Goal: Task Accomplishment & Management: Use online tool/utility

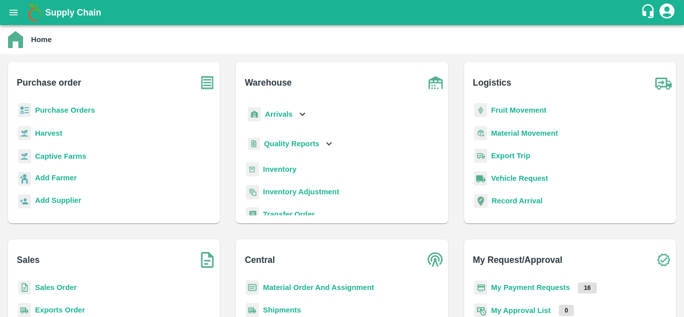
click at [503, 108] on b "Fruit Movement" at bounding box center [519, 110] width 56 height 8
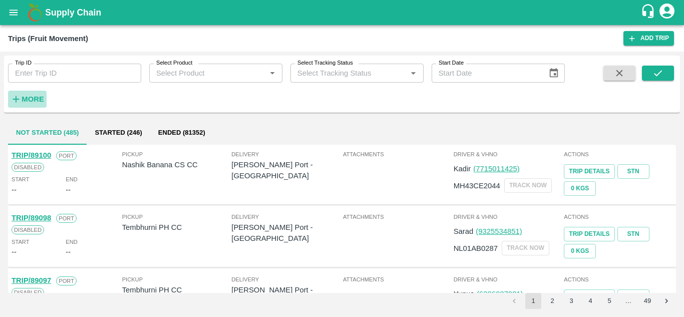
click at [24, 100] on strong "More" at bounding box center [33, 99] width 23 height 8
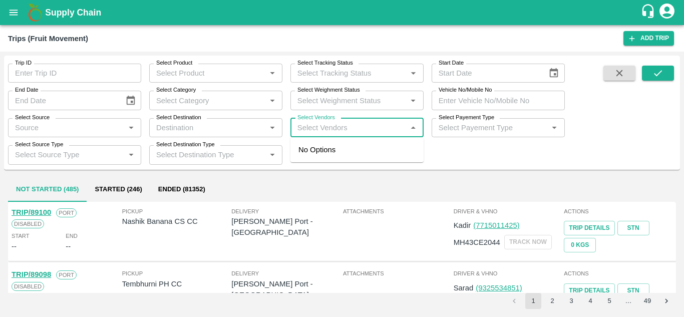
click at [315, 123] on input "Select Vendors" at bounding box center [348, 127] width 111 height 13
click at [301, 130] on input "Select Vendors" at bounding box center [348, 127] width 111 height 13
type input "krushna"
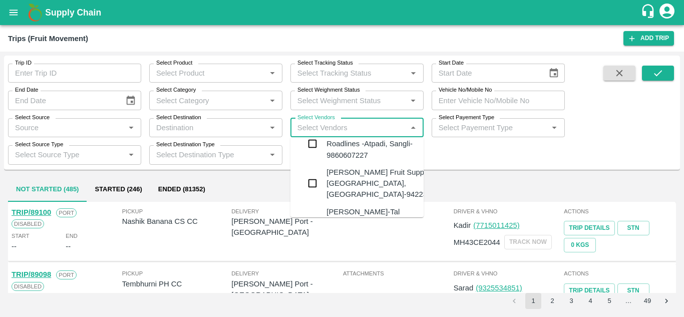
scroll to position [18, 0]
click at [360, 176] on div "Krushna Fruit Suppliers-Kanhergaon, Solapur-9422396907" at bounding box center [386, 183] width 121 height 34
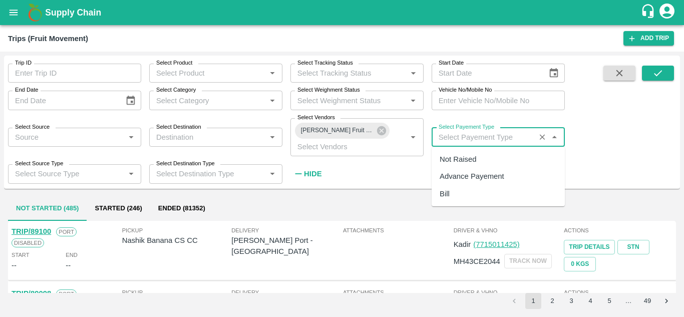
click at [458, 137] on input "Select Payement Type" at bounding box center [483, 137] width 98 height 13
click at [450, 160] on div "Not Raised" at bounding box center [457, 159] width 37 height 11
type input "Not Raised"
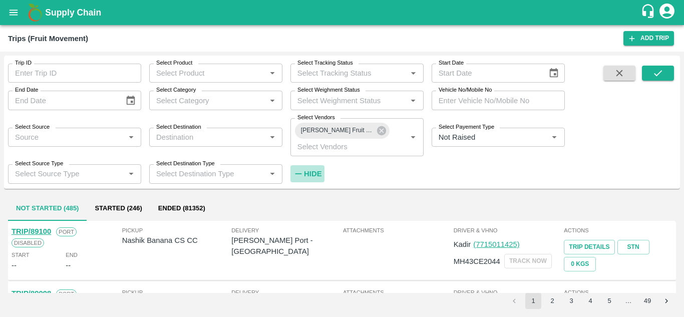
click at [313, 171] on strong "Hide" at bounding box center [313, 174] width 18 height 8
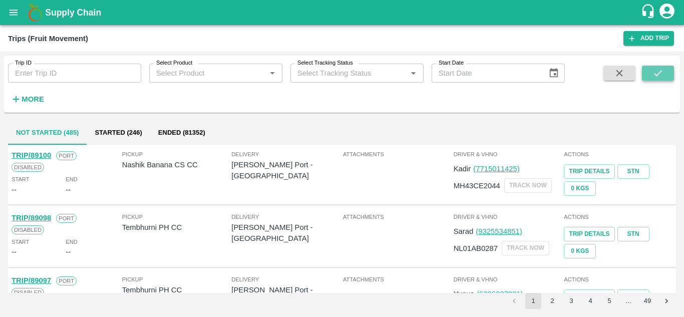
click at [657, 73] on icon "submit" at bounding box center [657, 73] width 11 height 11
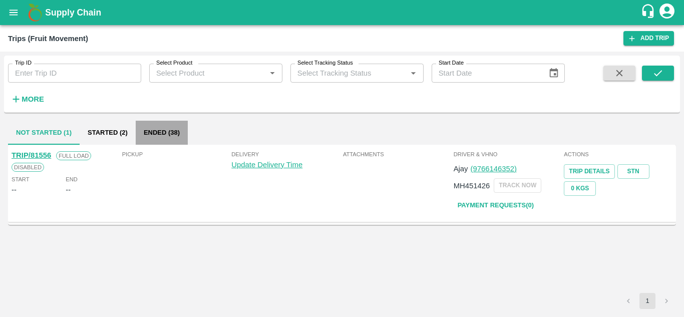
click at [162, 124] on button "Ended (38)" at bounding box center [162, 133] width 52 height 24
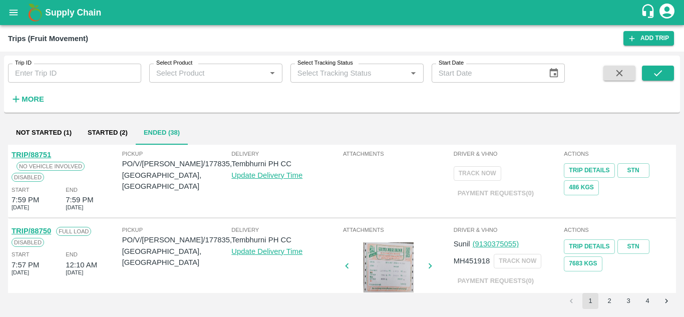
scroll to position [702, 0]
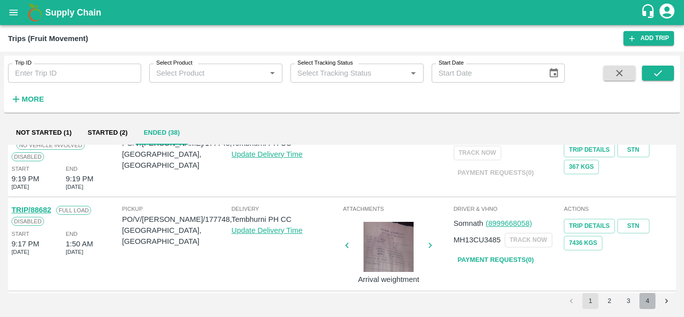
click at [647, 303] on button "4" at bounding box center [647, 301] width 16 height 16
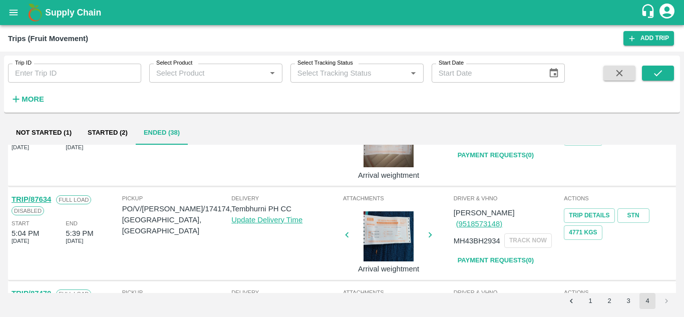
scroll to position [50, 0]
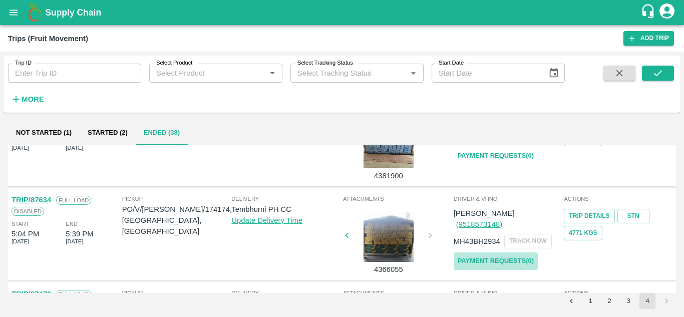
click at [502, 252] on link "Payment Requests( 0 )" at bounding box center [495, 261] width 84 height 18
click at [664, 71] on button "submit" at bounding box center [658, 73] width 32 height 15
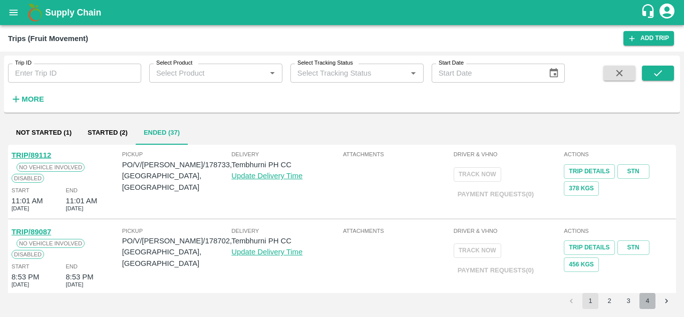
click at [647, 300] on button "4" at bounding box center [647, 301] width 16 height 16
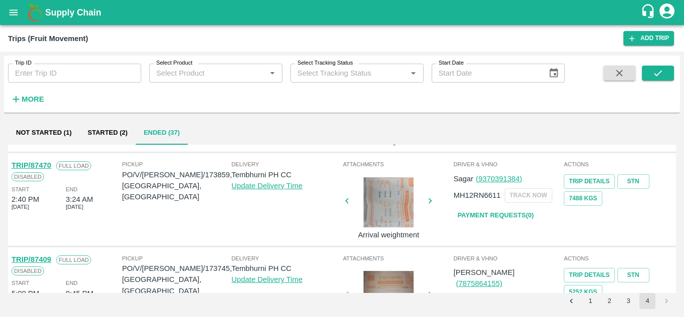
scroll to position [78, 0]
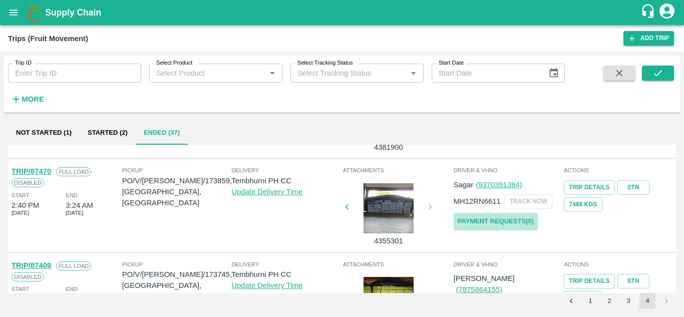
click at [493, 224] on link "Payment Requests( 0 )" at bounding box center [495, 222] width 84 height 18
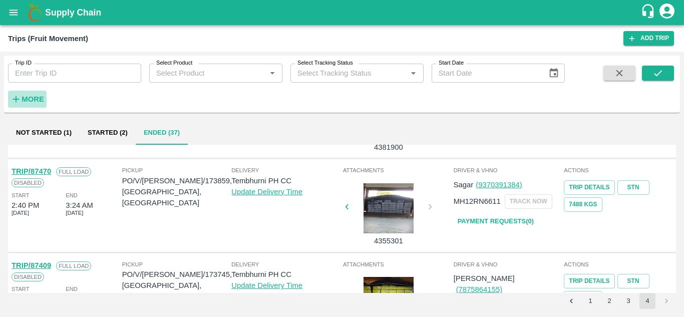
click at [33, 104] on h6 "More" at bounding box center [33, 99] width 23 height 13
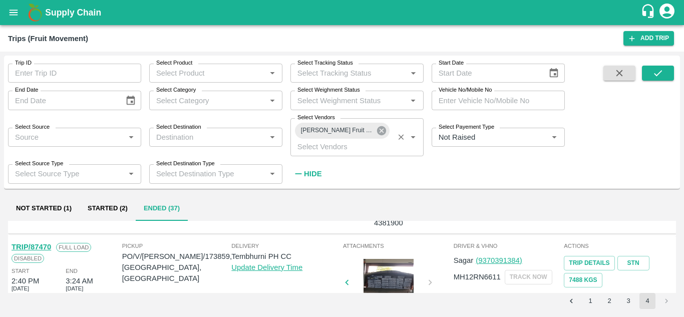
click at [379, 129] on icon at bounding box center [381, 130] width 11 height 11
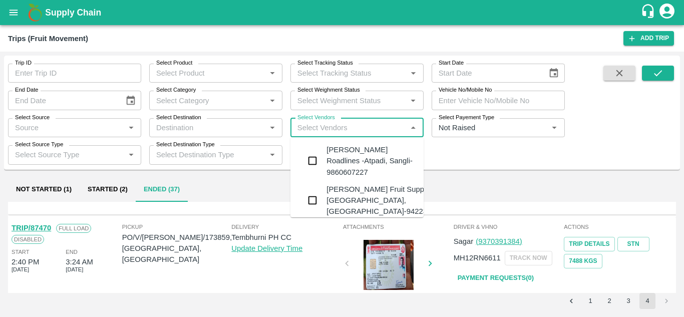
click at [310, 129] on input "Select Vendors" at bounding box center [348, 127] width 111 height 13
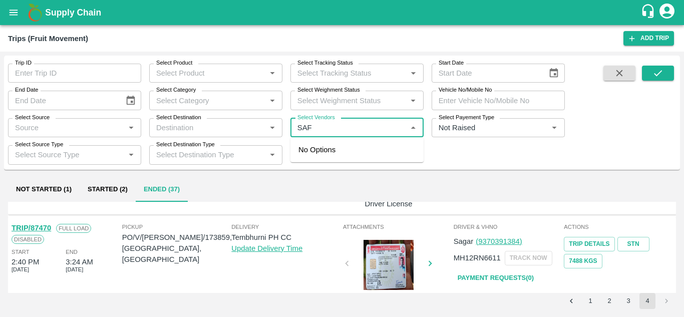
type input "SAFA"
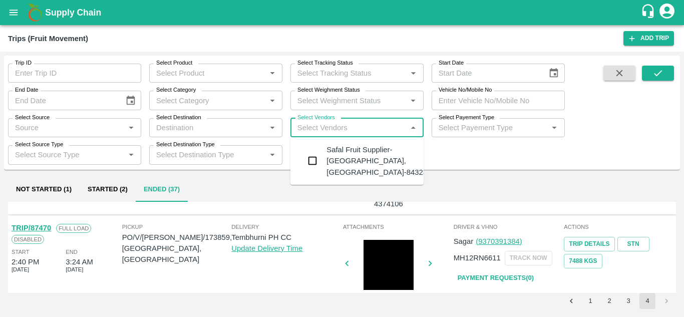
click at [366, 149] on div "Safal Fruit Supplier-Surli, Solapur-8432377401" at bounding box center [386, 161] width 121 height 34
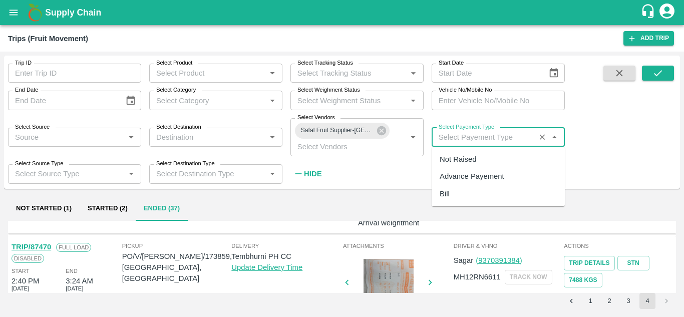
click at [449, 142] on input "Select Payement Type" at bounding box center [483, 137] width 98 height 13
click at [449, 161] on div "Not Raised" at bounding box center [457, 159] width 37 height 11
type input "Not Raised"
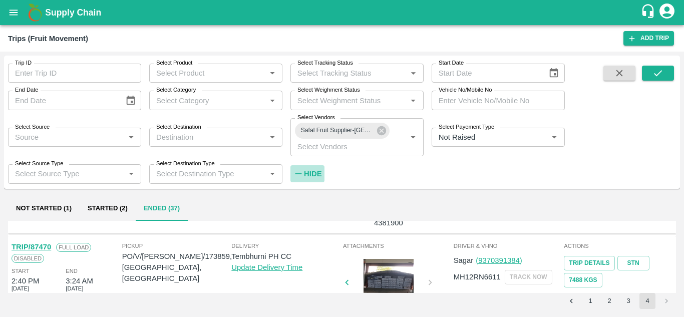
click at [309, 175] on strong "Hide" at bounding box center [313, 174] width 18 height 8
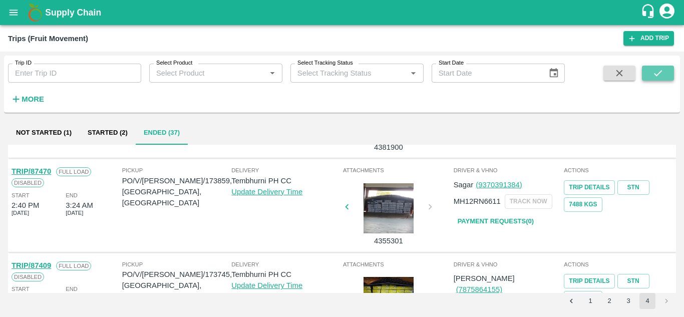
click at [658, 76] on icon "submit" at bounding box center [657, 73] width 11 height 11
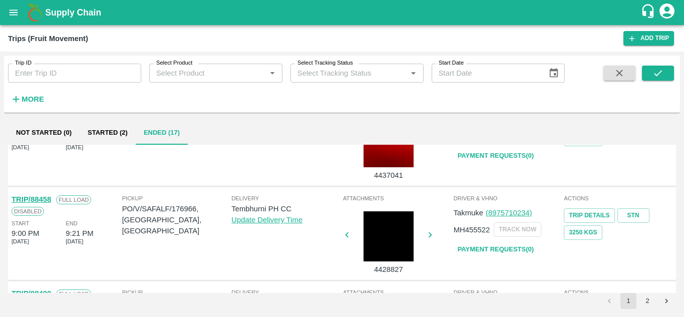
scroll to position [720, 0]
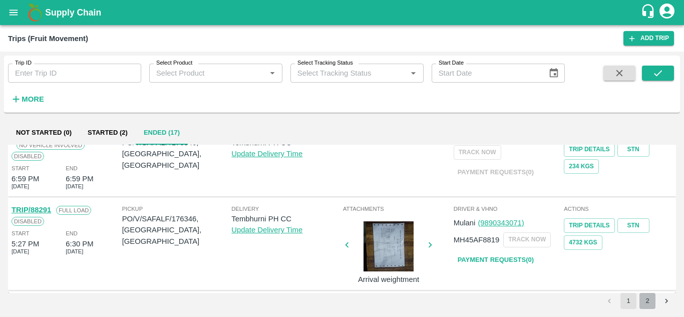
click at [646, 301] on button "2" at bounding box center [647, 301] width 16 height 16
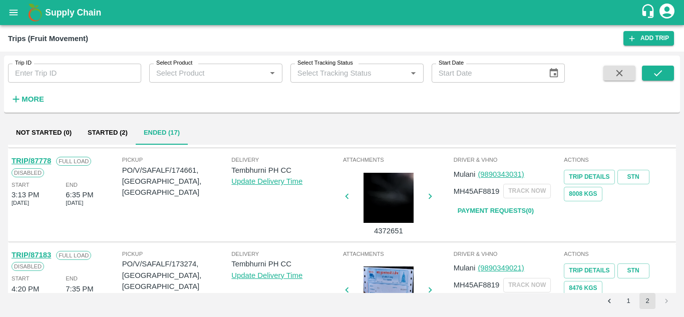
scroll to position [428, 0]
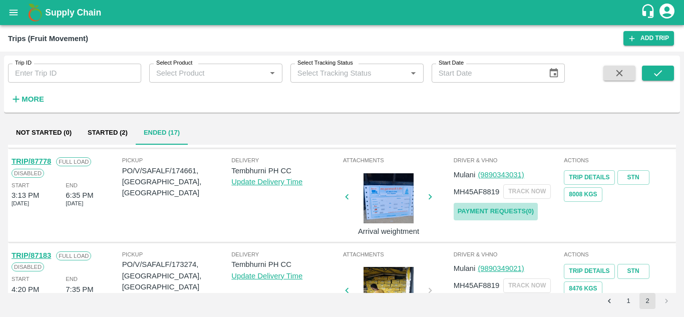
click at [491, 209] on link "Payment Requests( 0 )" at bounding box center [495, 212] width 84 height 18
click at [660, 67] on button "submit" at bounding box center [658, 73] width 32 height 15
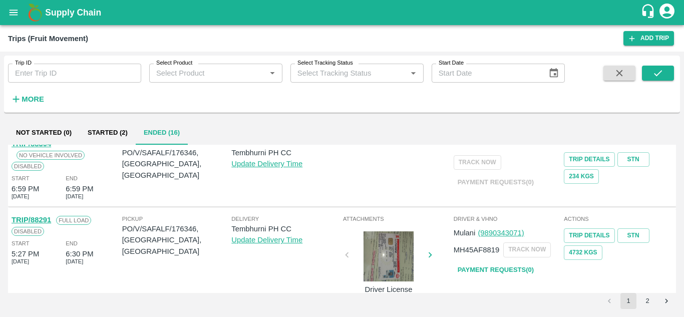
scroll to position [720, 0]
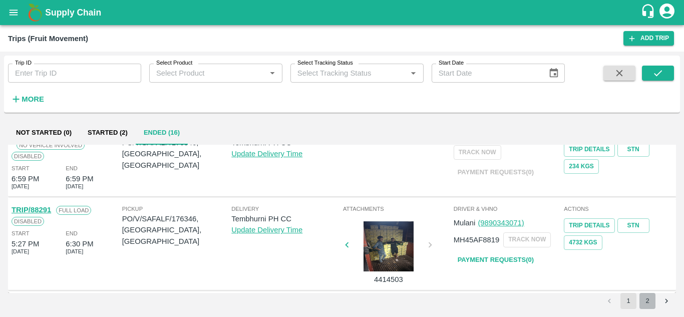
click at [645, 297] on button "2" at bounding box center [647, 301] width 16 height 16
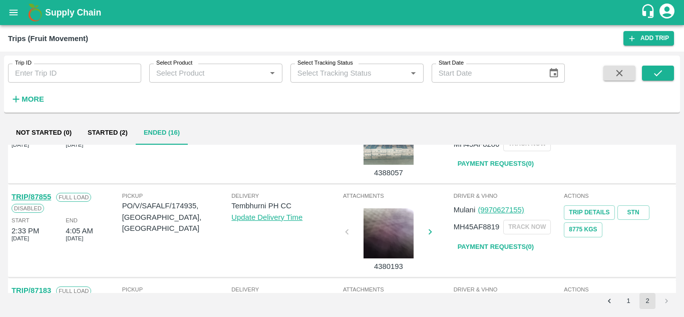
scroll to position [299, 0]
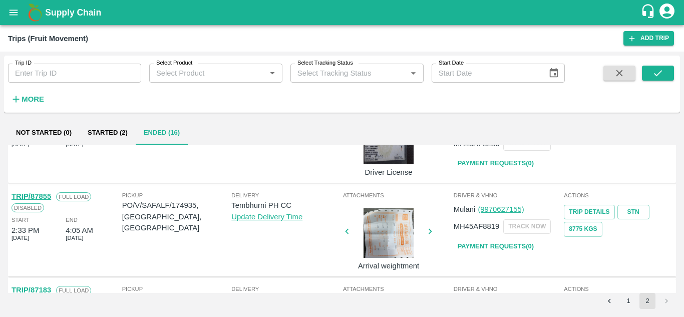
click at [664, 301] on li "pagination navigation" at bounding box center [666, 301] width 19 height 16
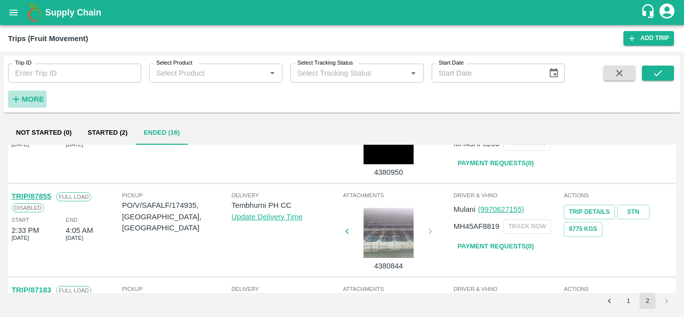
click at [35, 99] on strong "More" at bounding box center [33, 99] width 23 height 8
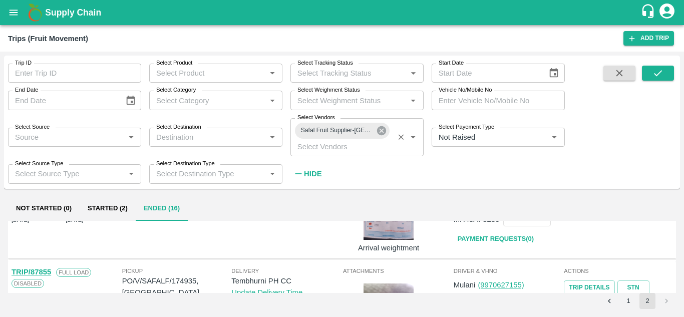
click at [380, 133] on icon at bounding box center [381, 130] width 9 height 9
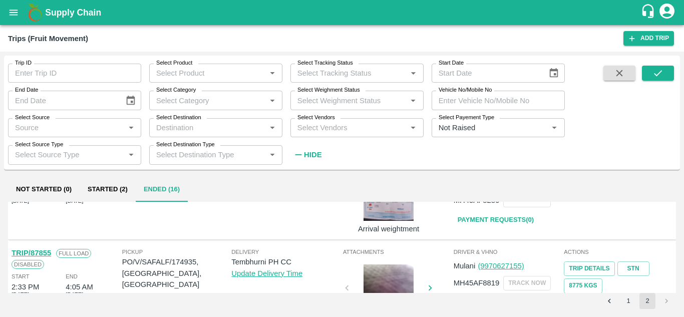
click at [305, 131] on input "Select Vendors" at bounding box center [348, 127] width 111 height 13
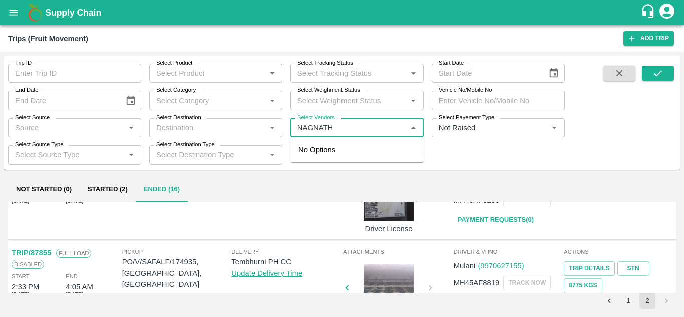
type input "NAGNATH"
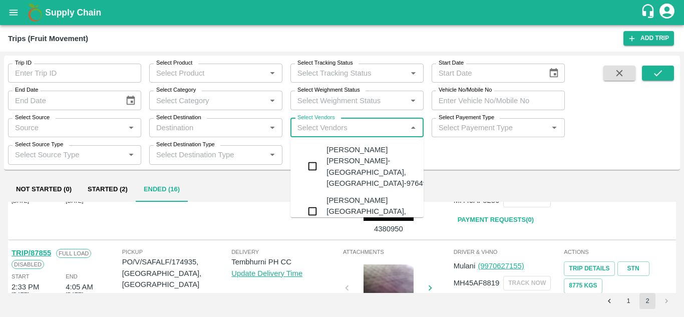
type input "K"
type input "H"
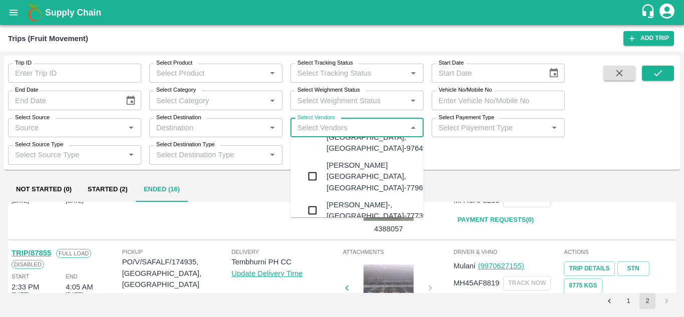
scroll to position [0, 0]
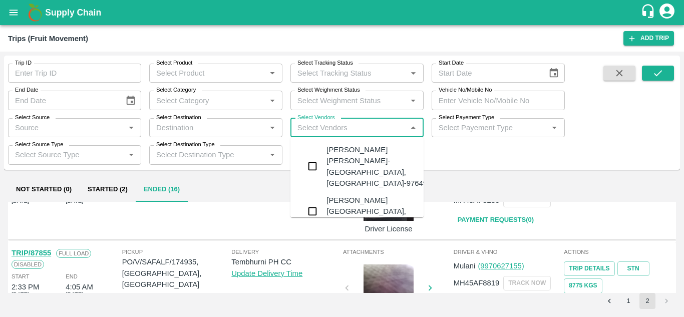
click at [344, 153] on div "Nagnath Abhiman Khochare-Kanhergaon, Solapur-9764976897" at bounding box center [386, 166] width 121 height 45
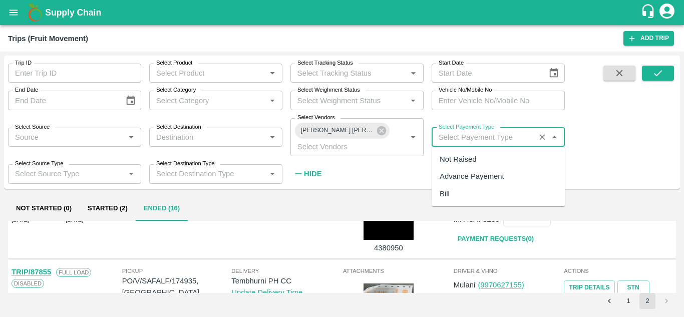
click at [448, 138] on input "Select Payement Type" at bounding box center [483, 137] width 98 height 13
click at [458, 161] on div "Not Raised" at bounding box center [457, 159] width 37 height 11
type input "Not Raised"
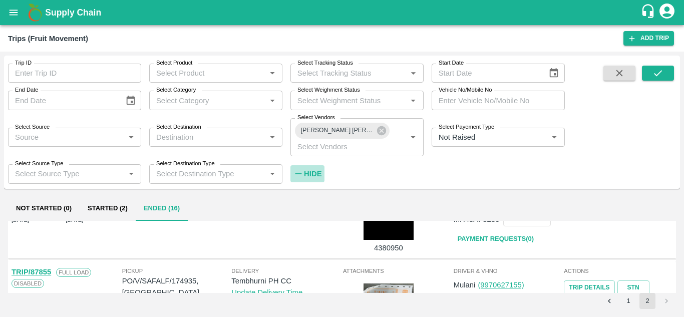
click at [314, 173] on strong "Hide" at bounding box center [313, 174] width 18 height 8
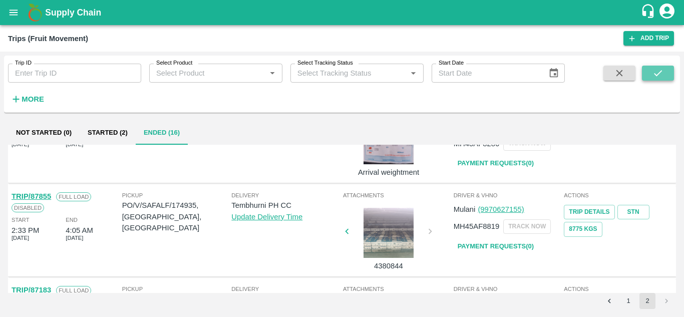
click at [661, 69] on icon "submit" at bounding box center [657, 73] width 11 height 11
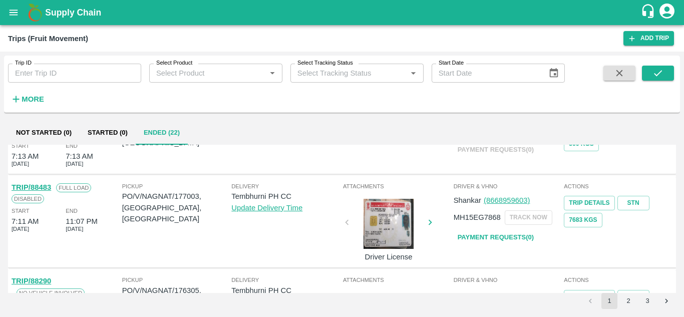
scroll to position [702, 0]
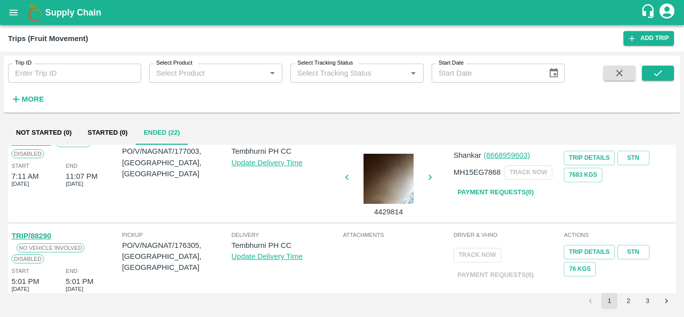
click at [629, 294] on button "2" at bounding box center [628, 301] width 16 height 16
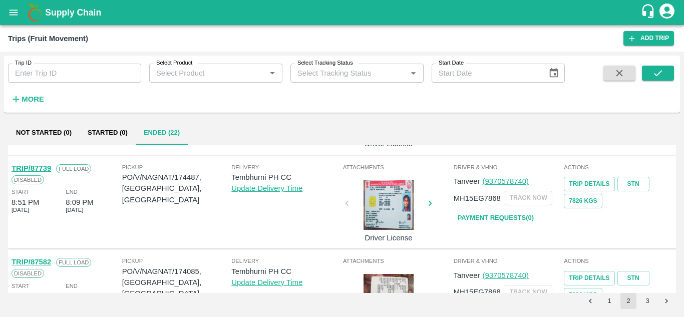
scroll to position [741, 0]
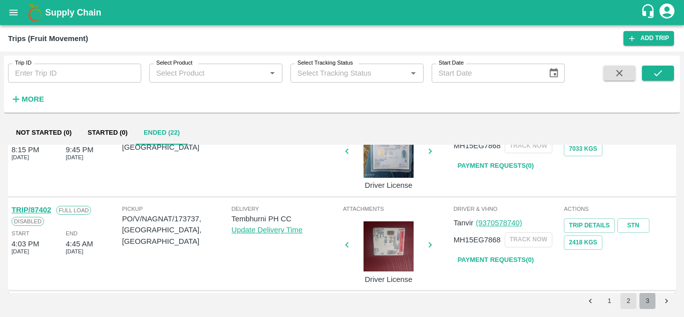
click at [648, 301] on button "3" at bounding box center [647, 301] width 16 height 16
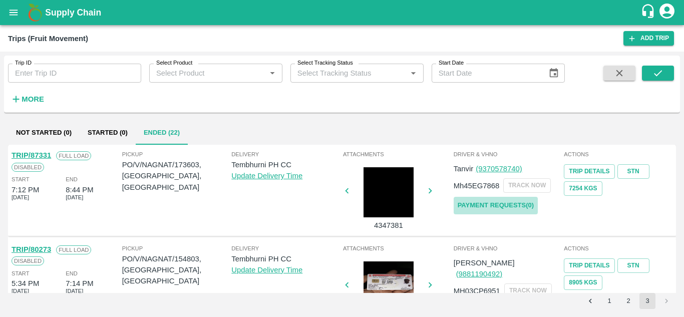
click at [501, 207] on link "Payment Requests( 0 )" at bounding box center [495, 206] width 84 height 18
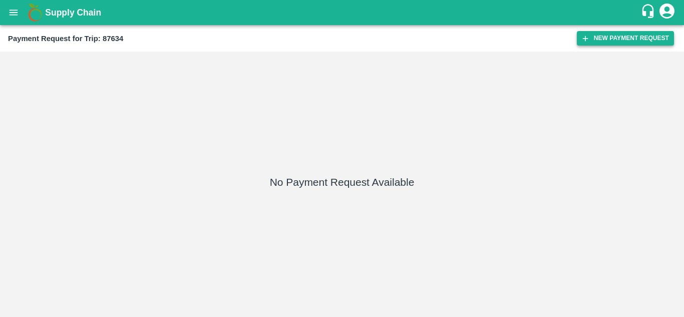
click at [609, 35] on button "New Payment Request" at bounding box center [625, 38] width 97 height 15
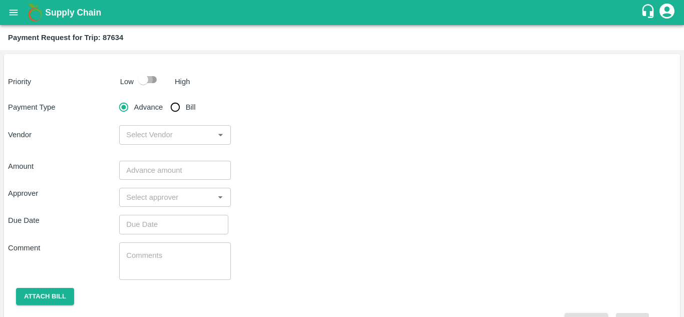
click at [155, 79] on input "checkbox" at bounding box center [143, 79] width 57 height 19
checkbox input "true"
click at [172, 107] on input "Bill" at bounding box center [175, 107] width 20 height 20
radio input "true"
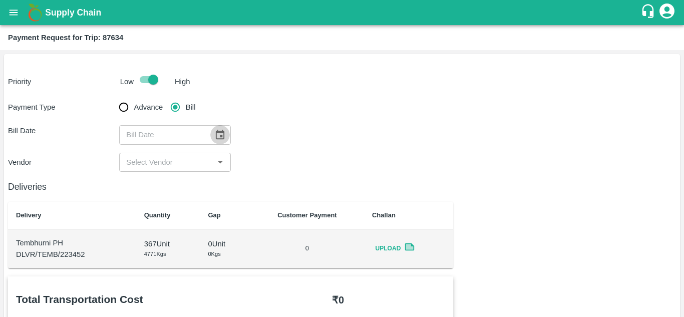
click at [223, 136] on icon "Choose date" at bounding box center [220, 135] width 9 height 10
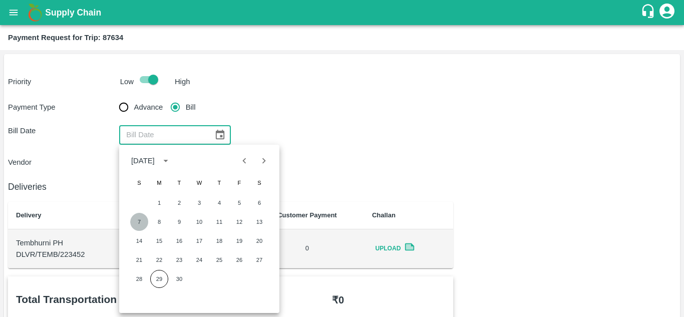
click at [141, 219] on button "7" at bounding box center [139, 222] width 18 height 18
type input "07/09/2025"
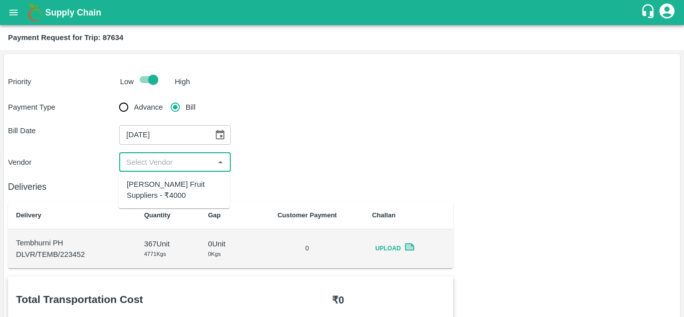
click at [158, 162] on input "input" at bounding box center [166, 162] width 89 height 13
click at [158, 189] on div "Krushna Fruit Suppliers - ₹4000" at bounding box center [174, 190] width 95 height 23
type input "Krushna Fruit Suppliers - ₹4000"
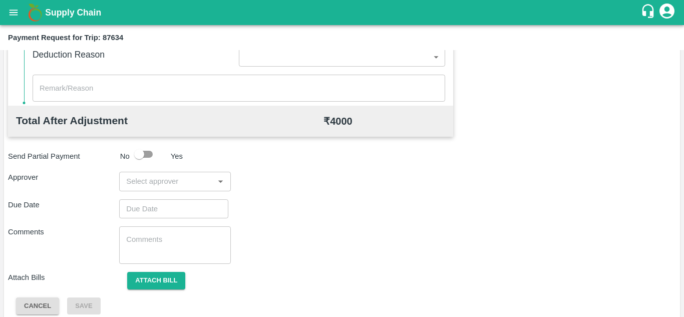
scroll to position [446, 0]
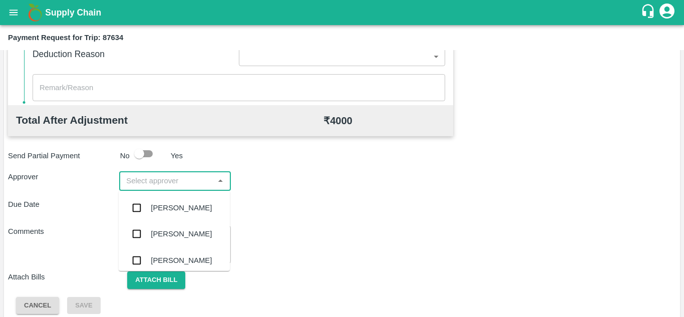
click at [133, 185] on input "input" at bounding box center [166, 180] width 89 height 13
type input "PRASAD"
click at [177, 207] on div "[PERSON_NAME]" at bounding box center [181, 207] width 61 height 11
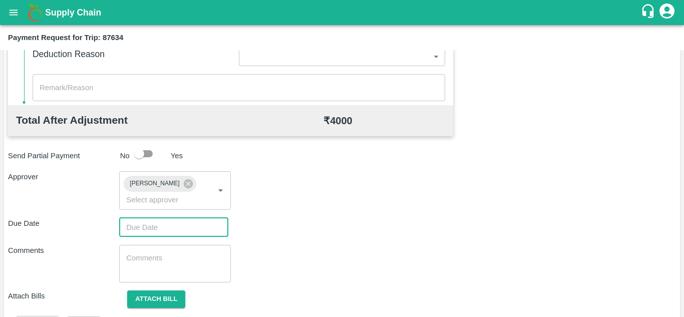
type input "DD/MM/YYYY hh:mm aa"
click at [142, 227] on input "DD/MM/YYYY hh:mm aa" at bounding box center [170, 227] width 102 height 19
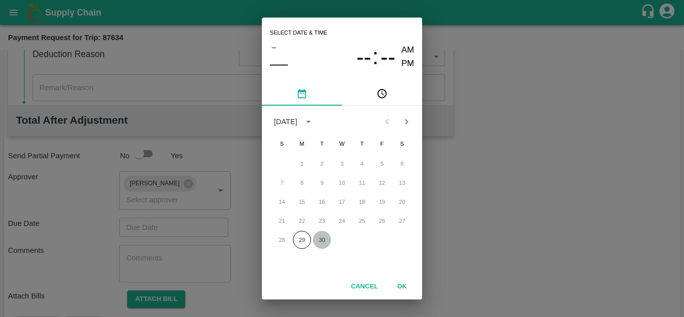
click at [318, 239] on button "30" at bounding box center [322, 240] width 18 height 18
type input "[DATE] 12:00 AM"
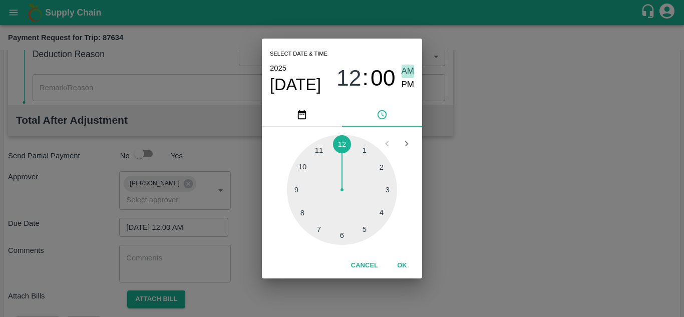
click at [409, 68] on span "AM" at bounding box center [407, 72] width 13 height 14
click at [400, 264] on button "OK" at bounding box center [402, 266] width 32 height 18
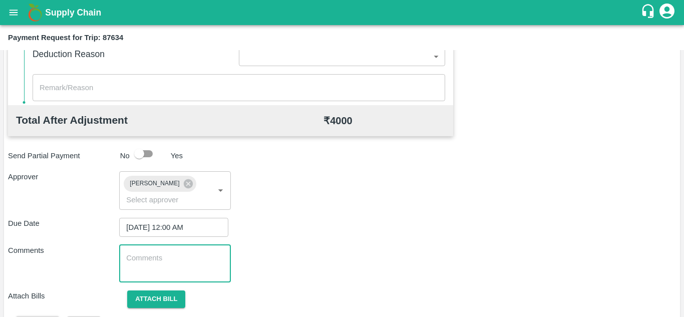
click at [188, 264] on textarea at bounding box center [174, 263] width 97 height 21
type textarea "t"
type textarea "Transport Bill"
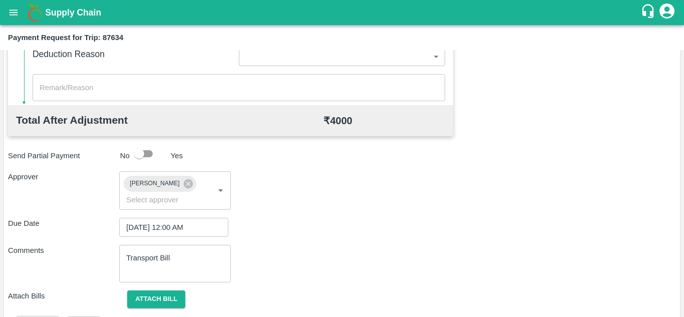
click at [362, 263] on div "Comments Transport Bill x ​" at bounding box center [342, 264] width 668 height 38
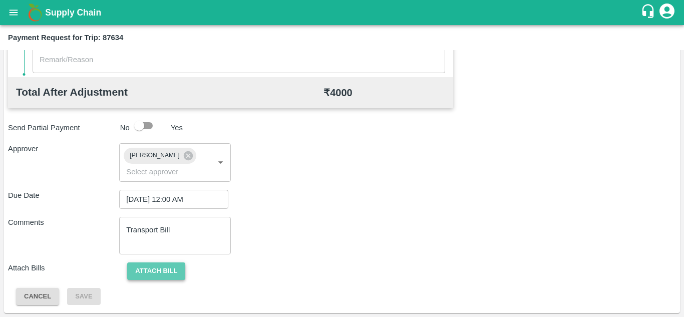
click at [166, 267] on button "Attach bill" at bounding box center [156, 271] width 58 height 18
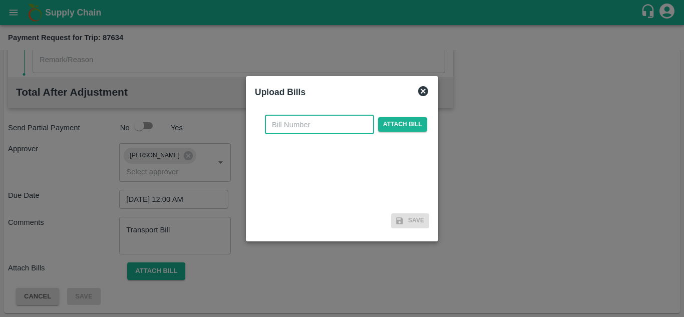
click at [284, 123] on input "text" at bounding box center [319, 124] width 109 height 19
type input "1235"
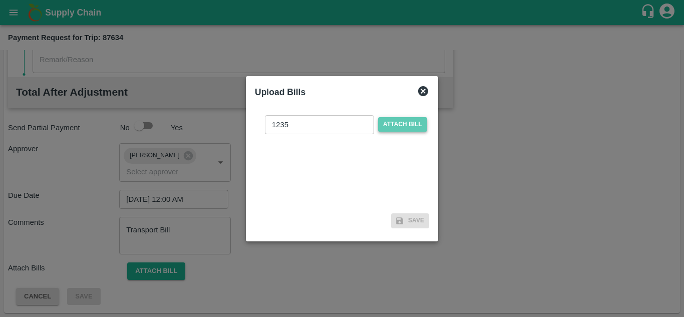
click at [404, 119] on span "Attach bill" at bounding box center [402, 124] width 49 height 15
click at [0, 0] on input "Attach bill" at bounding box center [0, 0] width 0 height 0
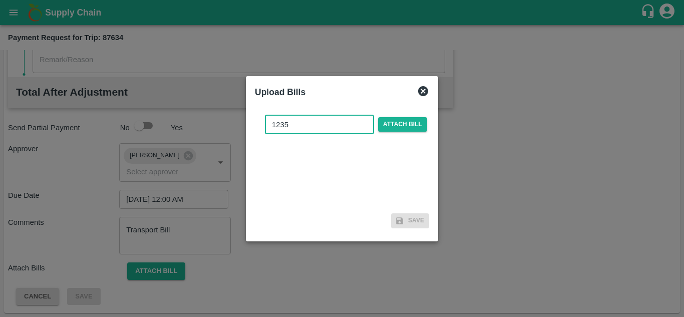
click at [306, 117] on input "1235" at bounding box center [319, 124] width 109 height 19
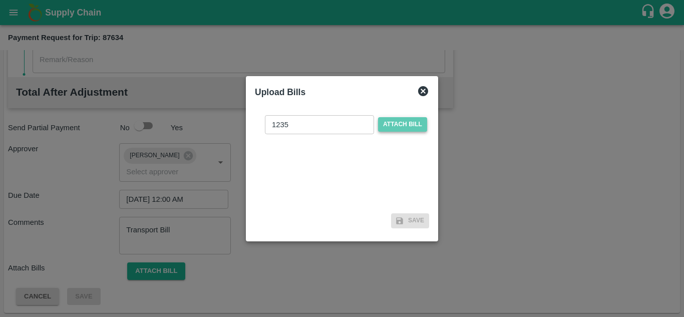
click at [405, 127] on span "Attach bill" at bounding box center [402, 124] width 49 height 15
click at [0, 0] on input "Attach bill" at bounding box center [0, 0] width 0 height 0
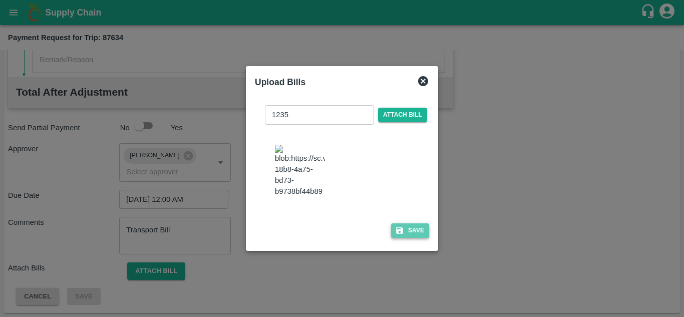
click at [415, 231] on button "Save" at bounding box center [410, 230] width 38 height 15
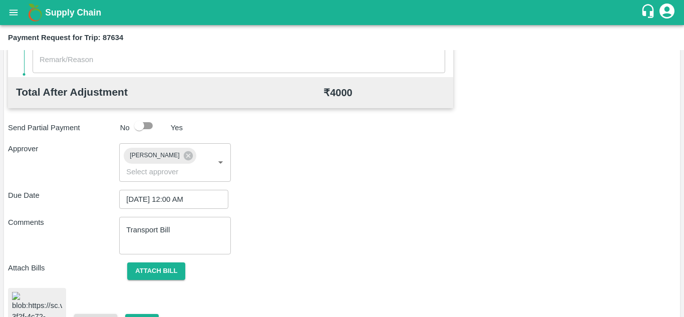
scroll to position [542, 0]
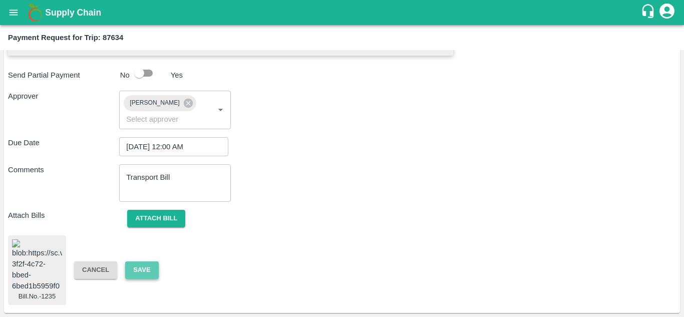
click at [138, 261] on button "Save" at bounding box center [141, 270] width 33 height 18
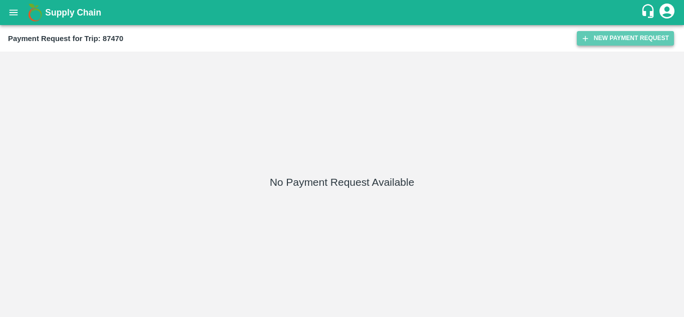
click at [618, 41] on button "New Payment Request" at bounding box center [625, 38] width 97 height 15
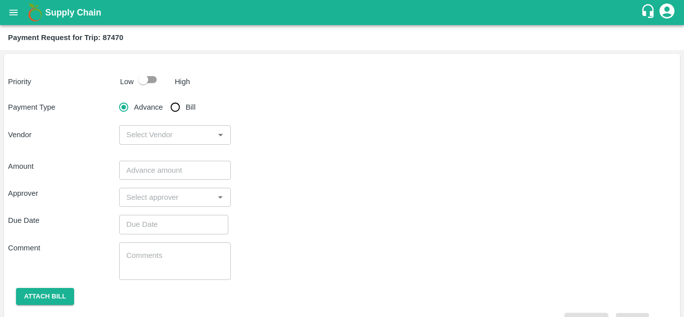
click at [156, 81] on input "checkbox" at bounding box center [143, 79] width 57 height 19
checkbox input "true"
click at [176, 107] on input "Bill" at bounding box center [175, 107] width 20 height 20
radio input "true"
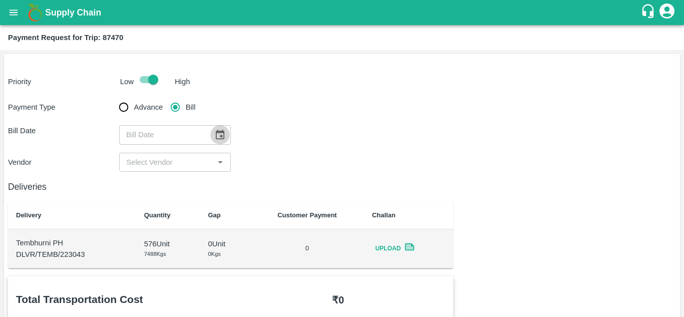
click at [218, 137] on icon "Choose date" at bounding box center [219, 134] width 11 height 11
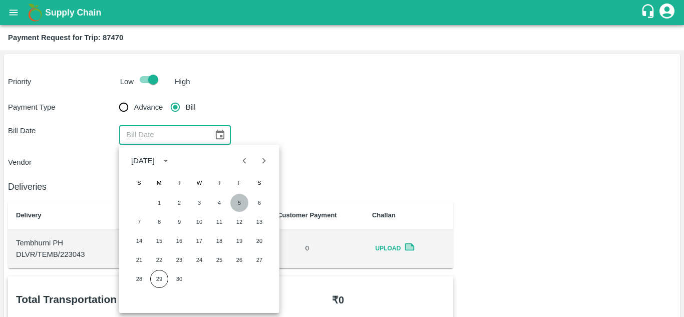
click at [237, 204] on button "5" at bounding box center [239, 203] width 18 height 18
type input "05/09/2025"
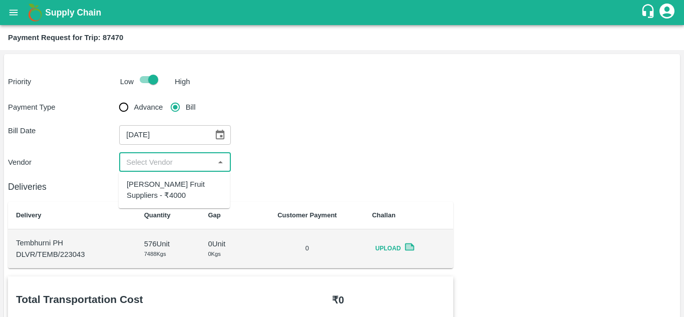
click at [153, 162] on input "input" at bounding box center [166, 162] width 89 height 13
click at [145, 185] on div "Krushna Fruit Suppliers - ₹4000" at bounding box center [174, 190] width 95 height 23
type input "Krushna Fruit Suppliers - ₹4000"
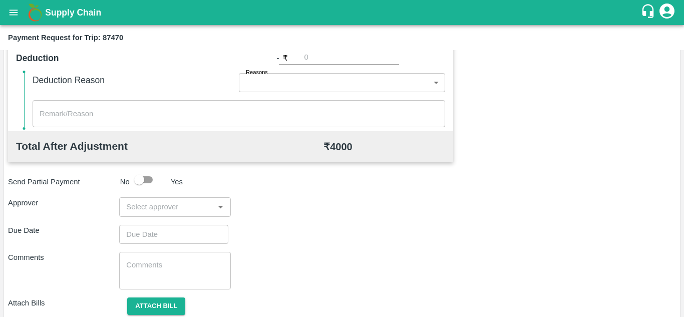
scroll to position [455, 0]
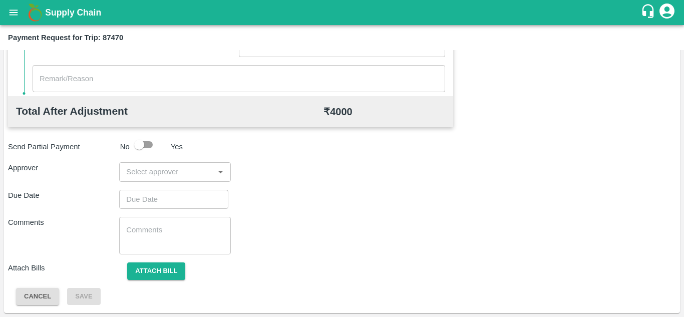
click at [135, 163] on div "​" at bounding box center [174, 171] width 111 height 19
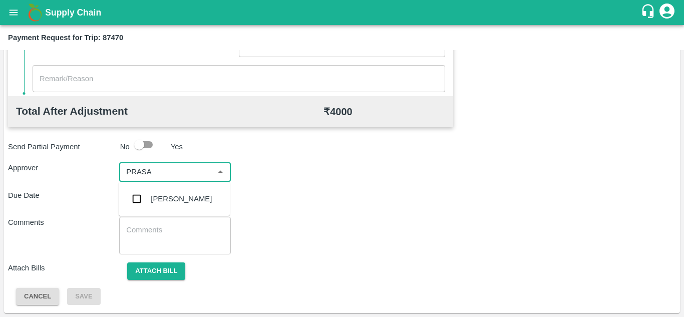
type input "PRASAD"
click at [184, 199] on div "[PERSON_NAME]" at bounding box center [181, 198] width 61 height 11
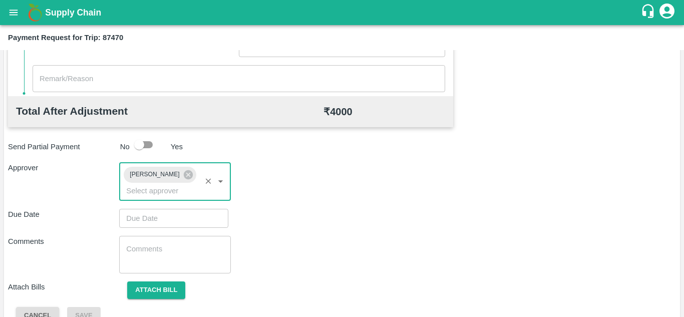
type input "DD/MM/YYYY hh:mm aa"
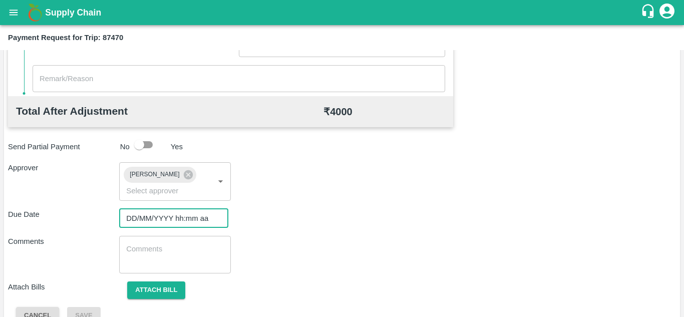
click at [142, 216] on input "DD/MM/YYYY hh:mm aa" at bounding box center [170, 218] width 102 height 19
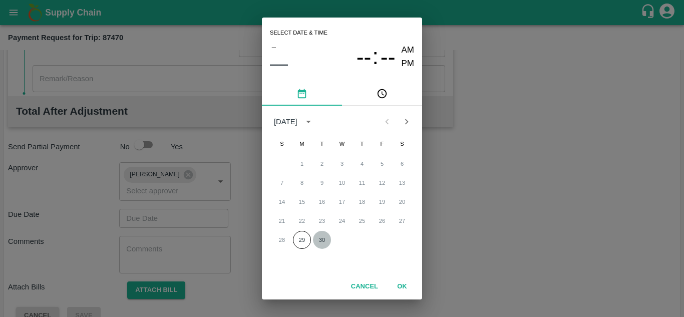
click at [321, 235] on button "30" at bounding box center [322, 240] width 18 height 18
type input "[DATE] 12:00 AM"
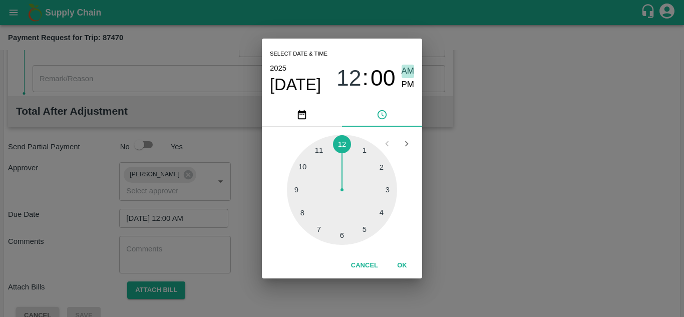
click at [412, 70] on span "AM" at bounding box center [407, 72] width 13 height 14
click at [400, 267] on button "OK" at bounding box center [402, 266] width 32 height 18
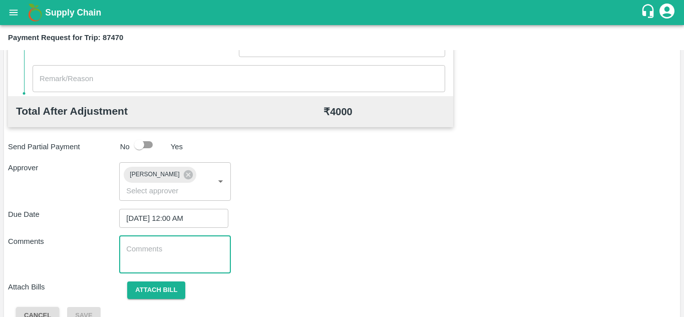
click at [146, 254] on textarea at bounding box center [174, 254] width 97 height 21
paste textarea "Transport Bill"
type textarea "Transport Bill"
click at [368, 248] on div "Comments Transport Bill x ​" at bounding box center [342, 255] width 668 height 38
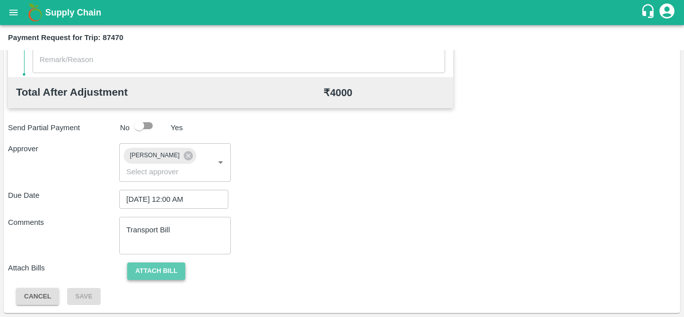
click at [169, 267] on button "Attach bill" at bounding box center [156, 271] width 58 height 18
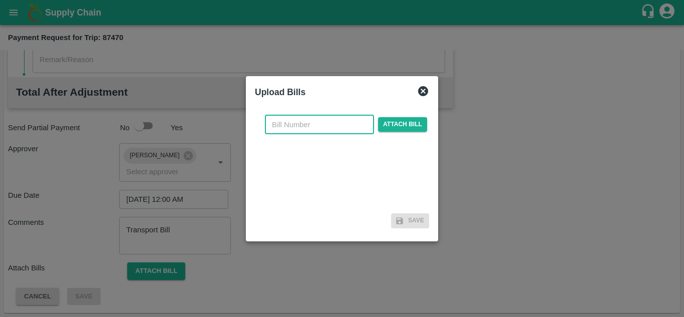
click at [274, 123] on input "text" at bounding box center [319, 124] width 109 height 19
type input "1233"
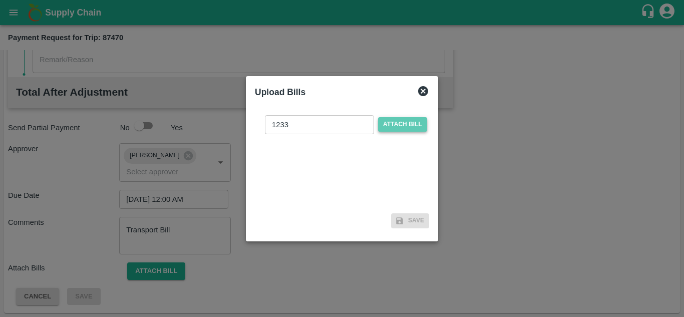
click at [392, 126] on span "Attach bill" at bounding box center [402, 124] width 49 height 15
click at [0, 0] on input "Attach bill" at bounding box center [0, 0] width 0 height 0
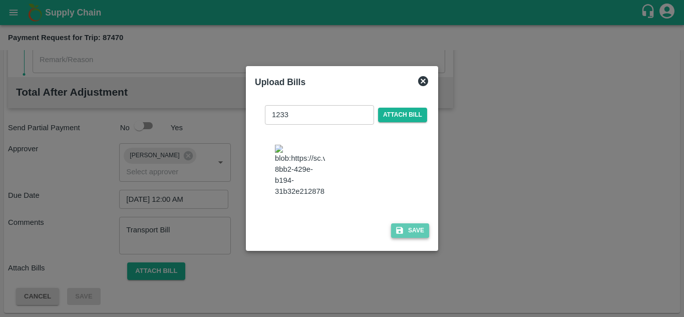
click at [413, 238] on button "Save" at bounding box center [410, 230] width 38 height 15
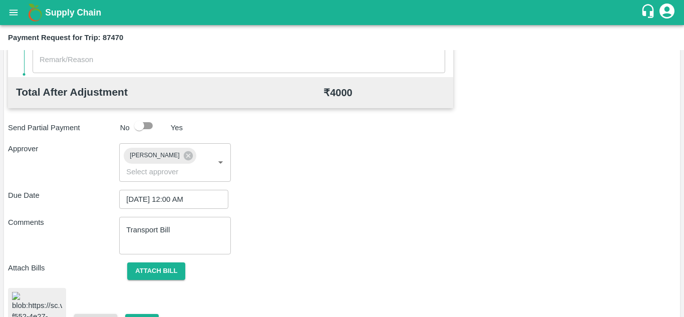
scroll to position [543, 0]
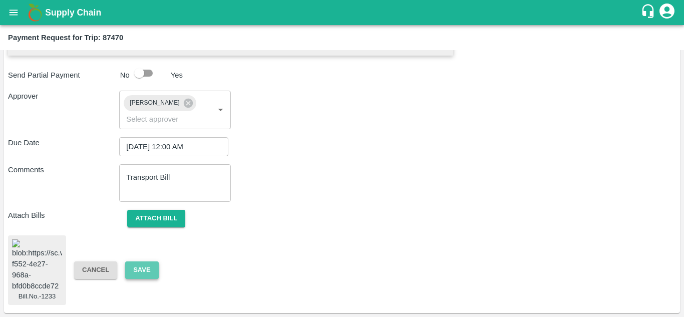
click at [143, 261] on button "Save" at bounding box center [141, 270] width 33 height 18
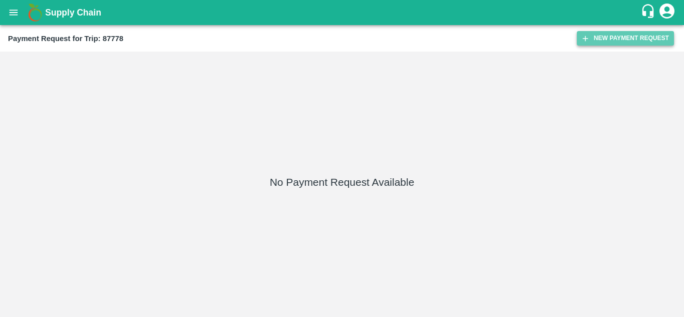
click at [612, 32] on button "New Payment Request" at bounding box center [625, 38] width 97 height 15
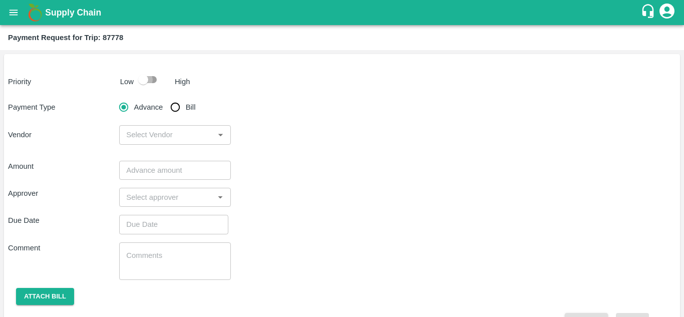
click at [151, 77] on input "checkbox" at bounding box center [143, 79] width 57 height 19
checkbox input "true"
click at [173, 105] on input "Bill" at bounding box center [175, 107] width 20 height 20
radio input "true"
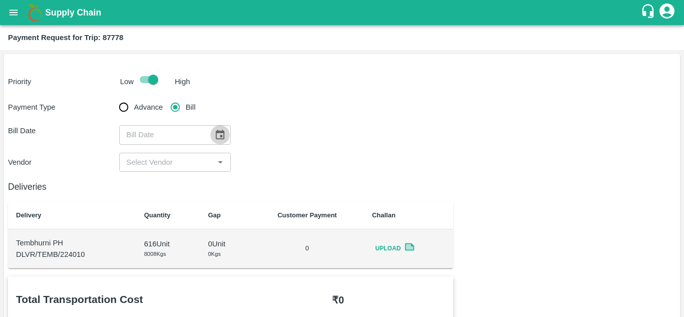
click at [219, 134] on icon "Choose date" at bounding box center [219, 134] width 11 height 11
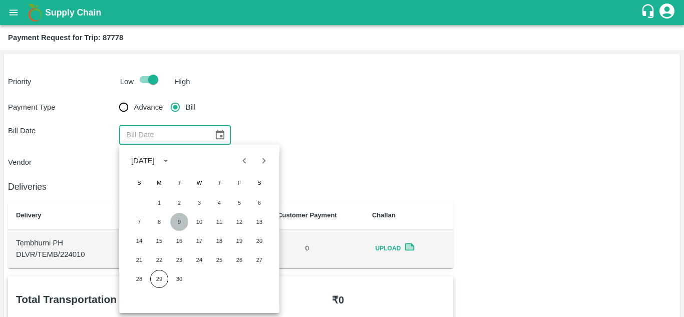
click at [180, 220] on button "9" at bounding box center [179, 222] width 18 height 18
type input "[DATE]"
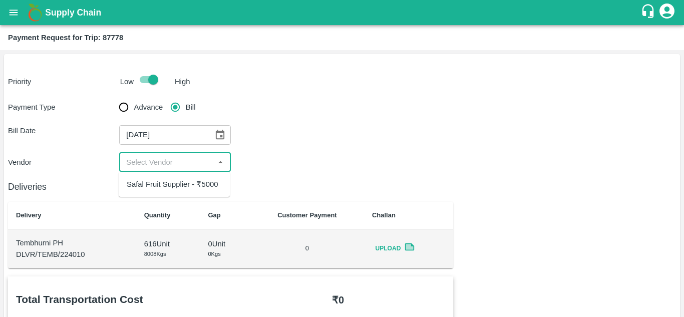
click at [157, 159] on input "input" at bounding box center [166, 162] width 89 height 13
click at [162, 185] on div "Safal Fruit Supplier - ₹5000" at bounding box center [172, 184] width 91 height 11
type input "Safal Fruit Supplier - ₹5000"
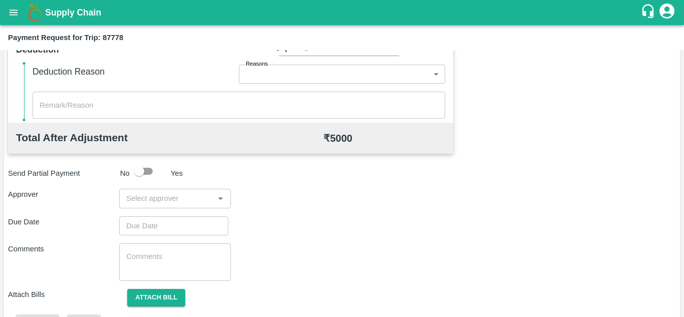
scroll to position [431, 0]
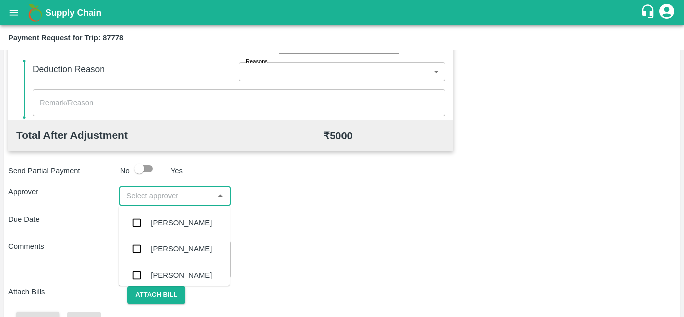
click at [165, 196] on input "input" at bounding box center [166, 195] width 89 height 13
type input "PRASAD"
click at [181, 228] on div "[PERSON_NAME]" at bounding box center [181, 222] width 61 height 11
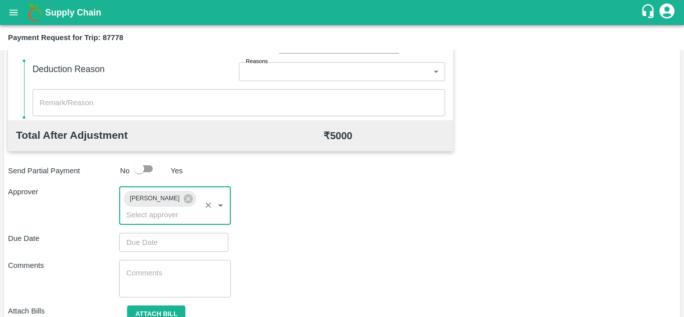
type input "DD/MM/YYYY hh:mm aa"
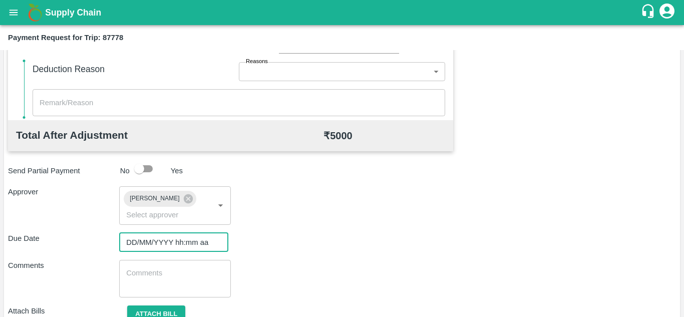
click at [136, 240] on input "DD/MM/YYYY hh:mm aa" at bounding box center [170, 242] width 102 height 19
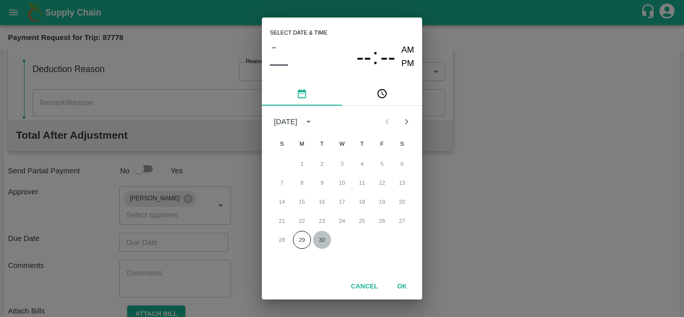
click at [321, 239] on button "30" at bounding box center [322, 240] width 18 height 18
type input "[DATE] 12:00 AM"
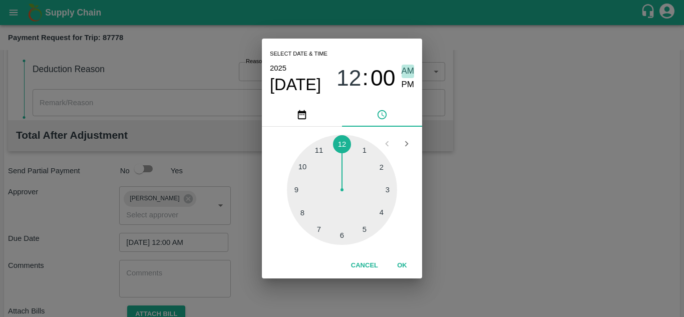
click at [408, 69] on span "AM" at bounding box center [407, 72] width 13 height 14
click at [401, 265] on button "OK" at bounding box center [402, 266] width 32 height 18
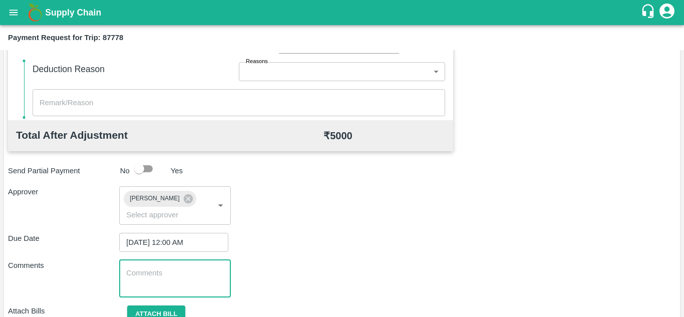
click at [171, 282] on textarea at bounding box center [174, 278] width 97 height 21
paste textarea "Transport Bill"
type textarea "Transport Bill"
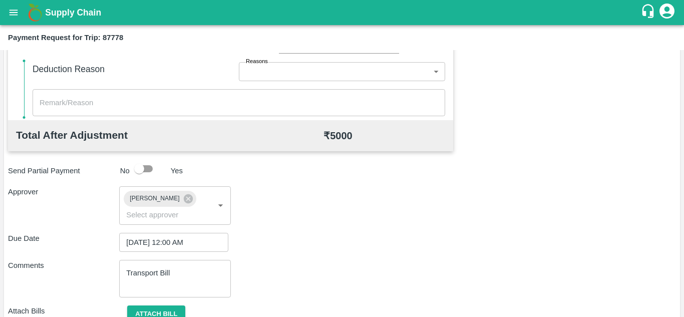
click at [332, 259] on div "Total Transportation Cost ₹ 5000 Advance payment - ₹ Additional Charges(+) Inam…" at bounding box center [342, 96] width 668 height 503
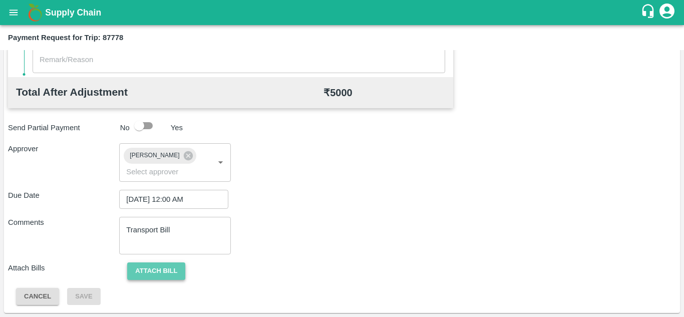
click at [162, 269] on button "Attach bill" at bounding box center [156, 271] width 58 height 18
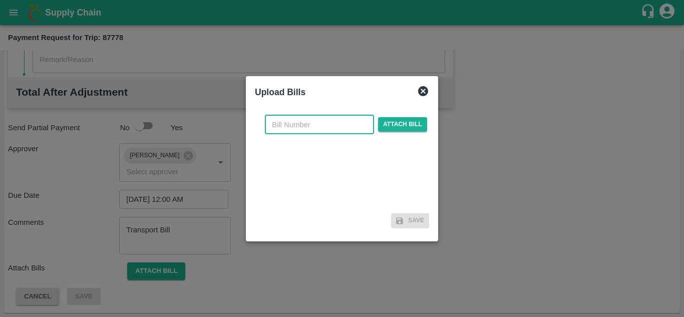
click at [287, 120] on input "text" at bounding box center [319, 124] width 109 height 19
type input "SAFAL-554"
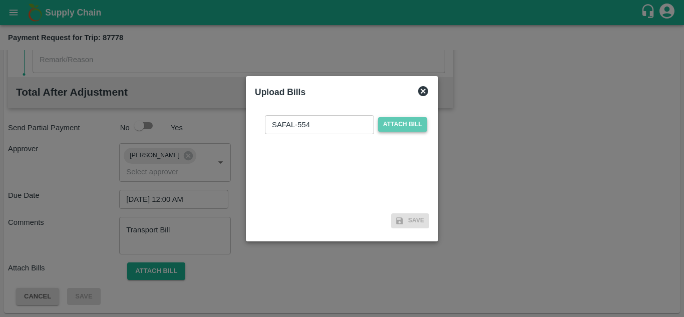
click at [405, 121] on span "Attach bill" at bounding box center [402, 124] width 49 height 15
click at [0, 0] on input "Attach bill" at bounding box center [0, 0] width 0 height 0
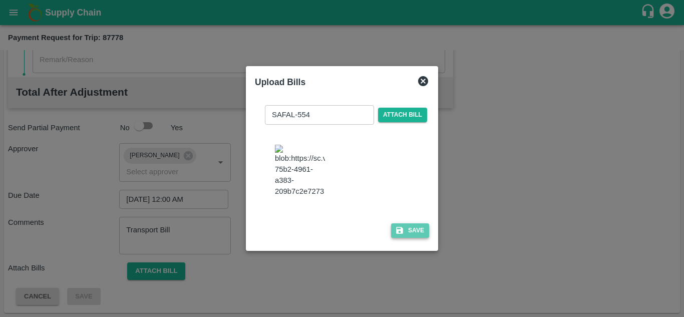
click at [401, 235] on icon "button" at bounding box center [399, 230] width 9 height 9
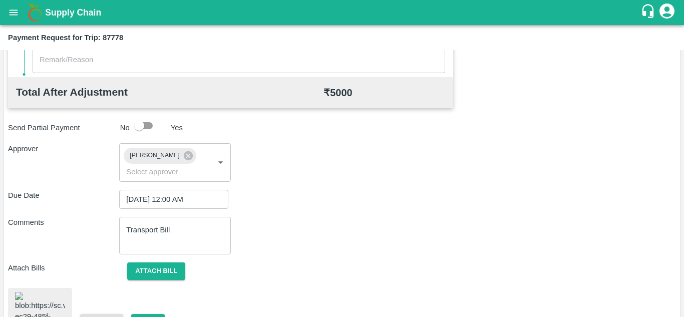
scroll to position [540, 0]
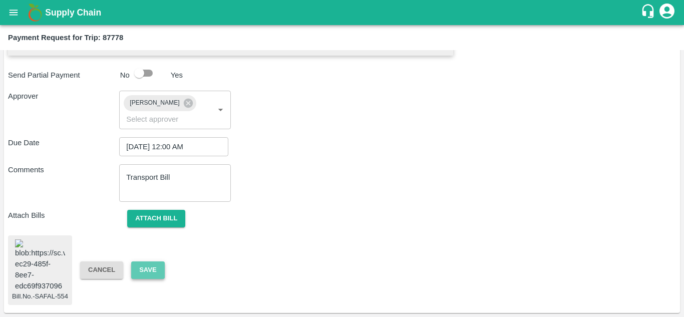
click at [139, 261] on button "Save" at bounding box center [147, 270] width 33 height 18
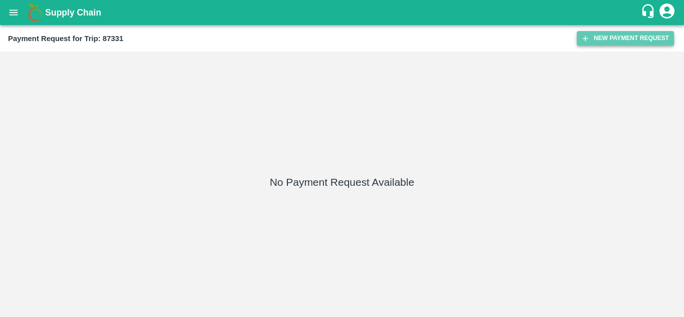
click at [616, 37] on button "New Payment Request" at bounding box center [625, 38] width 97 height 15
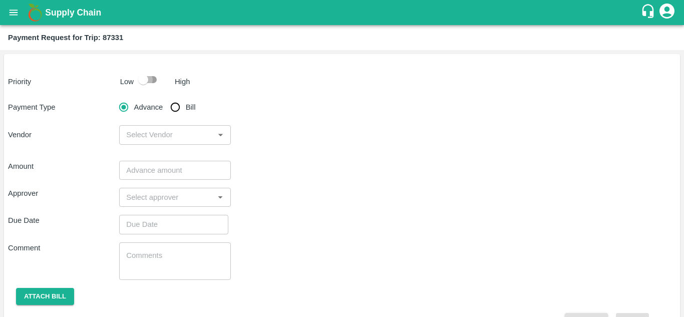
click at [153, 79] on input "checkbox" at bounding box center [143, 79] width 57 height 19
checkbox input "true"
click at [173, 107] on input "Bill" at bounding box center [175, 107] width 20 height 20
radio input "true"
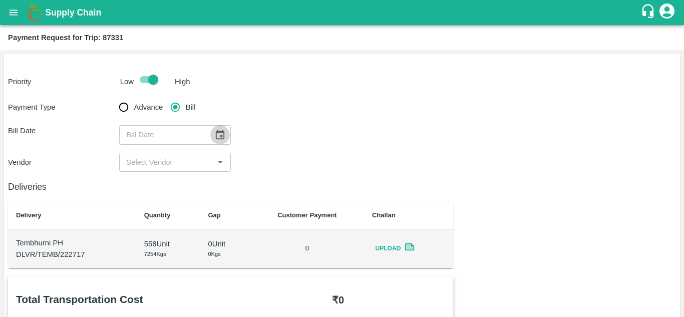
click at [216, 135] on icon "Choose date" at bounding box center [220, 135] width 9 height 10
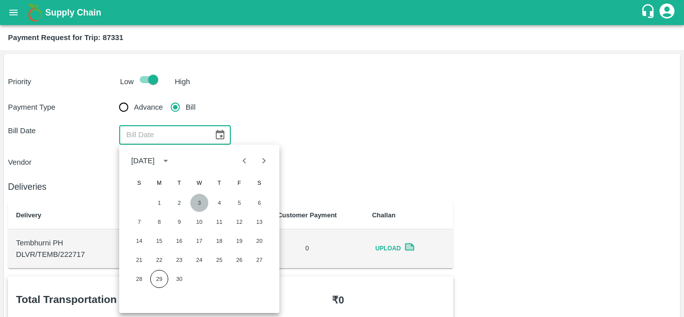
click at [204, 207] on button "3" at bounding box center [199, 203] width 18 height 18
type input "03/09/2025"
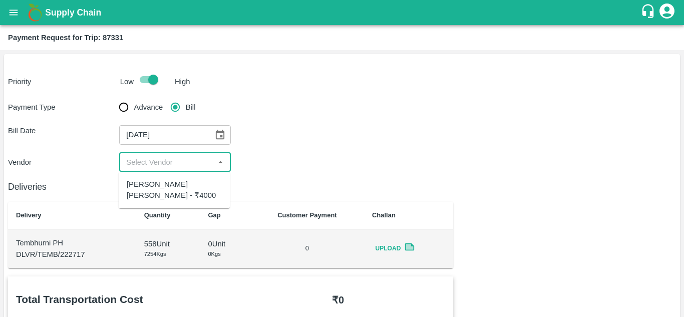
click at [156, 156] on input "input" at bounding box center [166, 162] width 89 height 13
click at [159, 185] on div "[PERSON_NAME] [PERSON_NAME] - ₹4000" at bounding box center [174, 190] width 95 height 23
type input "[PERSON_NAME] [PERSON_NAME] - ₹4000"
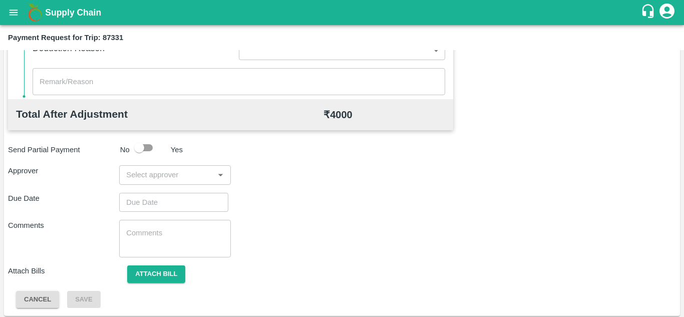
scroll to position [455, 0]
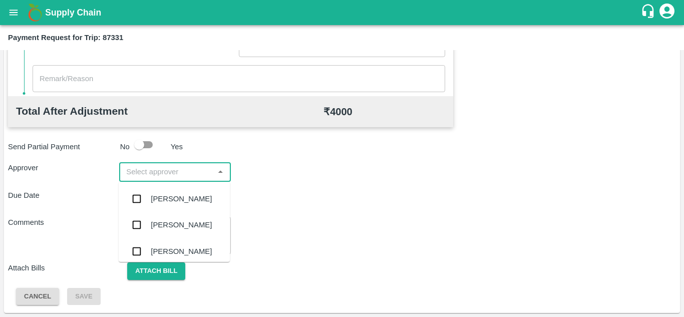
click at [149, 173] on input "input" at bounding box center [166, 171] width 89 height 13
type input "PRASAD"
click at [186, 196] on div "[PERSON_NAME]" at bounding box center [181, 198] width 61 height 11
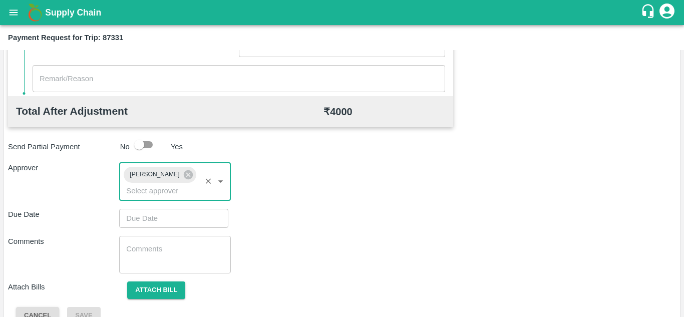
type input "DD/MM/YYYY hh:mm aa"
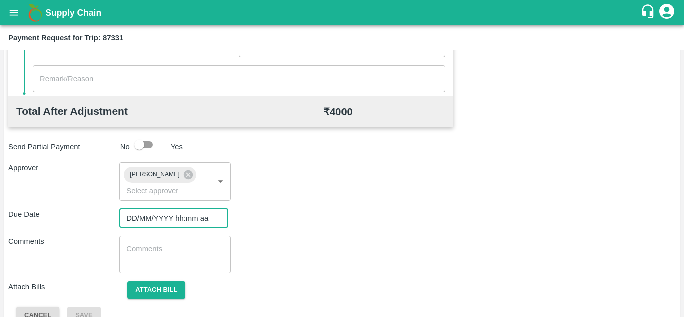
click at [137, 216] on input "DD/MM/YYYY hh:mm aa" at bounding box center [170, 218] width 102 height 19
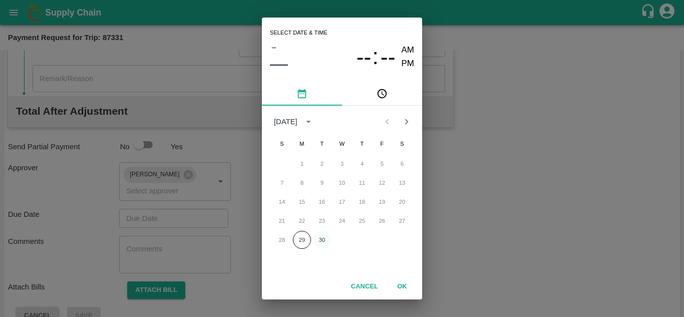
click at [321, 242] on button "30" at bounding box center [322, 240] width 18 height 18
type input "[DATE] 12:00 AM"
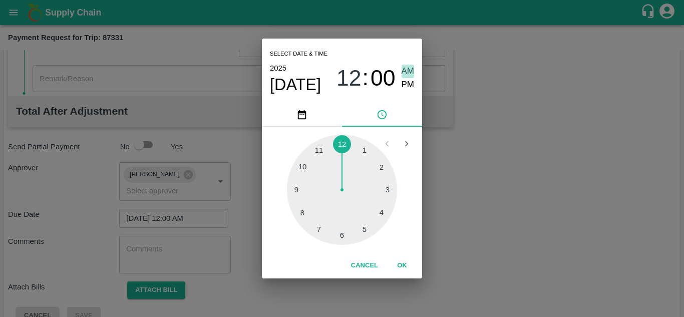
click at [408, 67] on span "AM" at bounding box center [407, 72] width 13 height 14
click at [404, 267] on button "OK" at bounding box center [402, 266] width 32 height 18
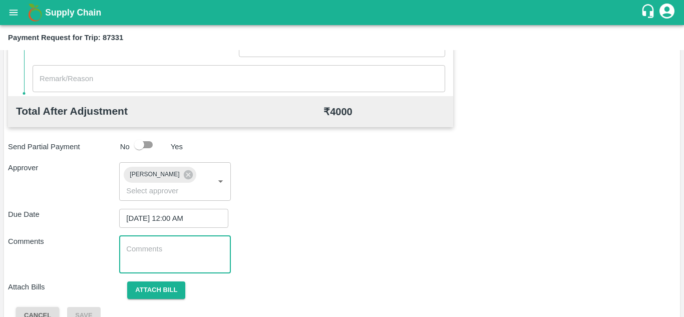
click at [144, 262] on textarea at bounding box center [174, 254] width 97 height 21
paste textarea "Transport Bill"
type textarea "Transport Bill"
click at [353, 227] on div "Due Date 30/09/2025 12:00 AM ​" at bounding box center [342, 218] width 668 height 19
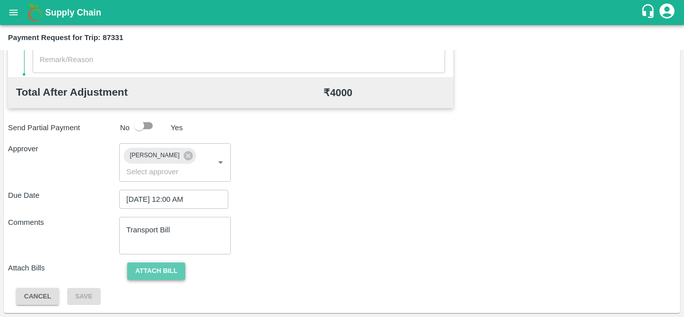
click at [164, 266] on button "Attach bill" at bounding box center [156, 271] width 58 height 18
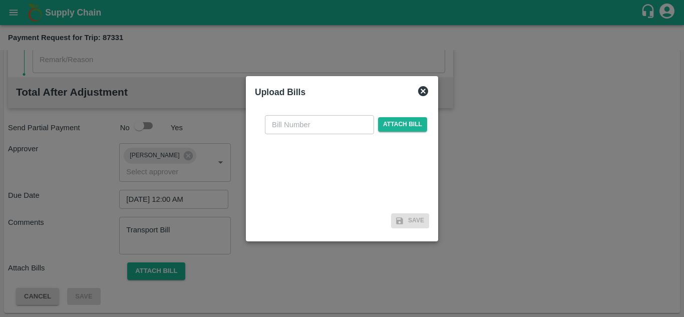
click at [288, 127] on input "text" at bounding box center [319, 124] width 109 height 19
type input "NK388"
click at [387, 126] on span "Attach bill" at bounding box center [402, 124] width 49 height 15
click at [0, 0] on input "Attach bill" at bounding box center [0, 0] width 0 height 0
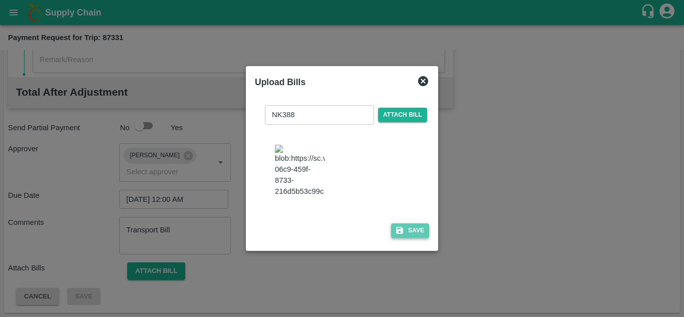
click at [414, 237] on button "Save" at bounding box center [410, 230] width 38 height 15
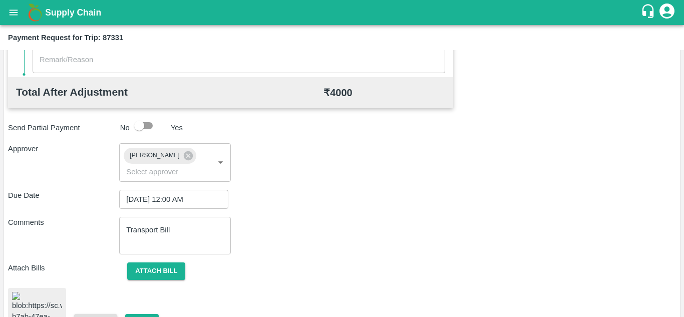
scroll to position [539, 0]
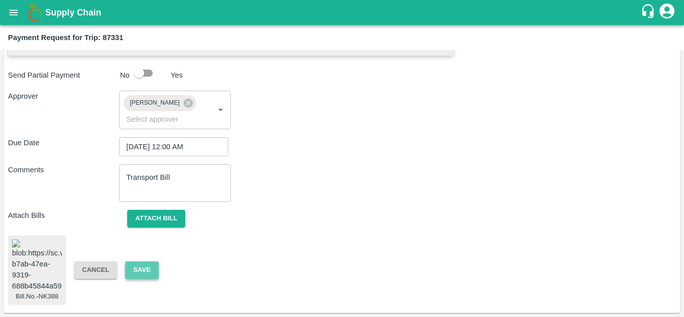
click at [139, 261] on button "Save" at bounding box center [141, 270] width 33 height 18
click at [248, 46] on div "Payment Request for Trip: 87331" at bounding box center [342, 37] width 684 height 25
click at [163, 211] on button "Attach bill" at bounding box center [156, 219] width 58 height 18
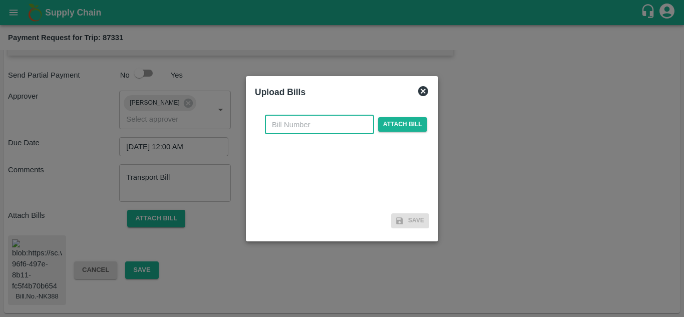
click at [275, 120] on input "text" at bounding box center [319, 124] width 109 height 19
type input "NK388"
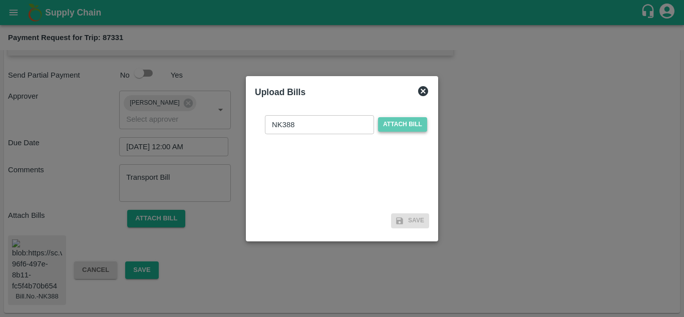
click at [410, 121] on span "Attach bill" at bounding box center [402, 124] width 49 height 15
click at [0, 0] on input "Attach bill" at bounding box center [0, 0] width 0 height 0
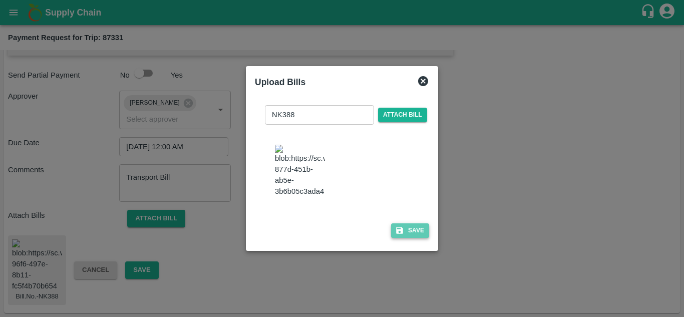
click at [418, 233] on button "Save" at bounding box center [410, 230] width 38 height 15
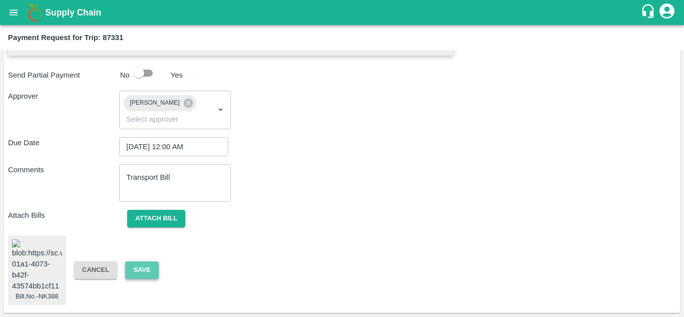
click at [135, 261] on button "Save" at bounding box center [141, 270] width 33 height 18
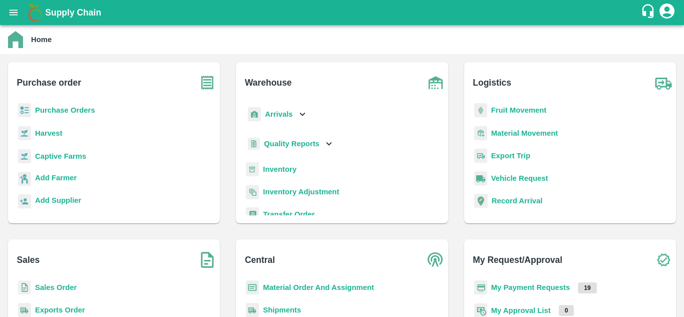
click at [510, 107] on b "Fruit Movement" at bounding box center [519, 110] width 56 height 8
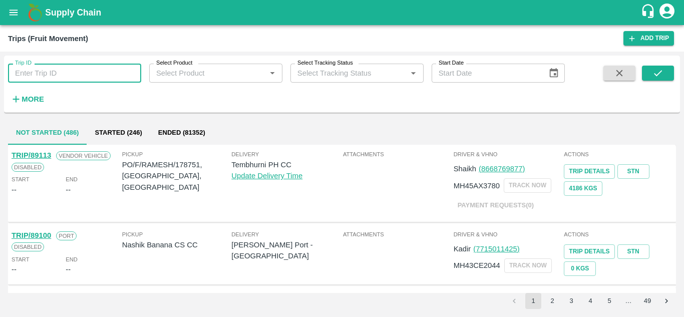
click at [50, 73] on input "Trip ID" at bounding box center [74, 73] width 133 height 19
type input "87331"
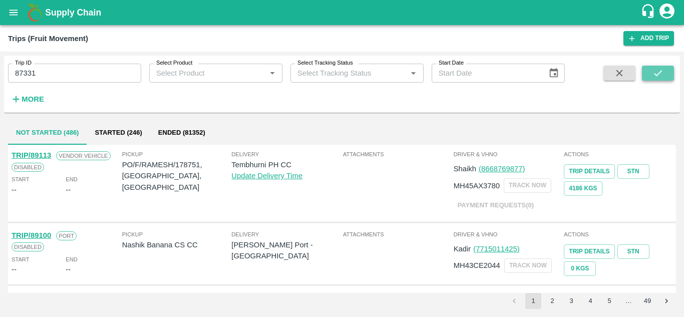
click at [653, 76] on icon "submit" at bounding box center [657, 73] width 11 height 11
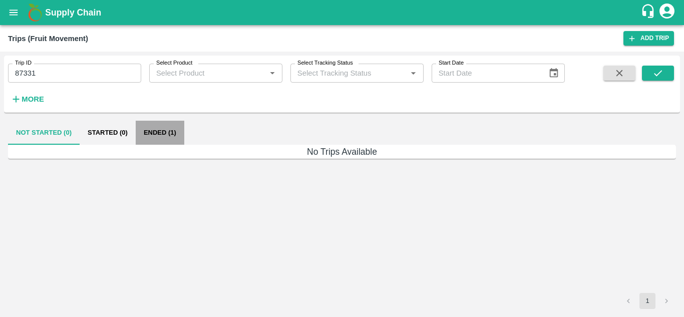
click at [157, 132] on button "Ended (1)" at bounding box center [160, 133] width 49 height 24
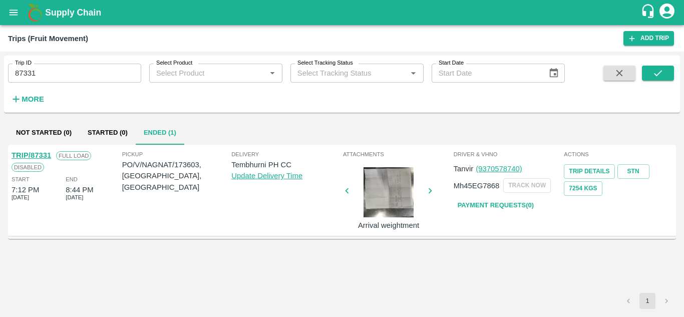
click at [13, 6] on button "open drawer" at bounding box center [13, 12] width 23 height 23
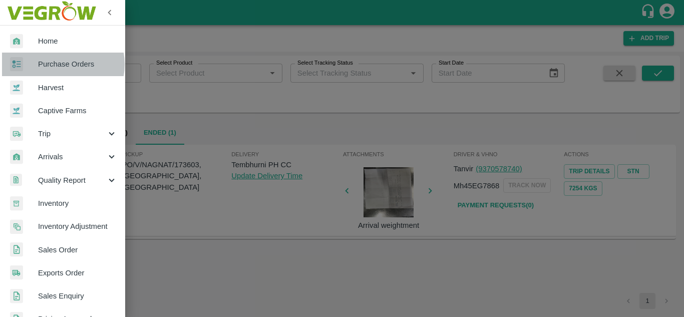
click at [59, 64] on span "Purchase Orders" at bounding box center [77, 64] width 79 height 11
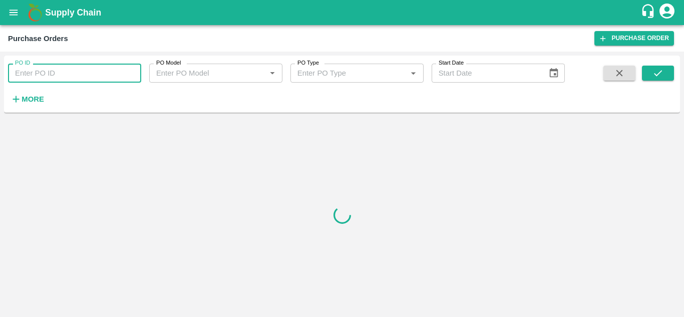
click at [25, 81] on input "PO ID" at bounding box center [74, 73] width 133 height 19
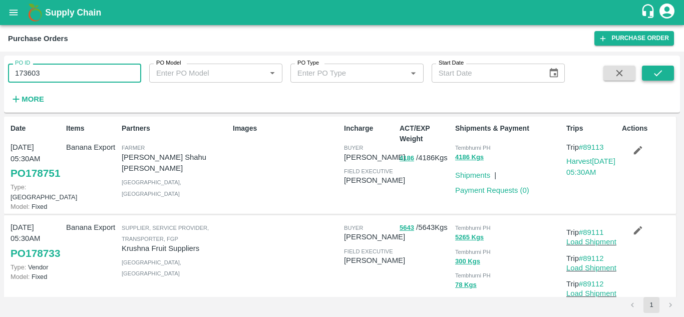
type input "173603"
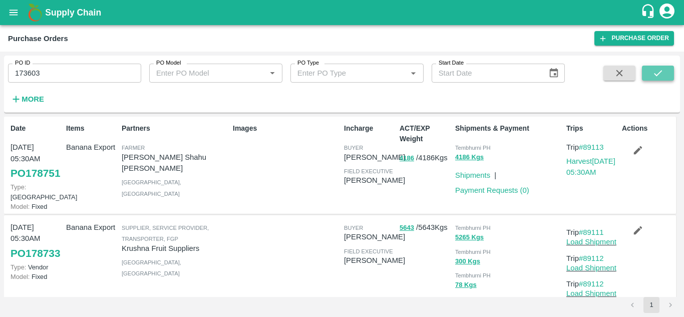
click at [650, 75] on button "submit" at bounding box center [658, 73] width 32 height 15
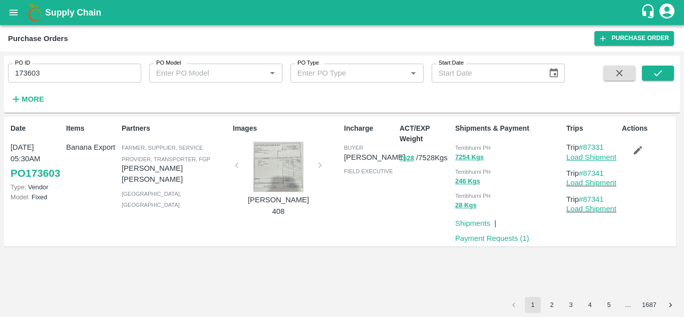
click at [602, 160] on link "Load Shipment" at bounding box center [591, 157] width 50 height 8
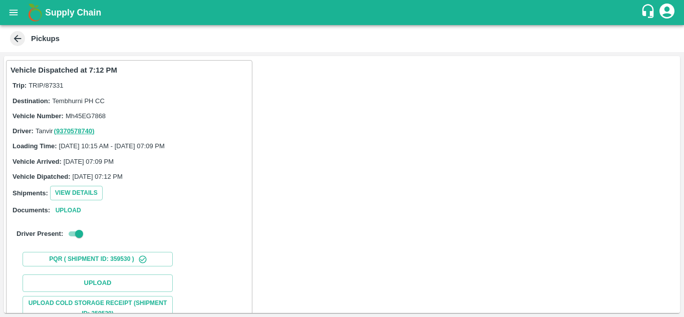
scroll to position [130, 0]
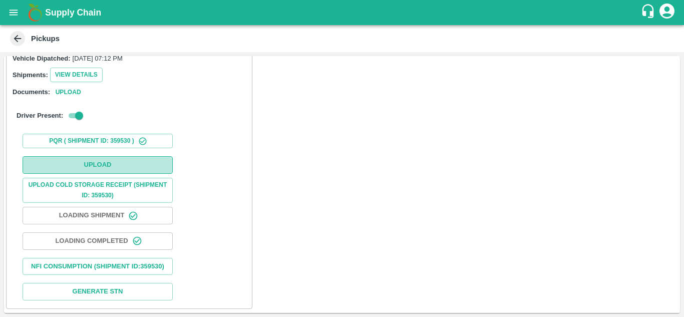
click at [115, 156] on button "Upload" at bounding box center [98, 165] width 150 height 18
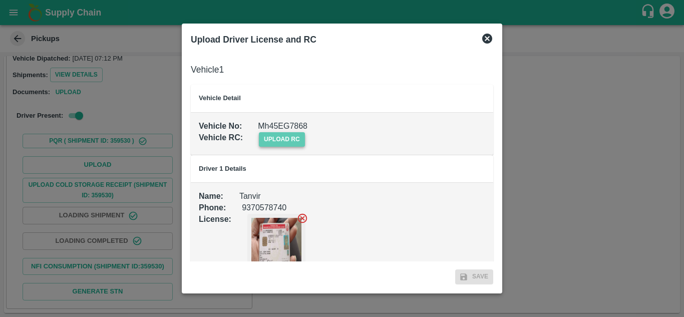
click at [283, 138] on span "upload rc" at bounding box center [282, 139] width 46 height 15
click at [0, 0] on input "upload rc" at bounding box center [0, 0] width 0 height 0
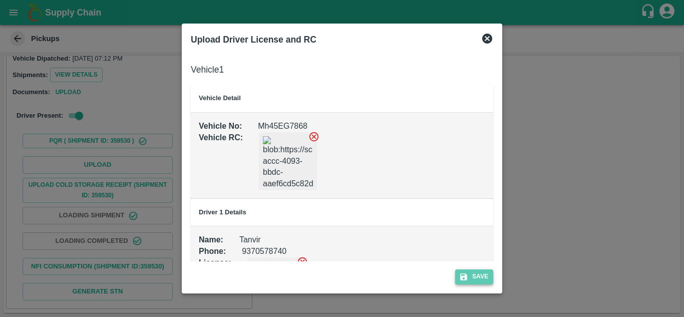
click at [477, 276] on button "Save" at bounding box center [474, 276] width 38 height 15
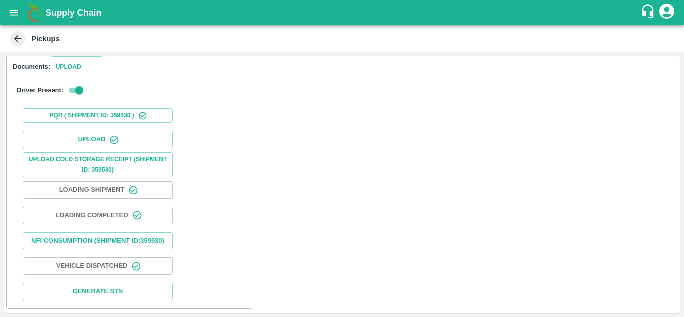
scroll to position [0, 0]
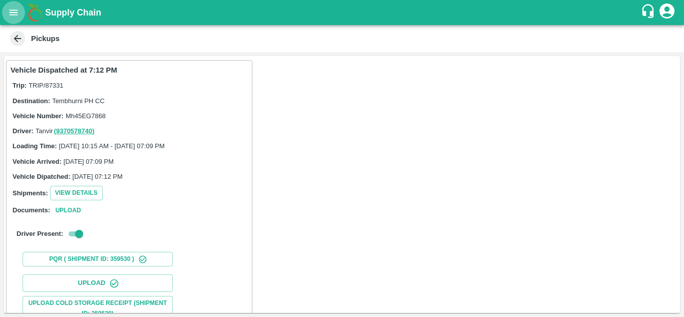
click at [15, 9] on icon "open drawer" at bounding box center [13, 12] width 11 height 11
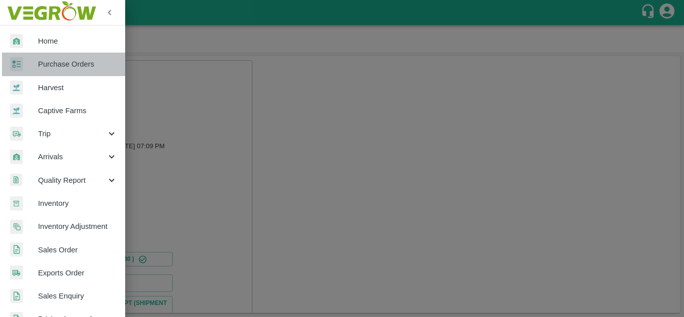
click at [75, 67] on span "Purchase Orders" at bounding box center [77, 64] width 79 height 11
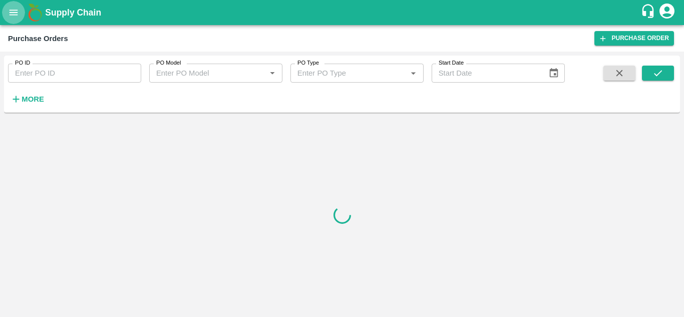
click at [18, 6] on button "open drawer" at bounding box center [13, 12] width 23 height 23
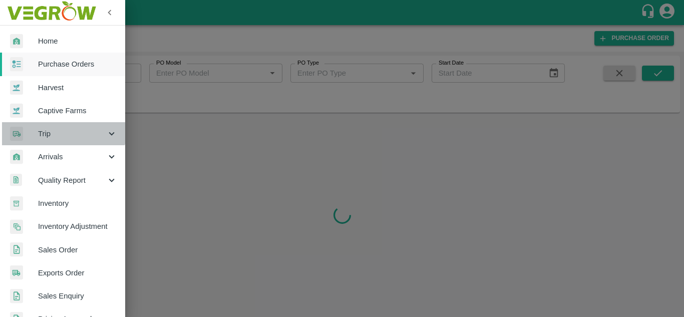
click at [63, 128] on div "Trip" at bounding box center [62, 133] width 125 height 23
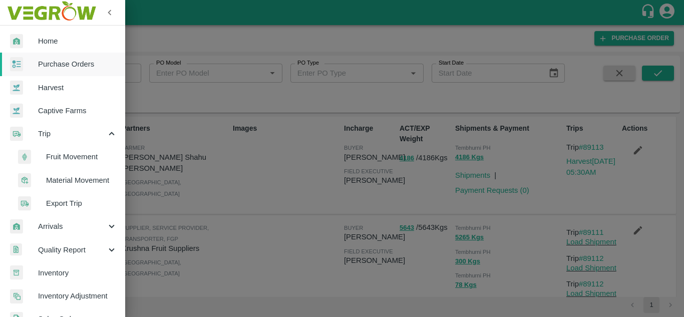
click at [69, 152] on span "Fruit Movement" at bounding box center [81, 156] width 71 height 11
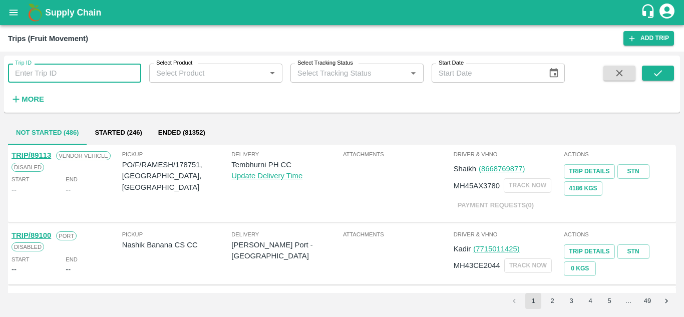
click at [30, 70] on input "Trip ID" at bounding box center [74, 73] width 133 height 19
type input "87739"
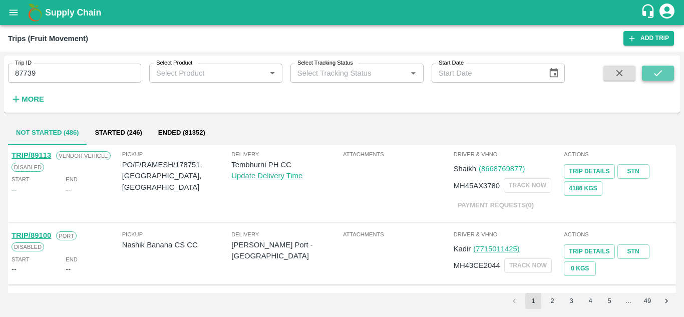
click at [655, 75] on icon "submit" at bounding box center [658, 73] width 8 height 6
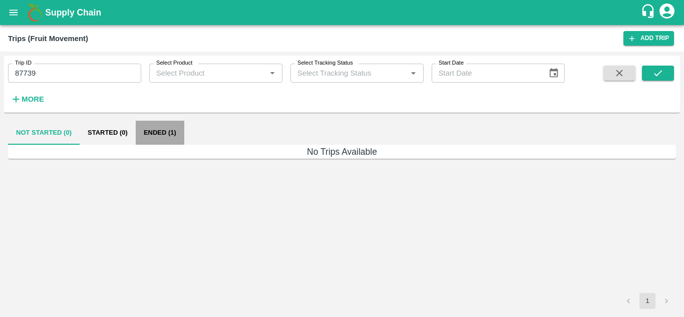
click at [164, 128] on button "Ended (1)" at bounding box center [160, 133] width 49 height 24
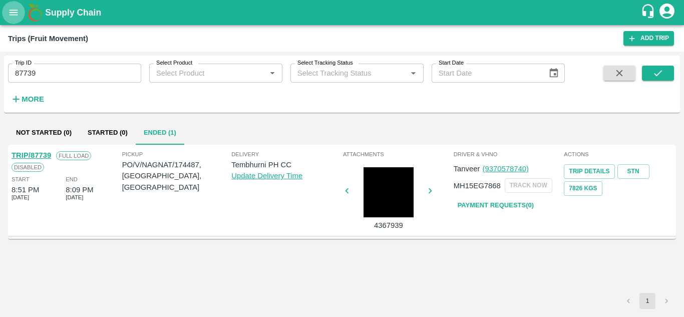
click at [12, 12] on icon "open drawer" at bounding box center [13, 12] width 11 height 11
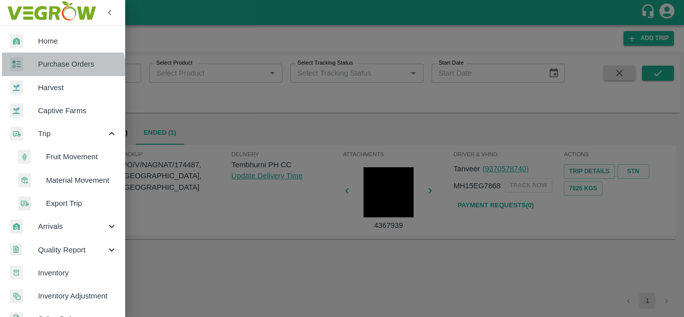
click at [52, 72] on link "Purchase Orders" at bounding box center [62, 64] width 125 height 23
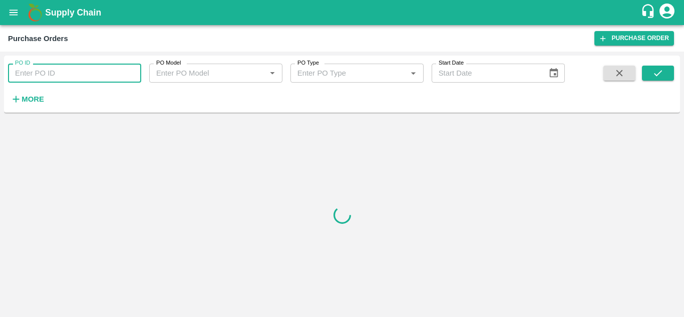
click at [65, 75] on input "PO ID" at bounding box center [74, 73] width 133 height 19
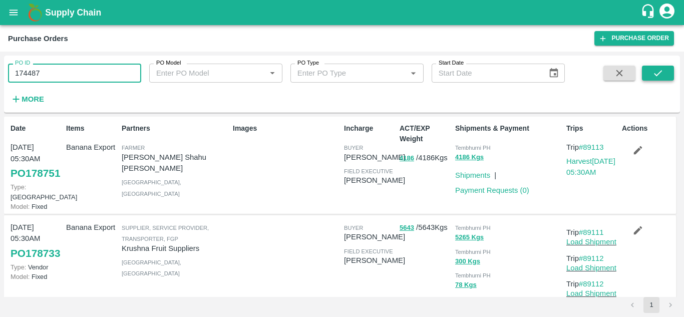
type input "174487"
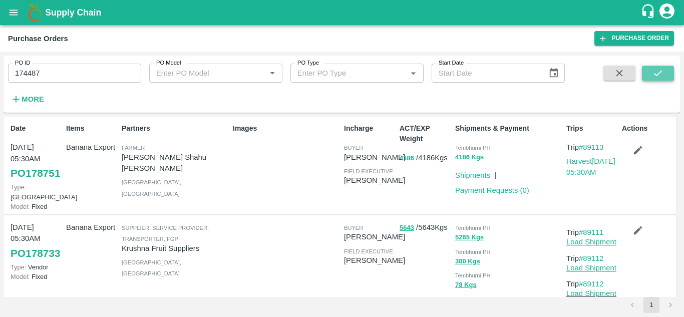
click at [654, 75] on icon "submit" at bounding box center [657, 73] width 11 height 11
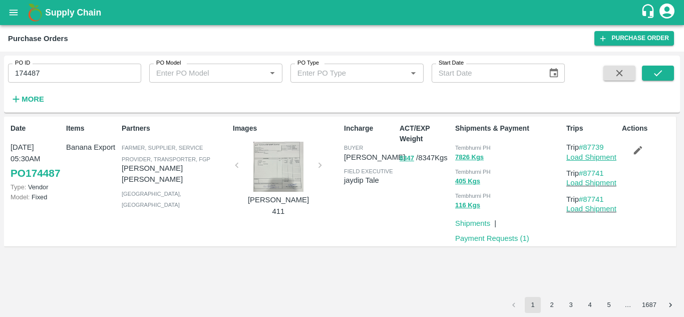
click at [585, 159] on link "Load Shipment" at bounding box center [591, 157] width 50 height 8
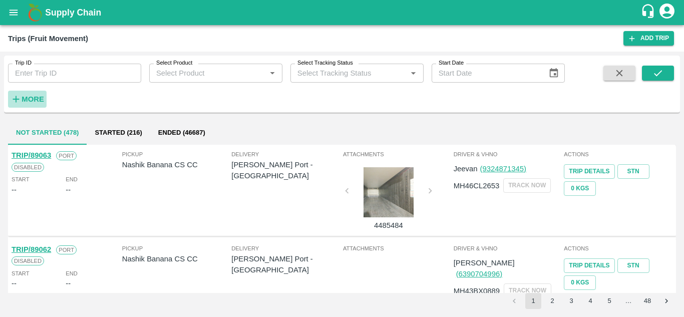
click at [36, 102] on strong "More" at bounding box center [33, 99] width 23 height 8
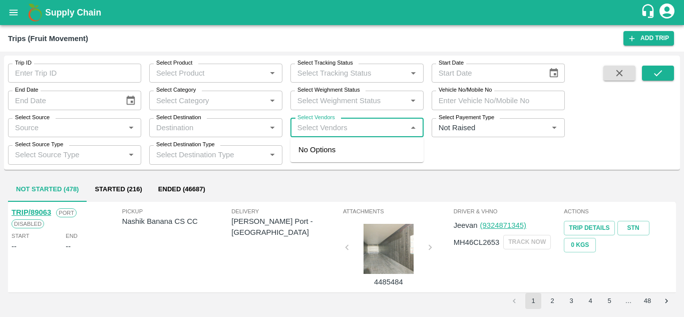
click at [310, 126] on input "Select Vendors" at bounding box center [348, 127] width 111 height 13
type input "NAGNATH"
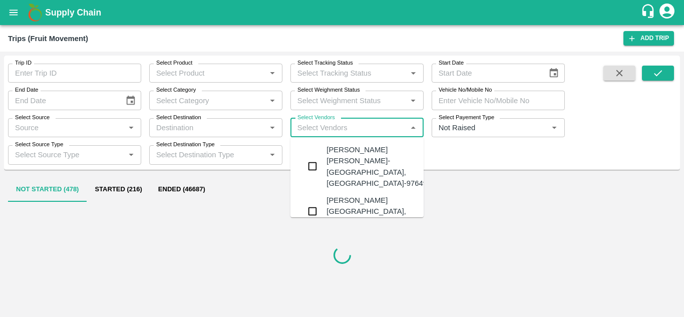
click at [371, 165] on div "[PERSON_NAME] [PERSON_NAME]-[GEOGRAPHIC_DATA], [GEOGRAPHIC_DATA]-9764976897" at bounding box center [386, 166] width 121 height 45
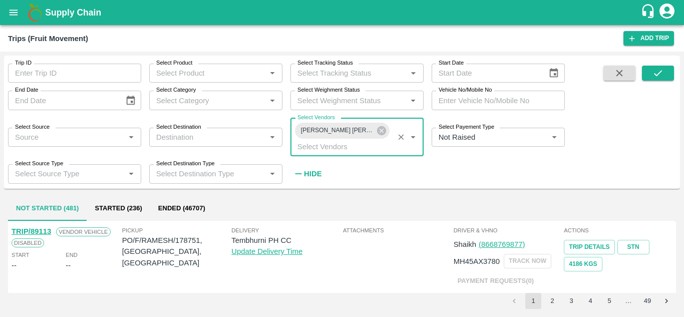
click at [313, 172] on strong "Hide" at bounding box center [313, 174] width 18 height 8
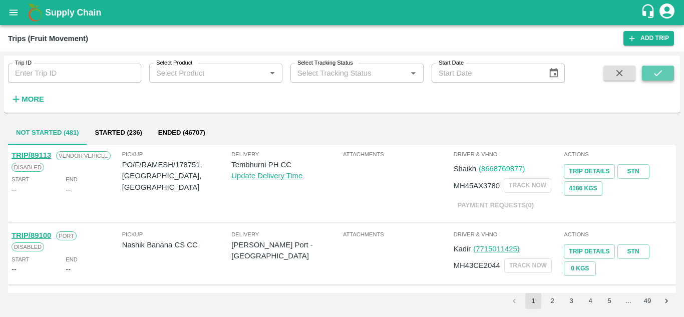
click at [651, 69] on button "submit" at bounding box center [658, 73] width 32 height 15
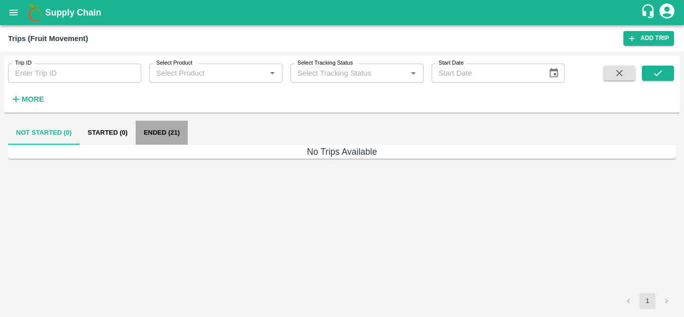
click at [159, 134] on button "Ended (21)" at bounding box center [162, 133] width 52 height 24
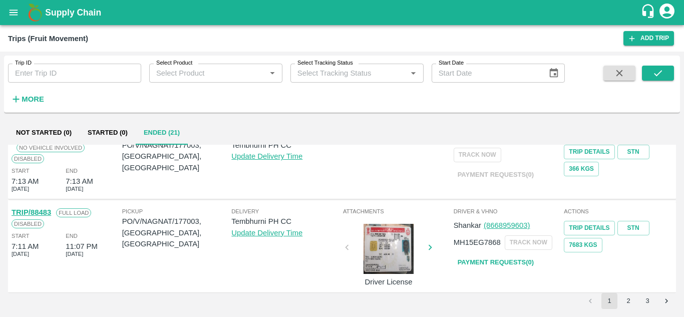
scroll to position [702, 0]
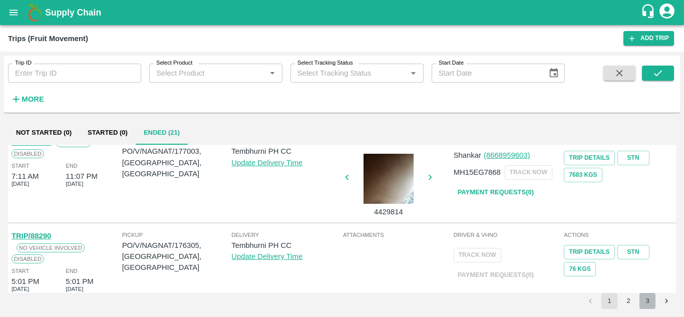
click at [645, 299] on button "3" at bounding box center [647, 301] width 16 height 16
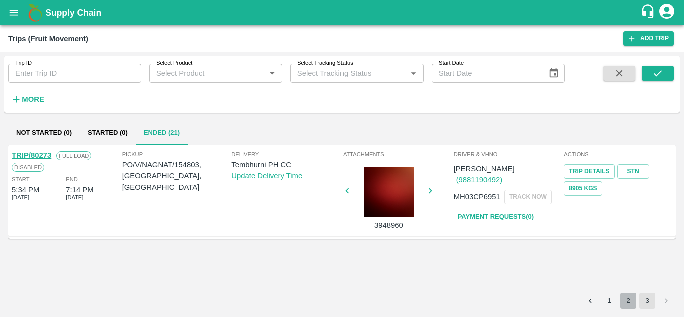
click at [629, 301] on button "2" at bounding box center [628, 301] width 16 height 16
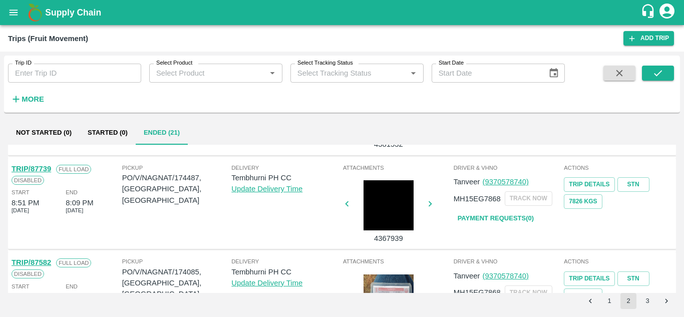
scroll to position [741, 0]
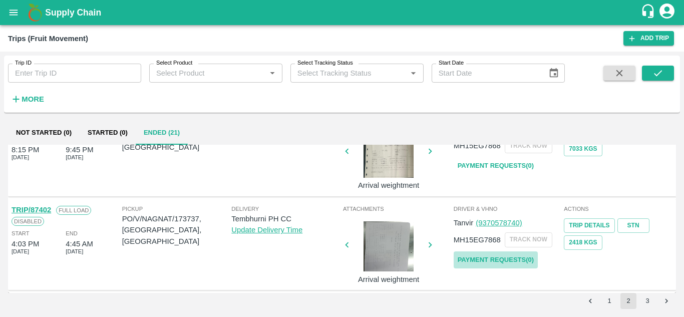
click at [490, 260] on link "Payment Requests( 0 )" at bounding box center [495, 260] width 84 height 18
click at [671, 69] on button "submit" at bounding box center [658, 73] width 32 height 15
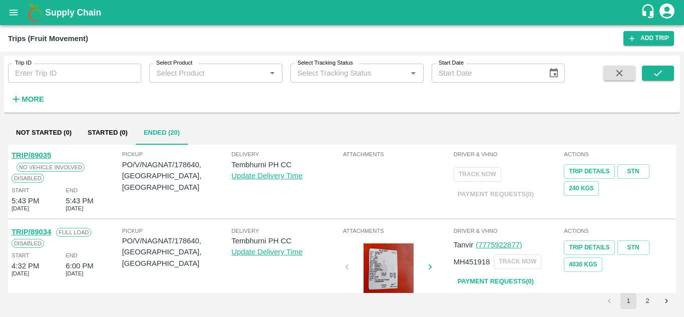
scroll to position [702, 0]
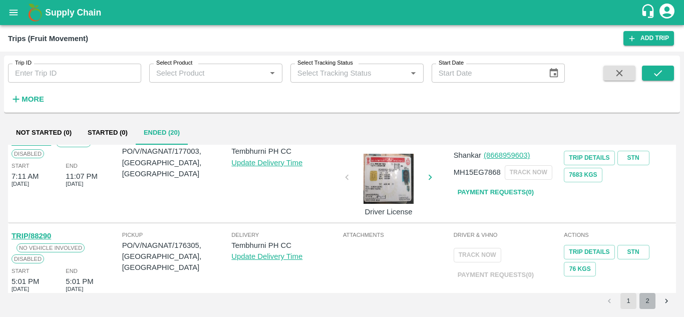
click at [650, 298] on button "2" at bounding box center [647, 301] width 16 height 16
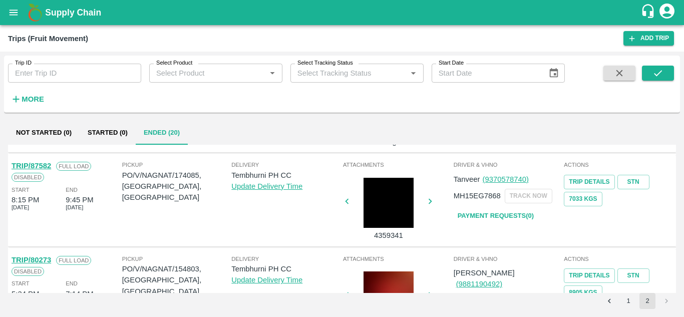
scroll to position [691, 0]
click at [493, 218] on link "Payment Requests( 0 )" at bounding box center [495, 217] width 84 height 18
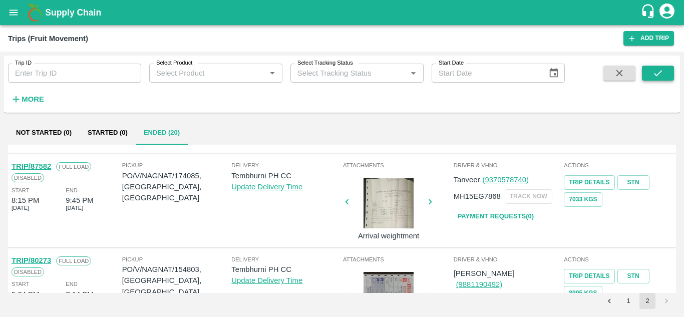
click at [671, 71] on button "submit" at bounding box center [658, 73] width 32 height 15
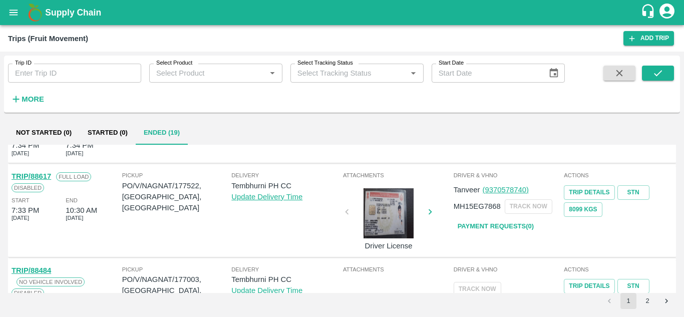
scroll to position [702, 0]
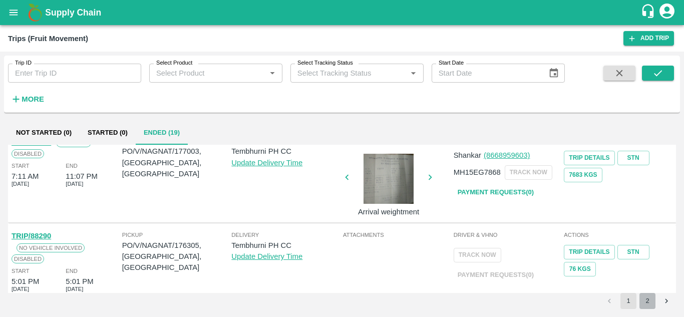
click at [642, 299] on button "2" at bounding box center [647, 301] width 16 height 16
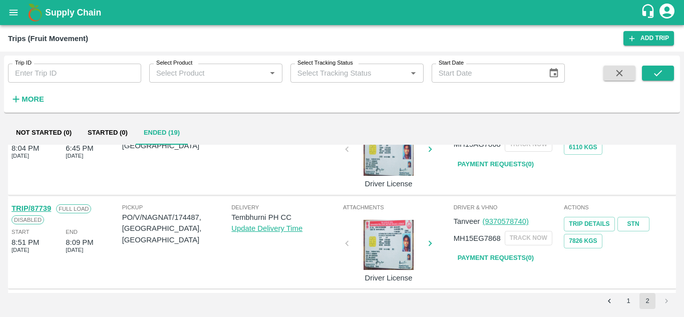
scroll to position [555, 0]
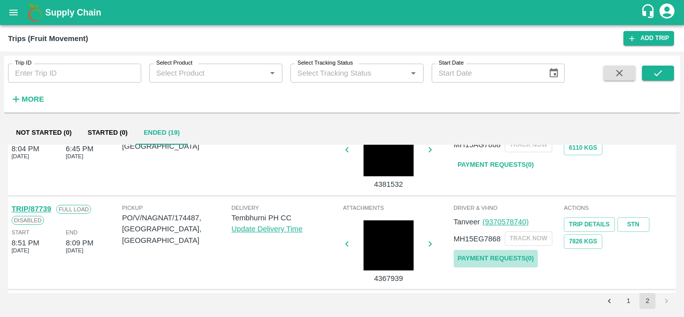
click at [508, 254] on link "Payment Requests( 0 )" at bounding box center [495, 259] width 84 height 18
click at [666, 73] on button "submit" at bounding box center [658, 73] width 32 height 15
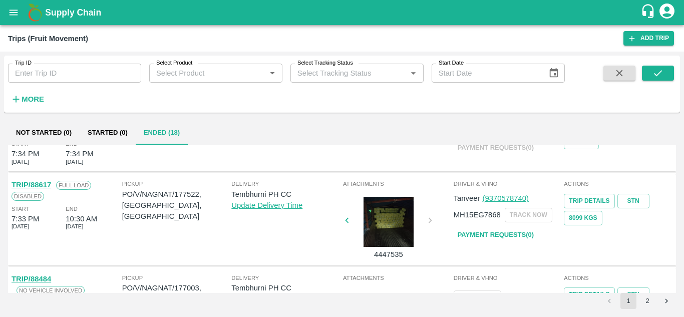
scroll to position [702, 0]
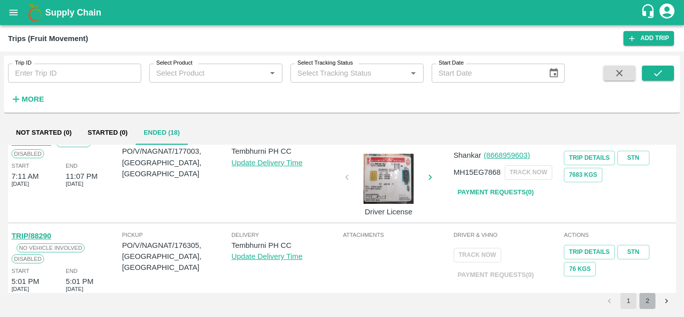
click at [651, 298] on button "2" at bounding box center [647, 301] width 16 height 16
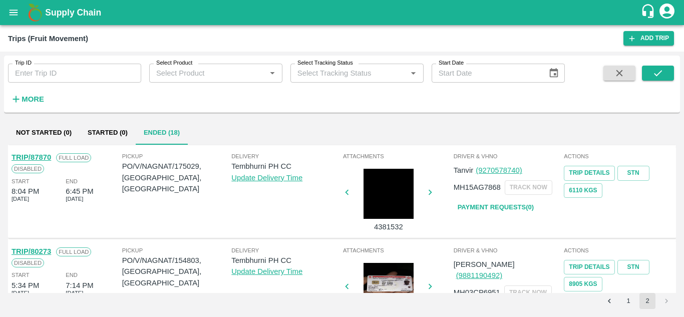
scroll to position [511, 0]
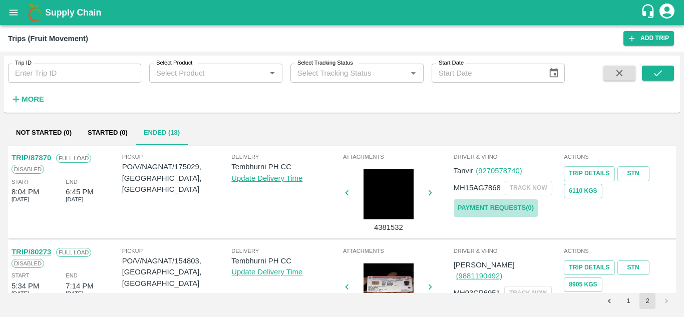
click at [506, 210] on link "Payment Requests( 0 )" at bounding box center [495, 208] width 84 height 18
click at [666, 71] on button "submit" at bounding box center [658, 73] width 32 height 15
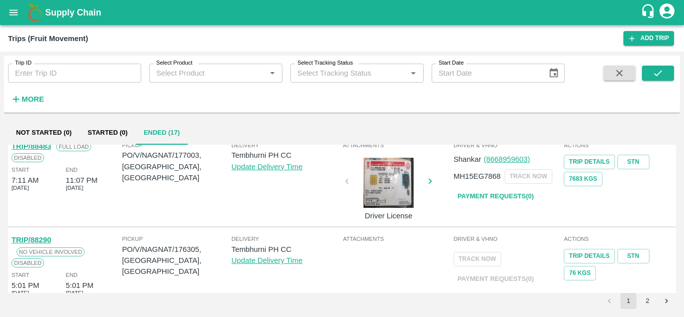
scroll to position [702, 0]
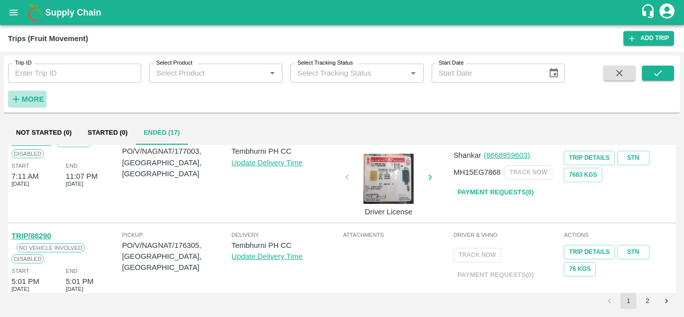
click at [34, 95] on h6 "More" at bounding box center [33, 99] width 23 height 13
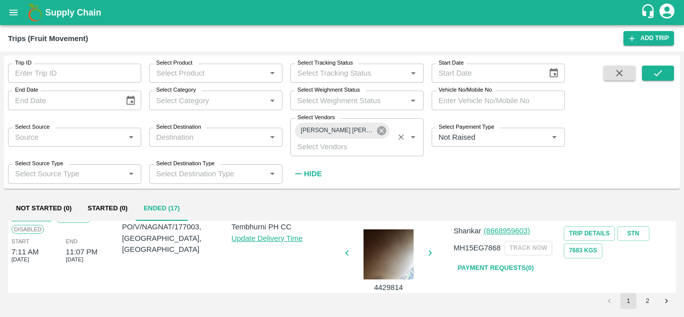
click at [378, 130] on icon at bounding box center [381, 130] width 9 height 9
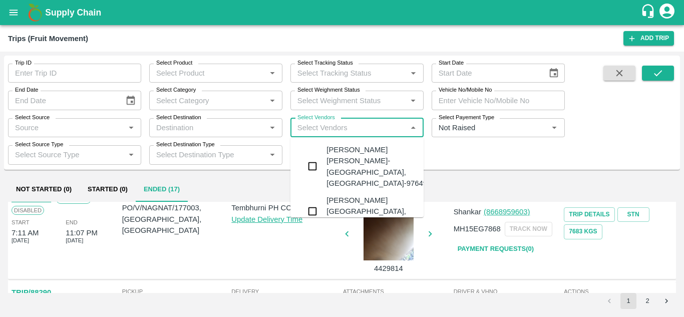
click at [315, 129] on input "Select Vendors" at bounding box center [348, 127] width 111 height 13
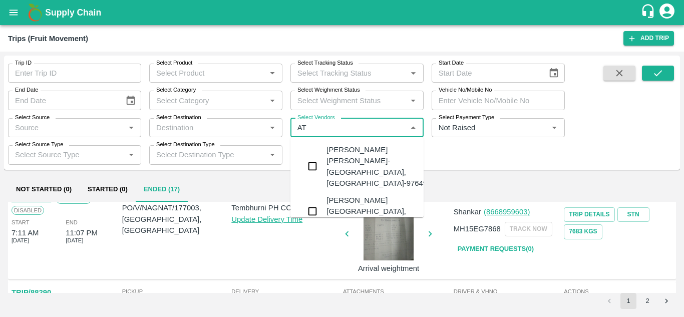
type input "A"
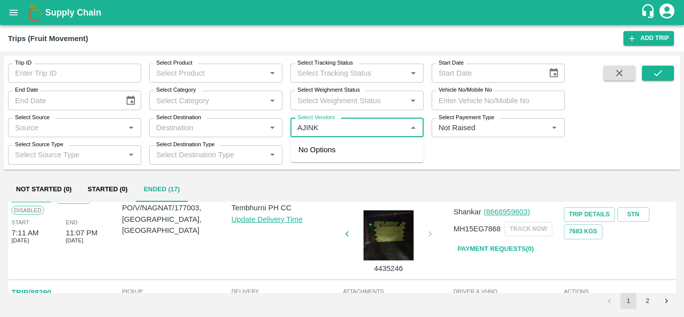
type input "AJINKY"
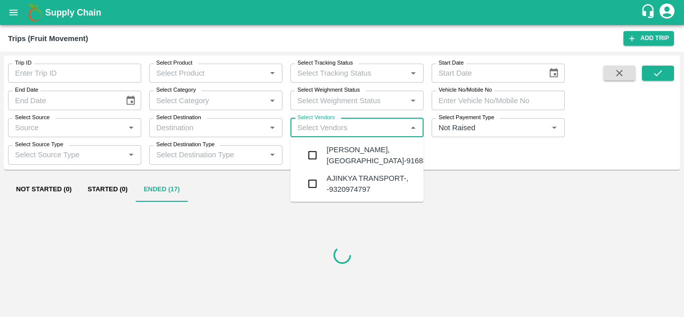
click at [354, 153] on div "Ajinkya Haridas Takik-Wangi, Solapur-9168800742" at bounding box center [386, 155] width 121 height 23
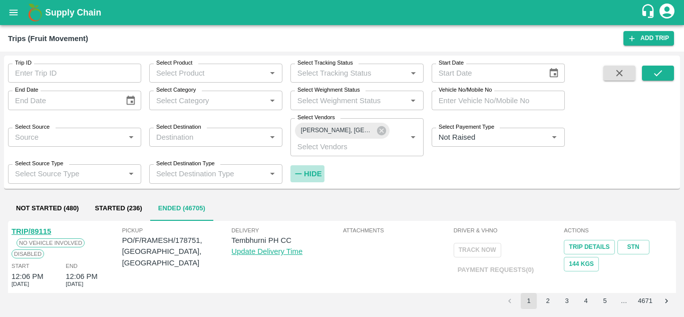
click at [311, 172] on strong "Hide" at bounding box center [313, 174] width 18 height 8
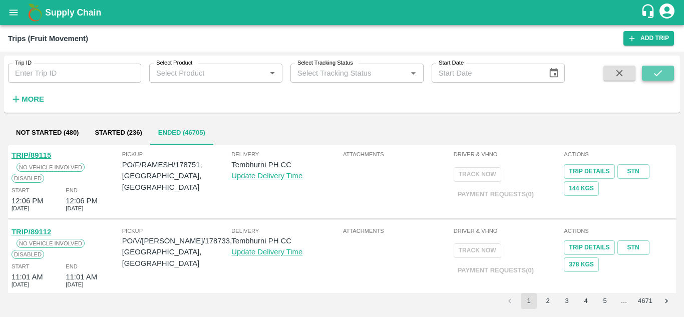
click at [650, 73] on button "submit" at bounding box center [658, 73] width 32 height 15
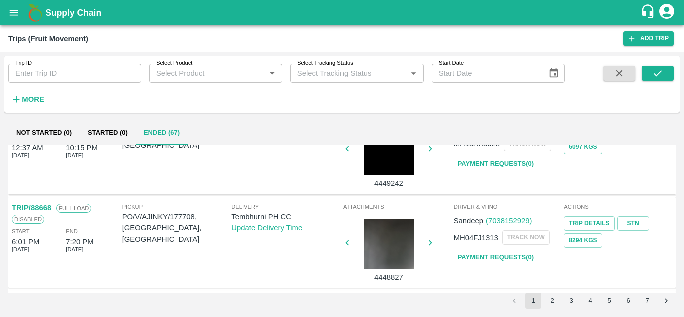
scroll to position [737, 0]
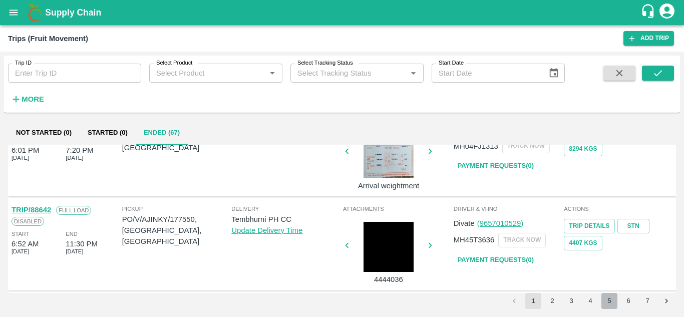
click at [609, 301] on button "5" at bounding box center [609, 301] width 16 height 16
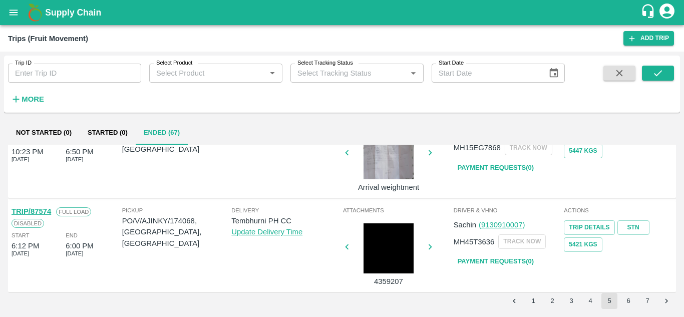
scroll to position [567, 0]
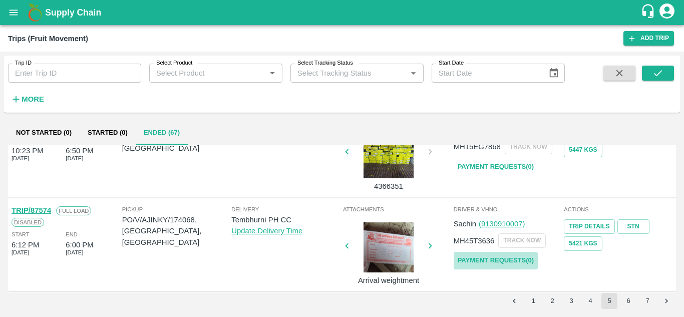
click at [494, 259] on link "Payment Requests( 0 )" at bounding box center [495, 261] width 84 height 18
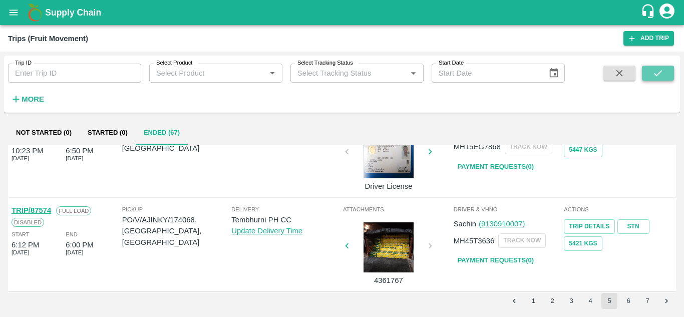
click at [660, 73] on icon "submit" at bounding box center [658, 73] width 8 height 6
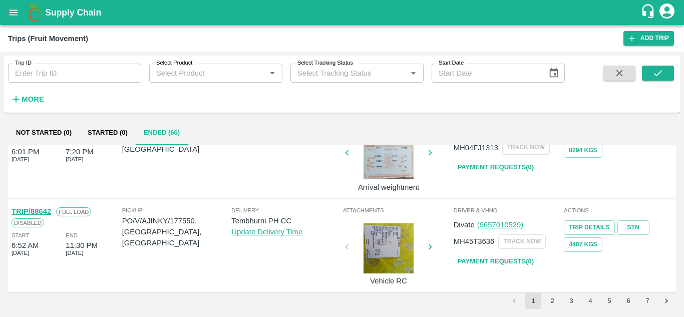
scroll to position [737, 0]
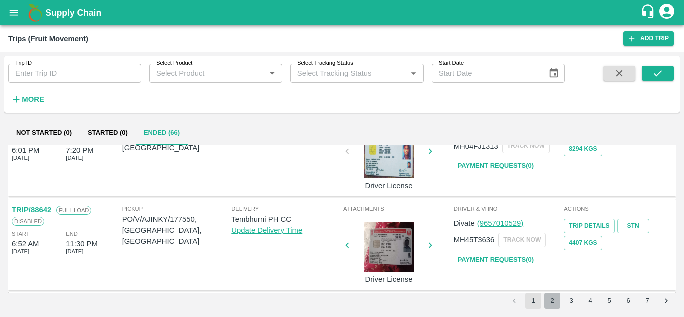
click at [553, 299] on button "2" at bounding box center [552, 301] width 16 height 16
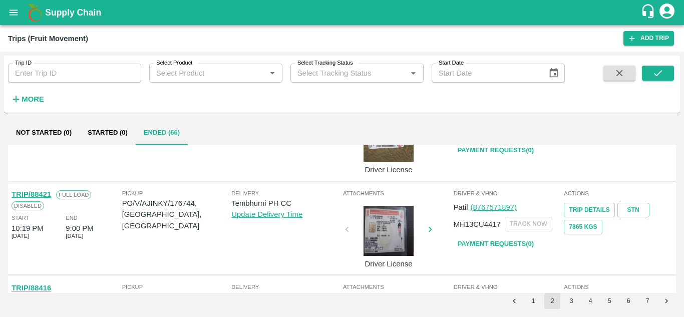
scroll to position [720, 0]
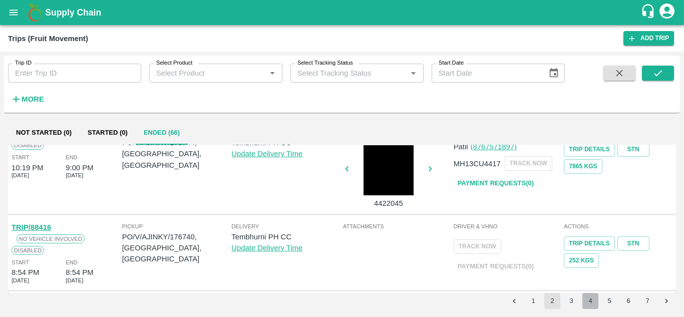
click at [591, 298] on button "4" at bounding box center [590, 301] width 16 height 16
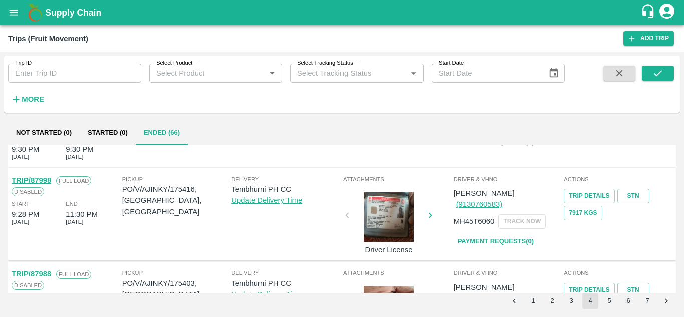
scroll to position [737, 0]
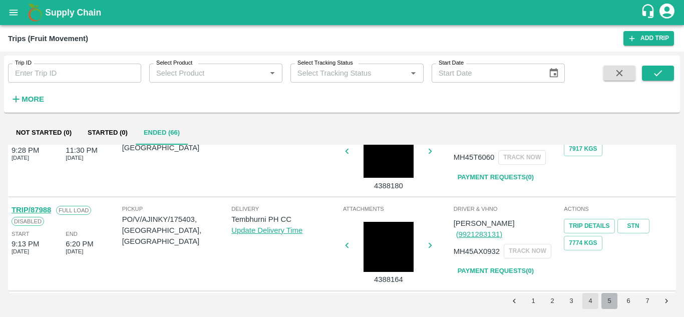
click at [613, 304] on button "5" at bounding box center [609, 301] width 16 height 16
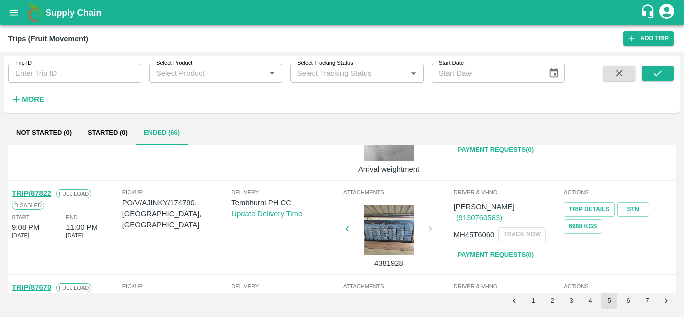
scroll to position [394, 0]
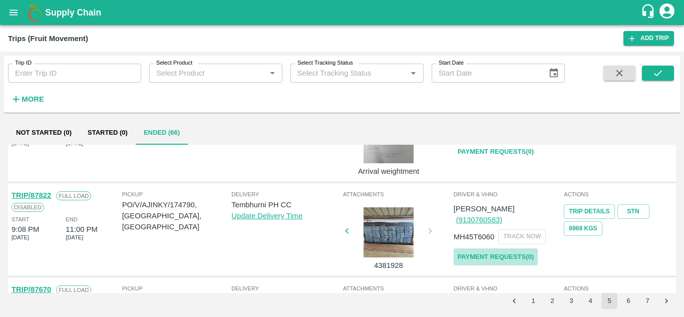
click at [510, 249] on link "Payment Requests( 0 )" at bounding box center [495, 257] width 84 height 18
click at [658, 71] on icon "submit" at bounding box center [657, 73] width 11 height 11
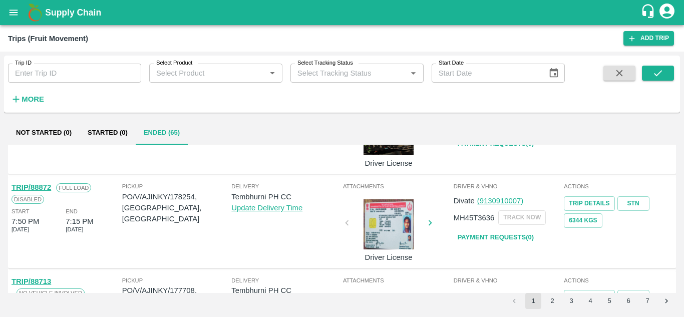
scroll to position [737, 0]
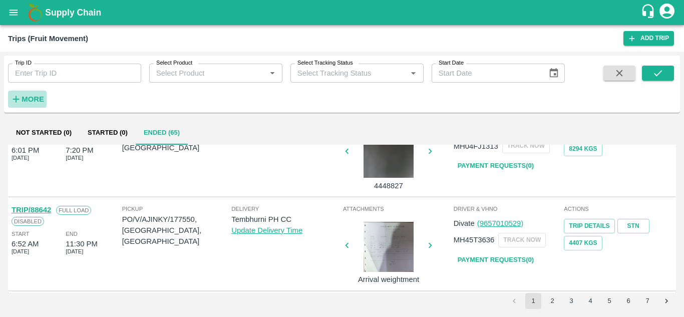
click at [35, 94] on h6 "More" at bounding box center [33, 99] width 23 height 13
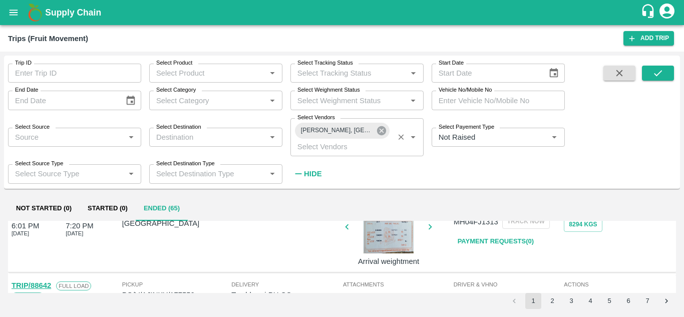
click at [382, 136] on icon at bounding box center [381, 130] width 11 height 11
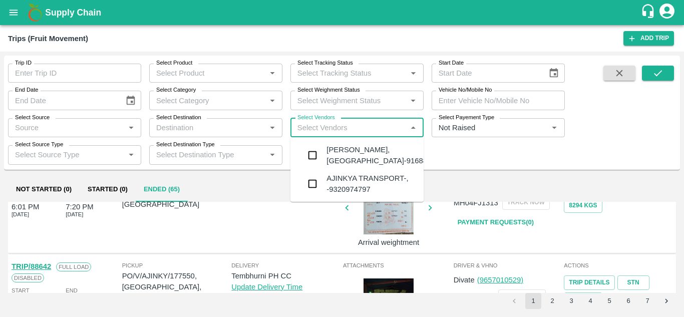
click at [318, 130] on input "Select Vendors" at bounding box center [348, 127] width 111 height 13
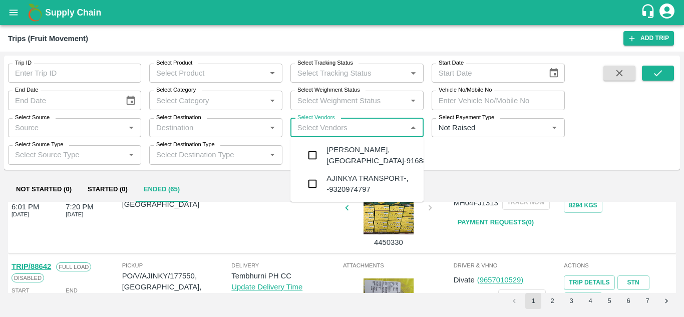
click at [310, 126] on input "Select Vendors" at bounding box center [348, 127] width 111 height 13
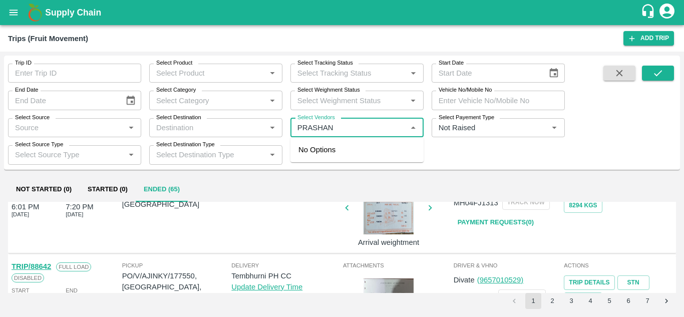
type input "PRASHANT"
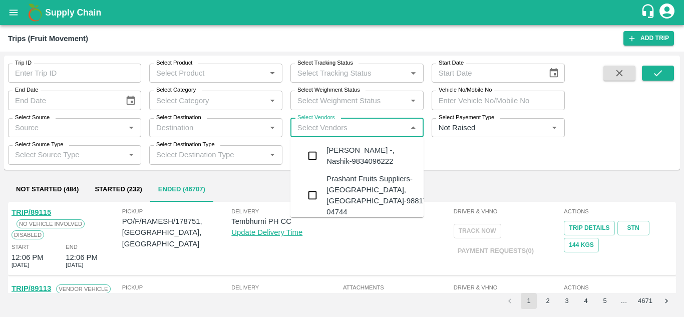
scroll to position [96, 0]
click at [355, 186] on div "Prashant Fruits Suppliers-Shiral, Solapur-98817 04744" at bounding box center [376, 195] width 101 height 45
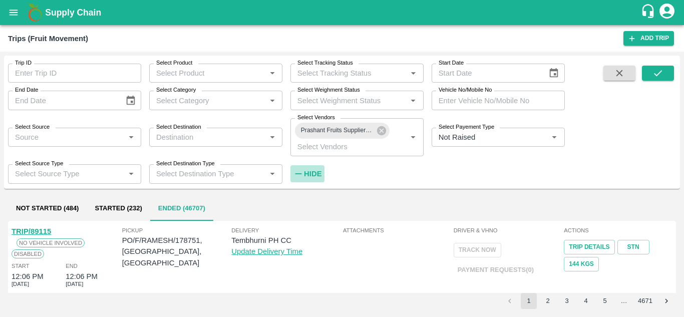
click at [310, 172] on strong "Hide" at bounding box center [313, 174] width 18 height 8
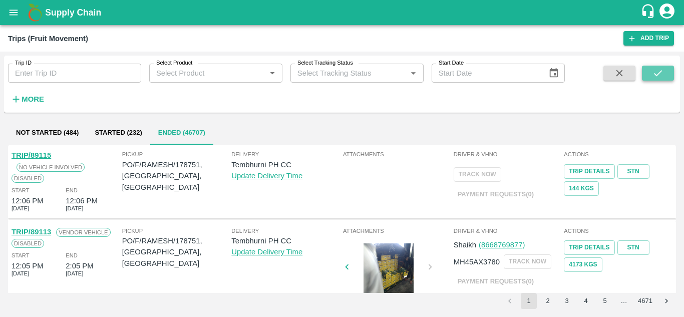
click at [659, 74] on icon "submit" at bounding box center [657, 73] width 11 height 11
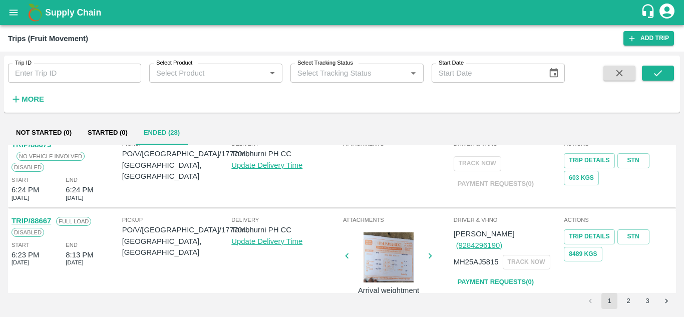
scroll to position [702, 0]
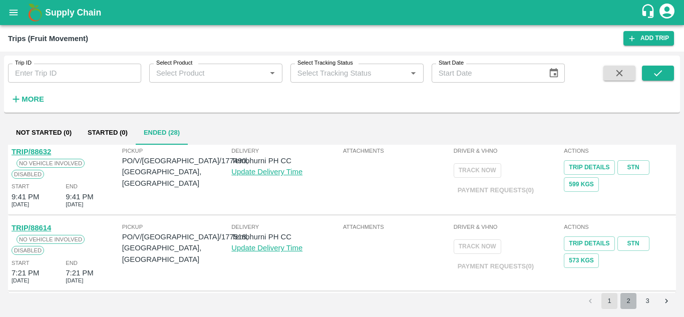
click at [630, 298] on button "2" at bounding box center [628, 301] width 16 height 16
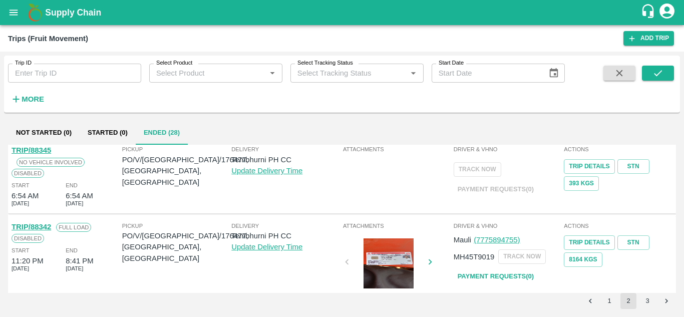
scroll to position [720, 0]
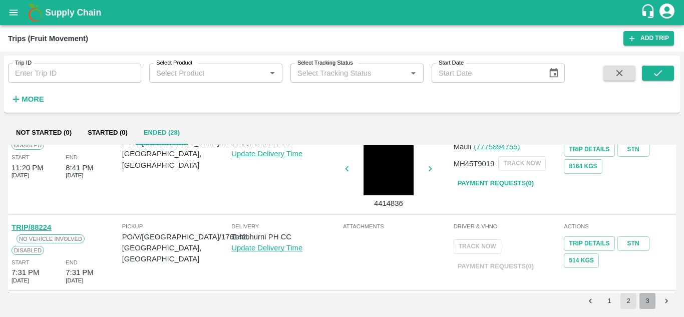
click at [646, 299] on button "3" at bounding box center [647, 301] width 16 height 16
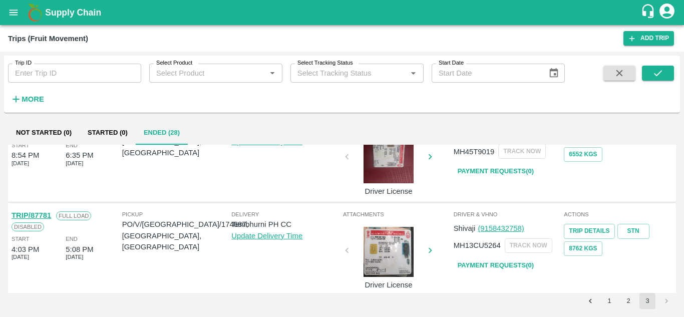
scroll to position [568, 0]
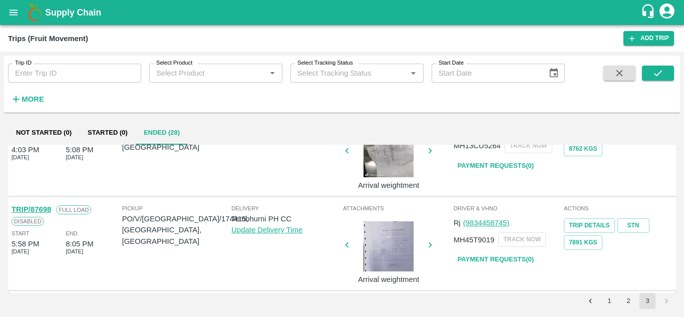
click at [490, 255] on link "Payment Requests( 0 )" at bounding box center [495, 260] width 84 height 18
click at [658, 74] on icon "submit" at bounding box center [658, 73] width 8 height 6
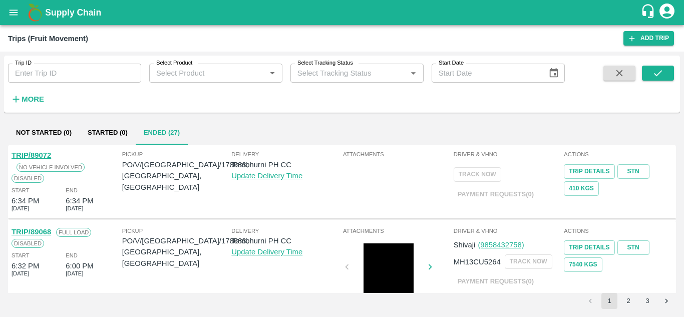
scroll to position [702, 0]
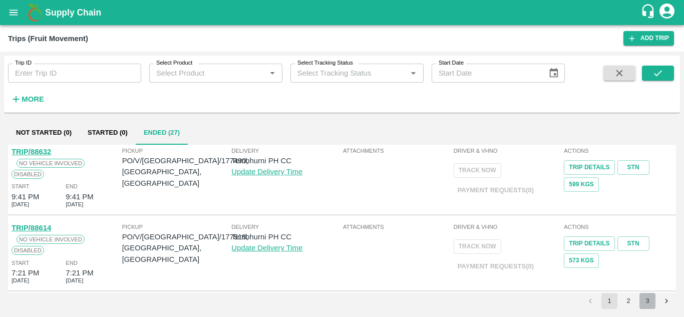
click at [644, 298] on button "3" at bounding box center [647, 301] width 16 height 16
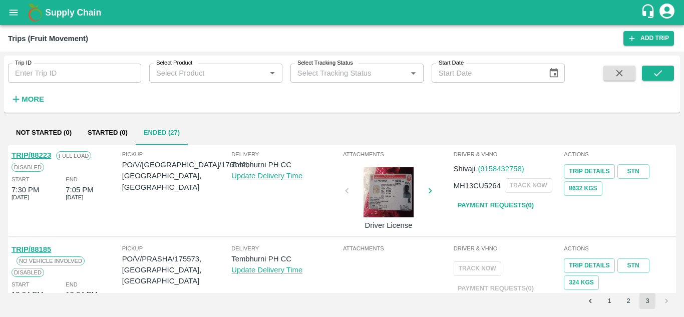
scroll to position [473, 0]
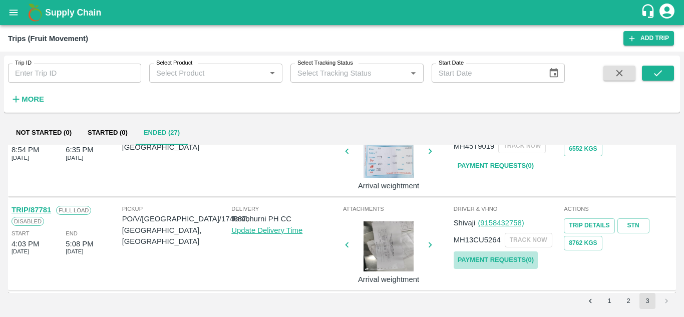
click at [515, 258] on link "Payment Requests( 0 )" at bounding box center [495, 260] width 84 height 18
click at [664, 69] on button "submit" at bounding box center [658, 73] width 32 height 15
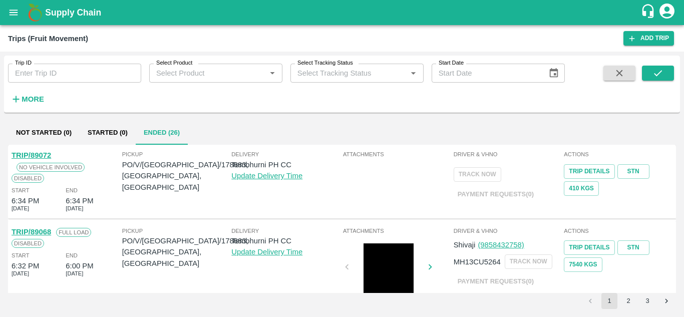
scroll to position [702, 0]
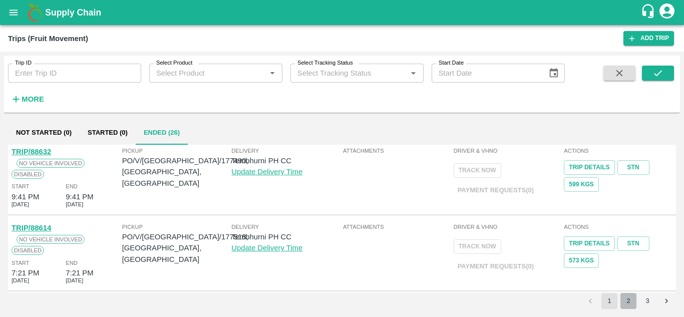
click at [621, 299] on button "2" at bounding box center [628, 301] width 16 height 16
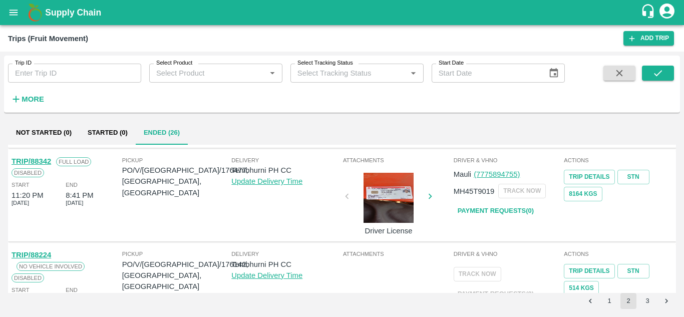
scroll to position [720, 0]
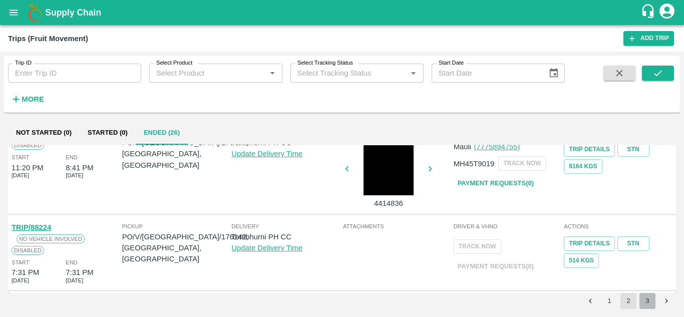
click at [641, 304] on button "3" at bounding box center [647, 301] width 16 height 16
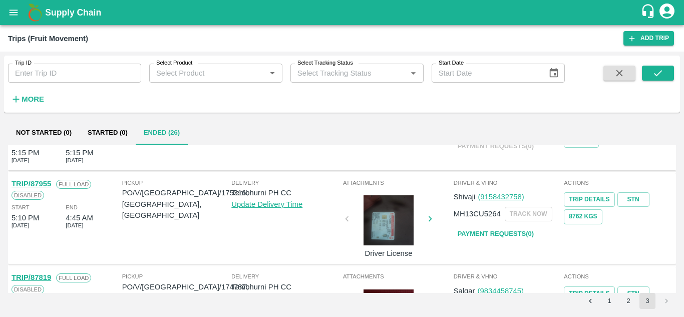
scroll to position [379, 0]
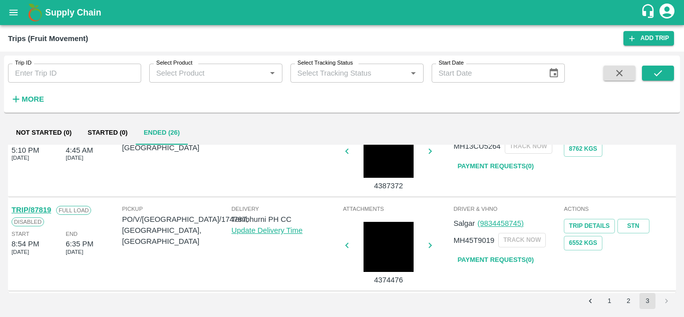
click at [512, 258] on link "Payment Requests( 0 )" at bounding box center [495, 260] width 84 height 18
click at [662, 76] on icon "submit" at bounding box center [657, 73] width 11 height 11
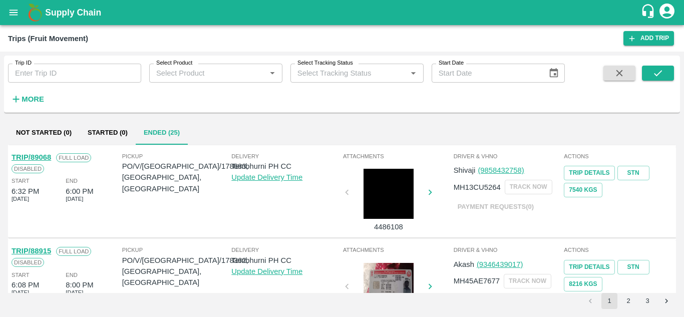
scroll to position [0, 0]
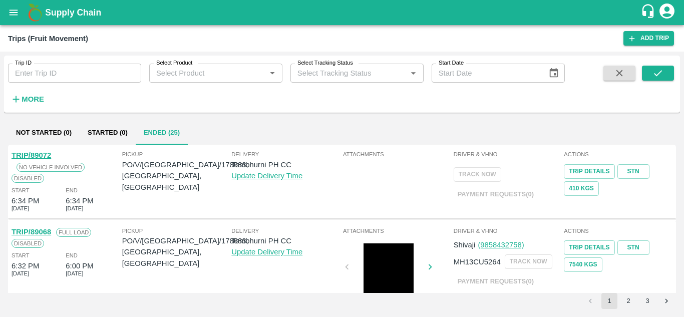
click at [56, 68] on input "Trip ID" at bounding box center [74, 73] width 133 height 19
paste input "88043"
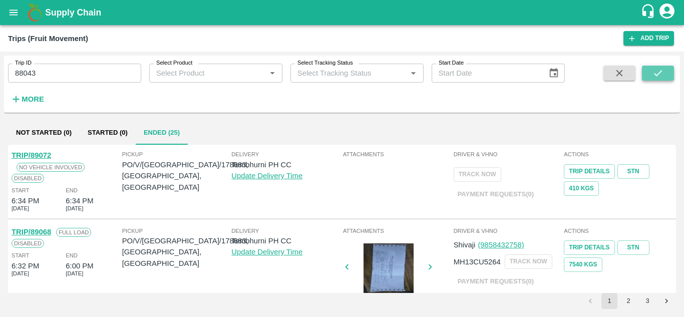
click at [657, 69] on icon "submit" at bounding box center [657, 73] width 11 height 11
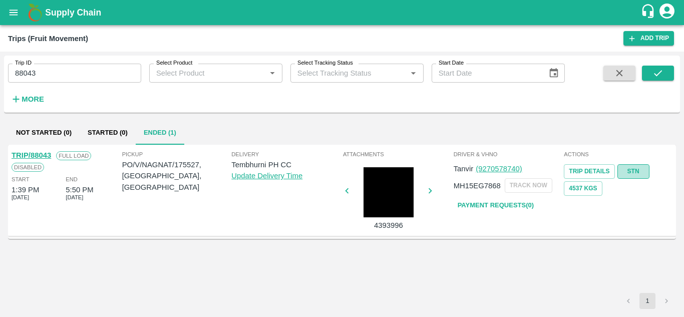
click at [631, 168] on link "STN" at bounding box center [633, 171] width 32 height 15
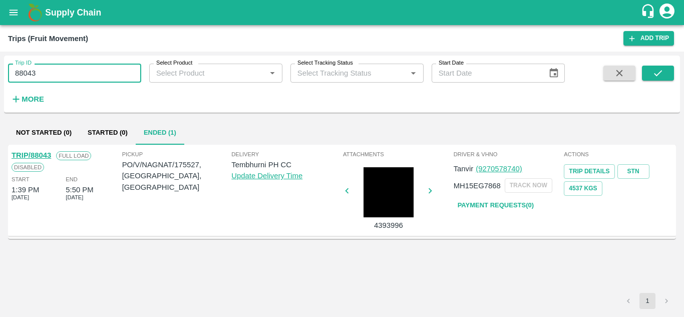
click at [67, 69] on input "88043" at bounding box center [74, 73] width 133 height 19
paste input "text"
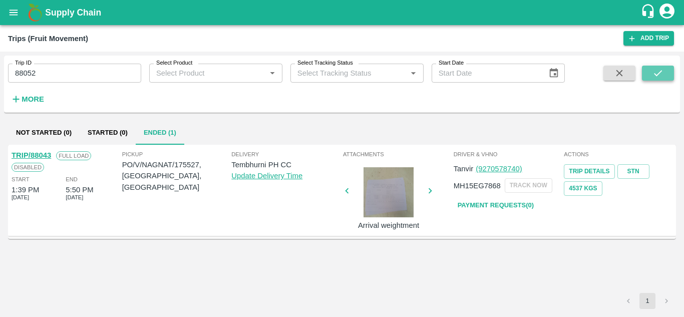
click at [653, 71] on icon "submit" at bounding box center [657, 73] width 11 height 11
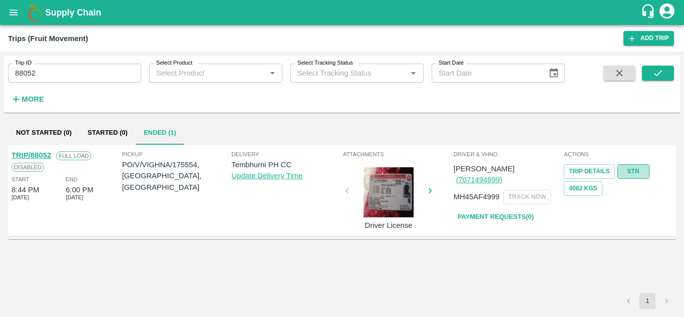
click at [634, 168] on link "STN" at bounding box center [633, 171] width 32 height 15
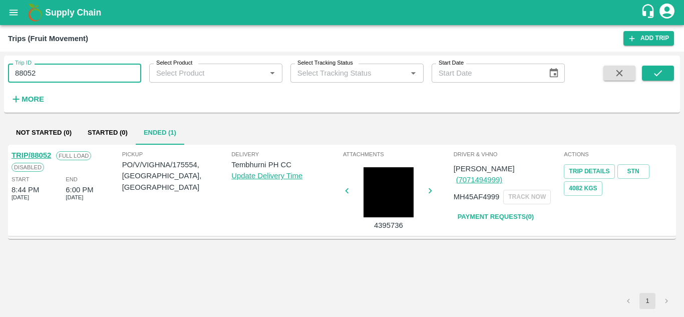
click at [60, 79] on input "88052" at bounding box center [74, 73] width 133 height 19
paste input "text"
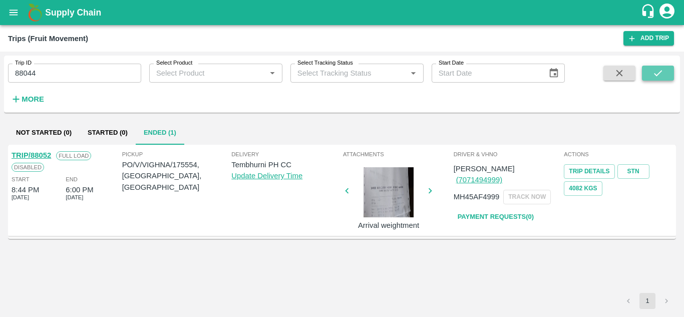
click at [657, 70] on icon "submit" at bounding box center [657, 73] width 11 height 11
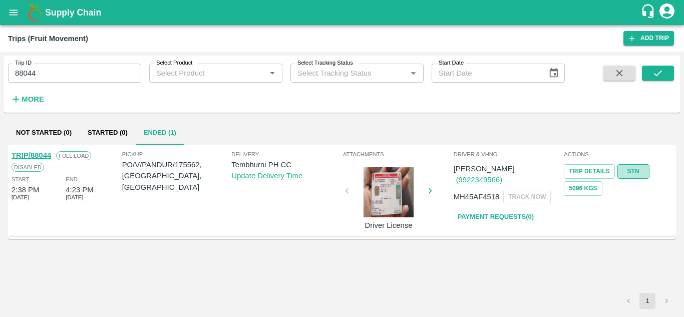
click at [627, 169] on link "STN" at bounding box center [633, 171] width 32 height 15
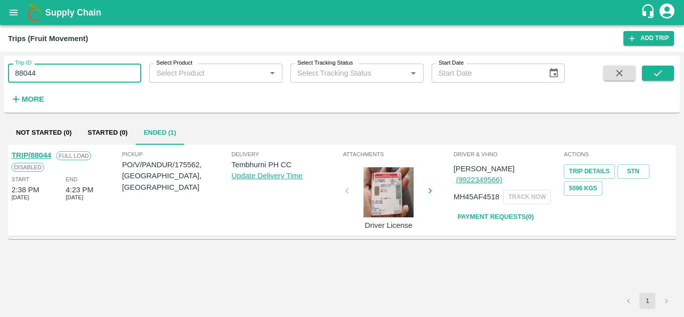
click at [66, 69] on input "88044" at bounding box center [74, 73] width 133 height 19
paste input "text"
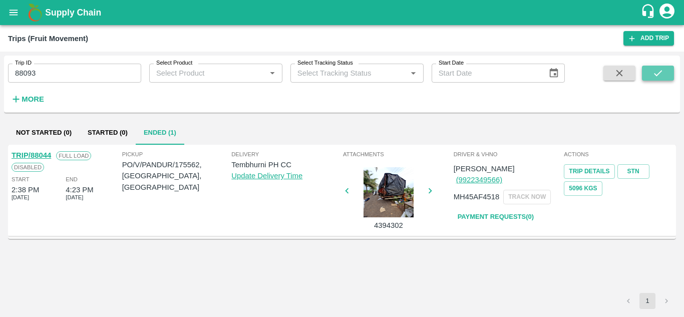
click at [660, 71] on icon "submit" at bounding box center [657, 73] width 11 height 11
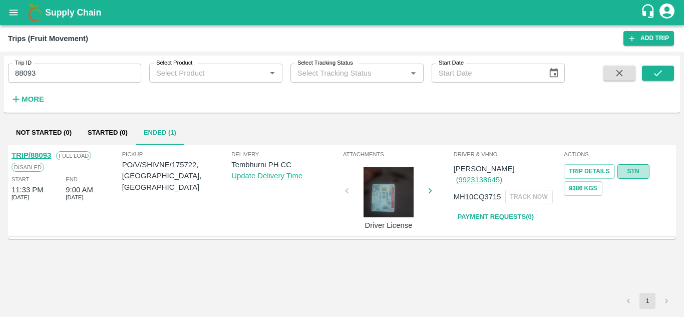
click at [635, 166] on link "STN" at bounding box center [633, 171] width 32 height 15
click at [68, 69] on input "88093" at bounding box center [74, 73] width 133 height 19
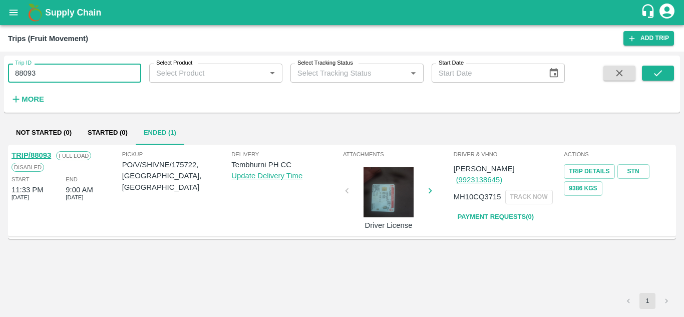
click at [68, 69] on input "88093" at bounding box center [74, 73] width 133 height 19
paste input "text"
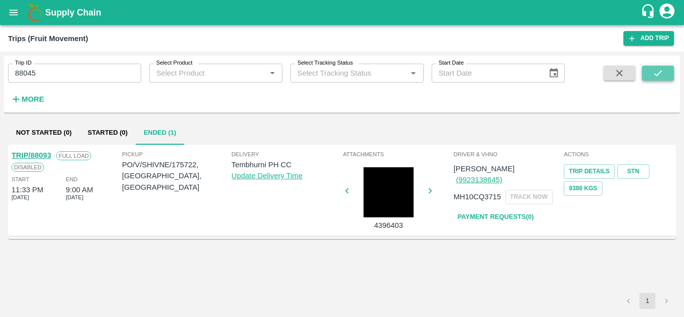
click at [662, 71] on icon "submit" at bounding box center [657, 73] width 11 height 11
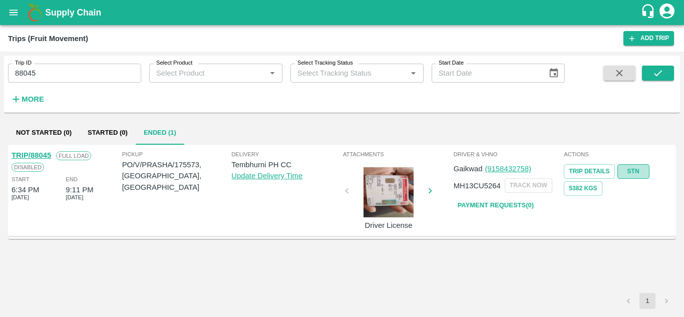
click at [635, 169] on link "STN" at bounding box center [633, 171] width 32 height 15
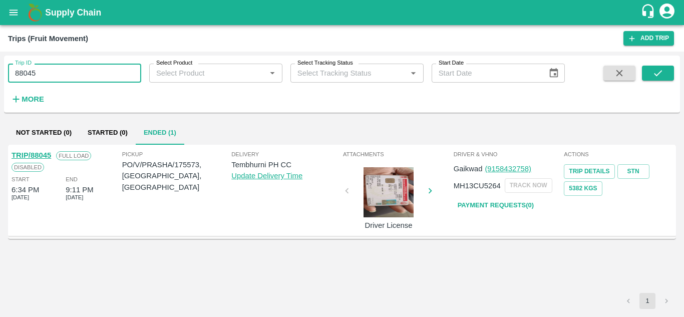
click at [77, 64] on input "88045" at bounding box center [74, 73] width 133 height 19
paste input "text"
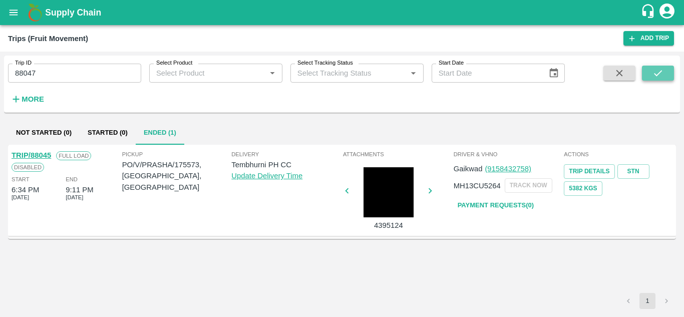
click at [654, 73] on icon "submit" at bounding box center [657, 73] width 11 height 11
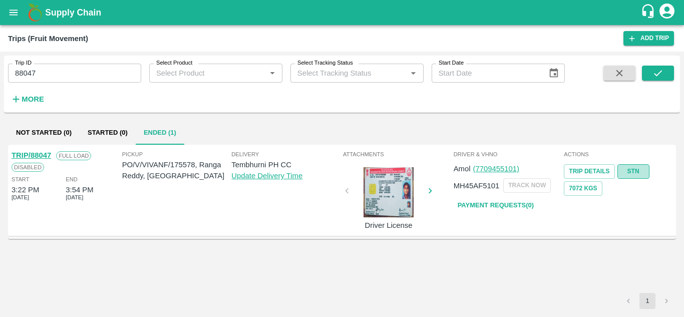
click at [633, 172] on link "STN" at bounding box center [633, 171] width 32 height 15
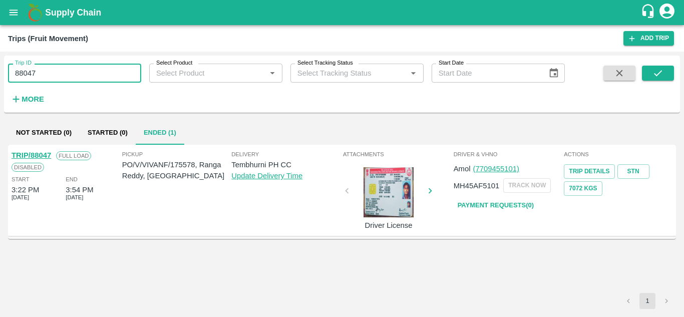
click at [62, 68] on input "88047" at bounding box center [74, 73] width 133 height 19
paste input "text"
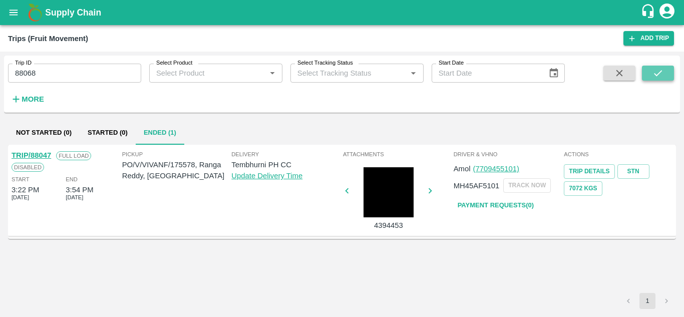
click at [656, 69] on icon "submit" at bounding box center [657, 73] width 11 height 11
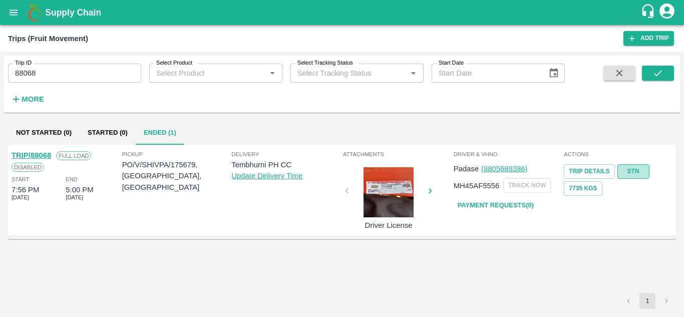
click at [631, 172] on link "STN" at bounding box center [633, 171] width 32 height 15
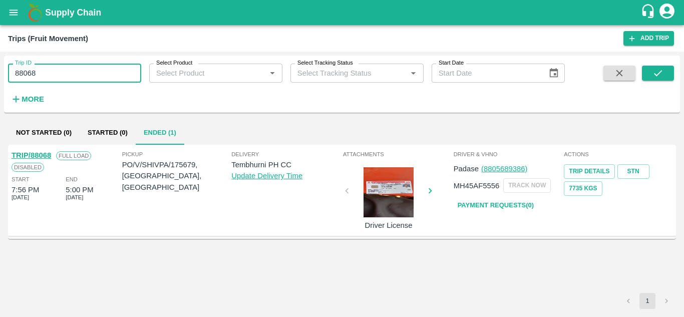
click at [48, 67] on input "88068" at bounding box center [74, 73] width 133 height 19
paste input "text"
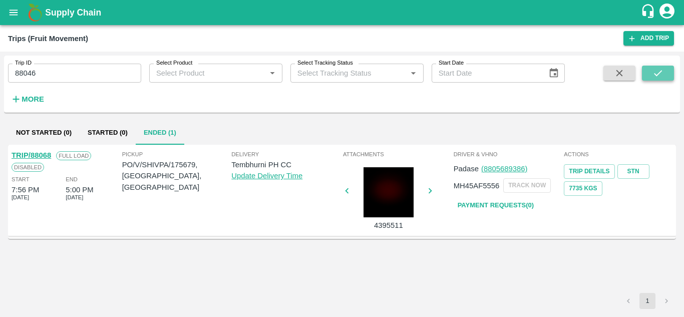
click at [661, 72] on icon "submit" at bounding box center [658, 73] width 8 height 6
click at [643, 169] on link "STN" at bounding box center [633, 171] width 32 height 15
click at [44, 77] on input "88046" at bounding box center [74, 73] width 133 height 19
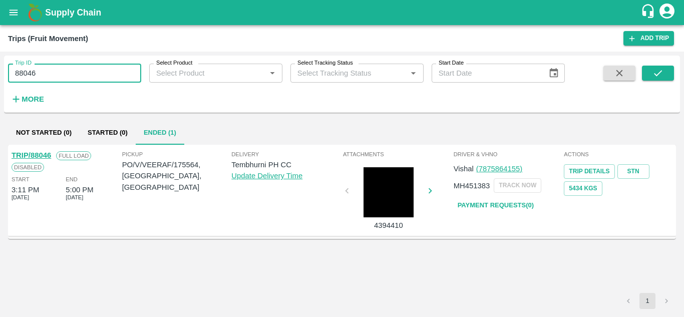
click at [44, 77] on input "88046" at bounding box center [74, 73] width 133 height 19
paste input "text"
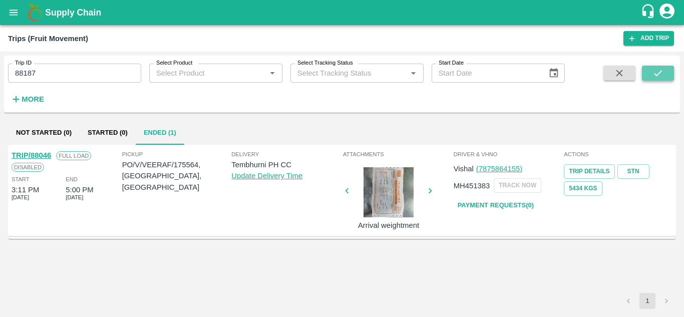
click at [659, 69] on icon "submit" at bounding box center [657, 73] width 11 height 11
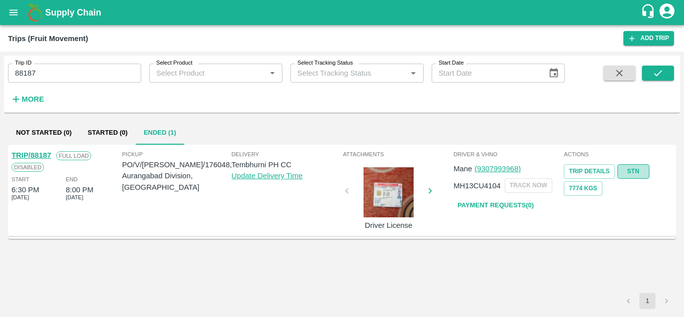
click at [631, 171] on link "STN" at bounding box center [633, 171] width 32 height 15
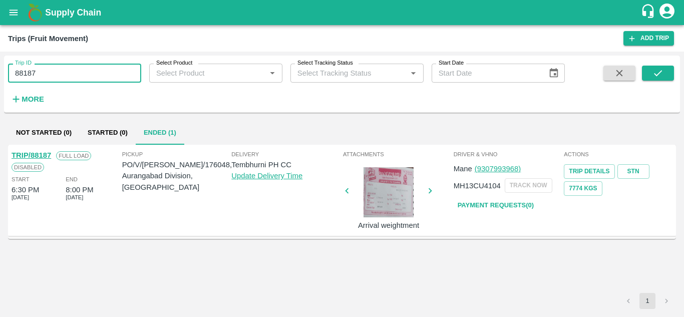
click at [45, 76] on input "88187" at bounding box center [74, 73] width 133 height 19
paste input "text"
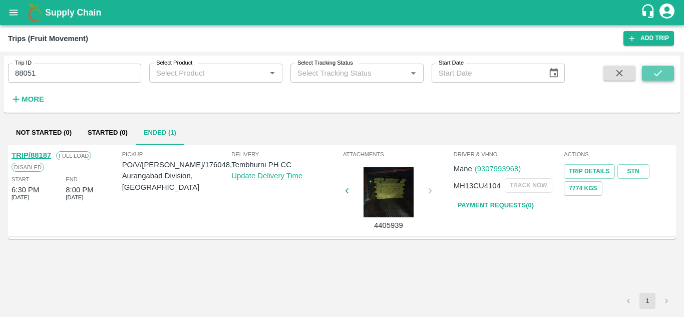
click at [657, 75] on icon "submit" at bounding box center [658, 73] width 8 height 6
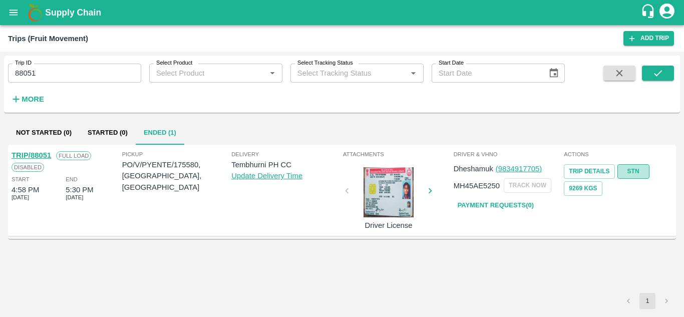
click at [630, 168] on link "STN" at bounding box center [633, 171] width 32 height 15
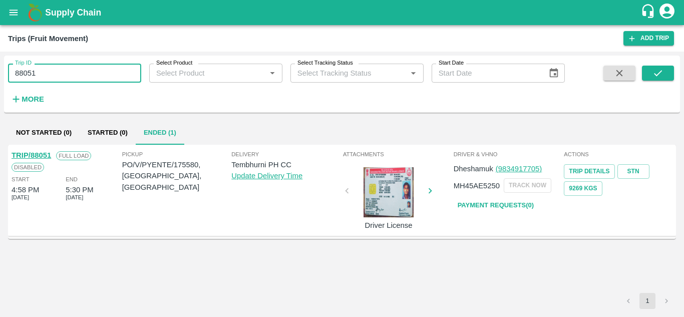
click at [45, 67] on input "88051" at bounding box center [74, 73] width 133 height 19
paste input "text"
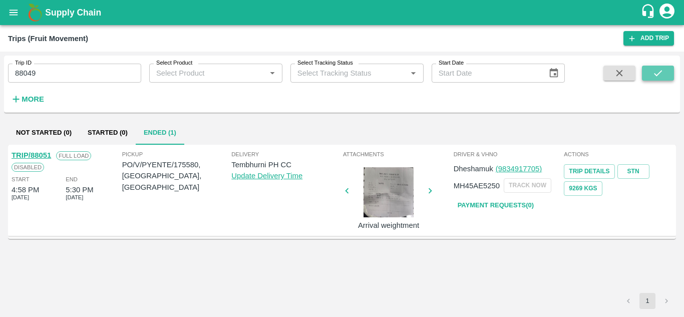
click at [658, 71] on icon "submit" at bounding box center [657, 73] width 11 height 11
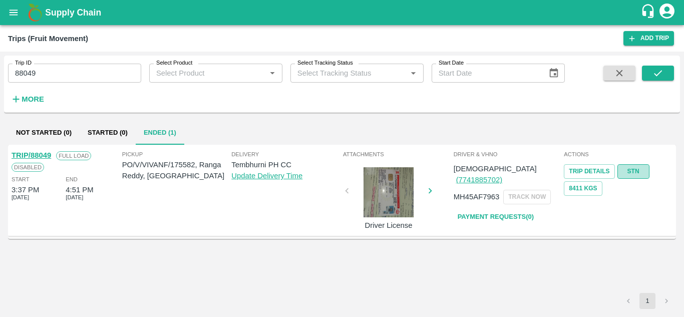
click at [637, 170] on link "STN" at bounding box center [633, 171] width 32 height 15
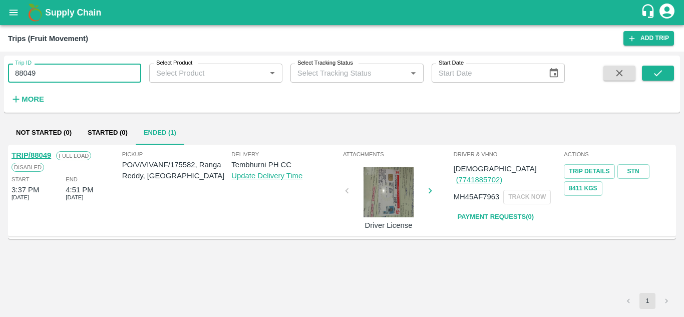
click at [46, 67] on input "88049" at bounding box center [74, 73] width 133 height 19
paste input "text"
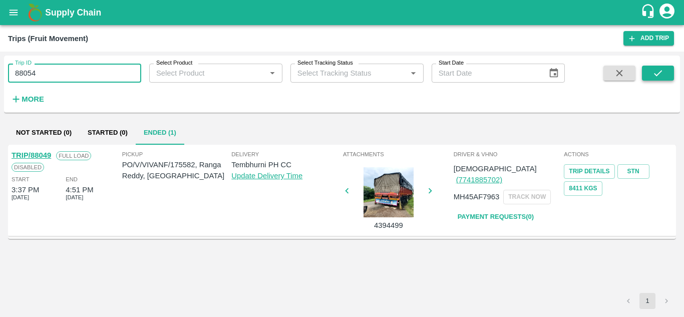
type input "88054"
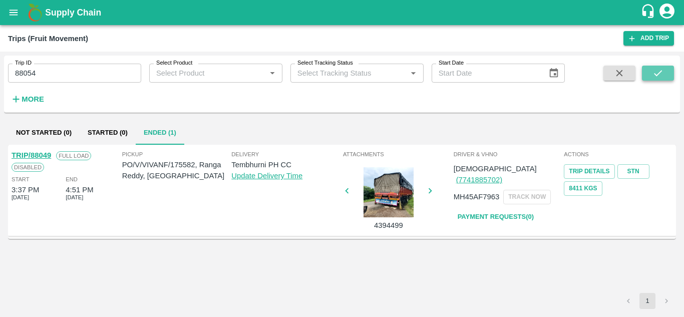
click at [656, 71] on icon "submit" at bounding box center [657, 73] width 11 height 11
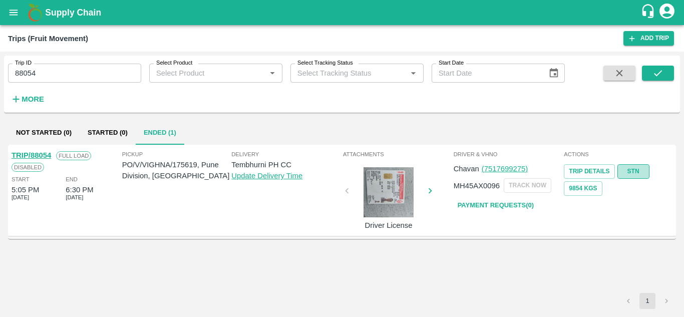
click at [642, 168] on link "STN" at bounding box center [633, 171] width 32 height 15
click at [253, 270] on div "TRIP/88054 Full Load Disabled Start 5:05 PM 12 Sep 2025 End 6:30 PM 12 Sep 2025…" at bounding box center [342, 219] width 668 height 148
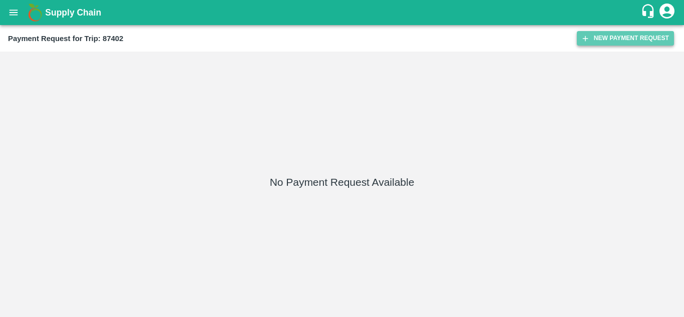
click at [632, 35] on button "New Payment Request" at bounding box center [625, 38] width 97 height 15
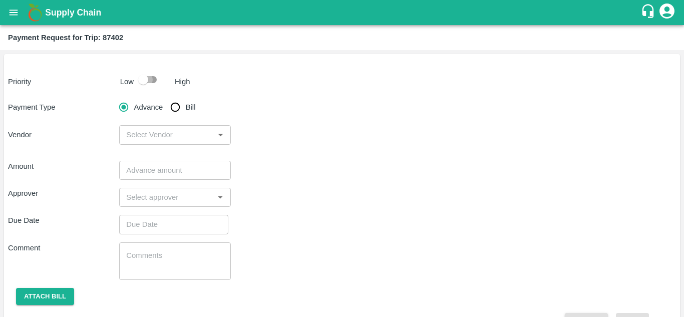
click at [155, 77] on input "checkbox" at bounding box center [143, 79] width 57 height 19
checkbox input "true"
click at [175, 103] on input "Bill" at bounding box center [175, 107] width 20 height 20
radio input "true"
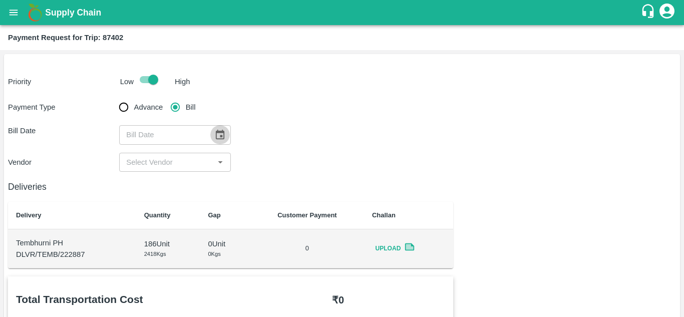
click at [218, 135] on icon "Choose date" at bounding box center [219, 134] width 11 height 11
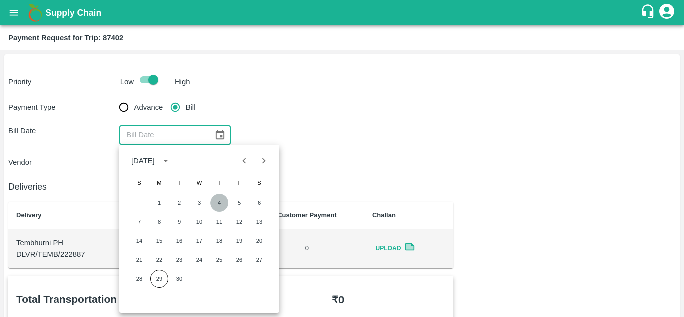
click at [218, 202] on button "4" at bounding box center [219, 203] width 18 height 18
type input "04/09/2025"
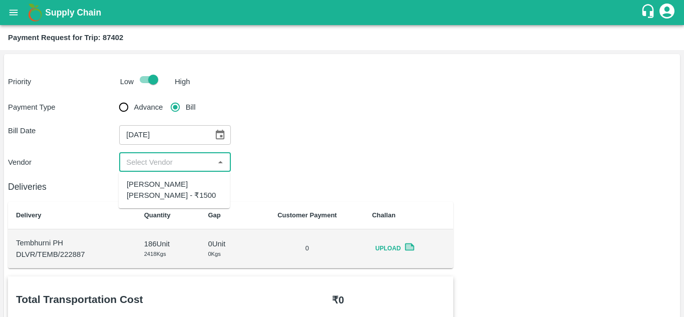
click at [165, 158] on input "input" at bounding box center [166, 162] width 89 height 13
click at [162, 176] on div "Nagnath Abhiman Khochare - ₹1500" at bounding box center [174, 190] width 111 height 29
type input "Nagnath Abhiman Khochare - ₹1500"
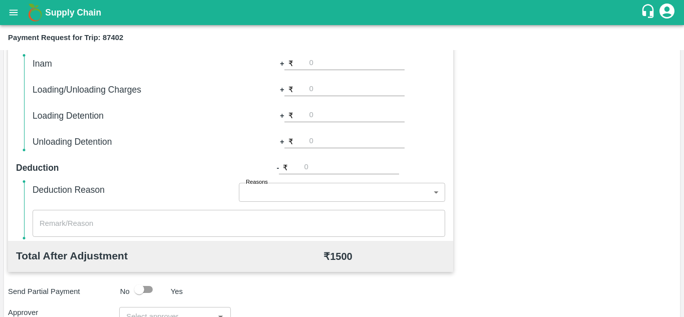
scroll to position [455, 0]
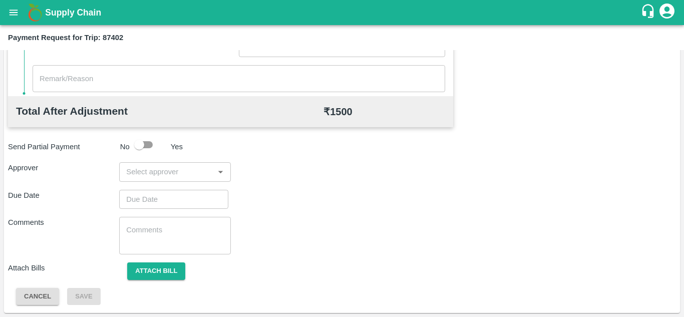
click at [159, 165] on div "​" at bounding box center [174, 171] width 111 height 19
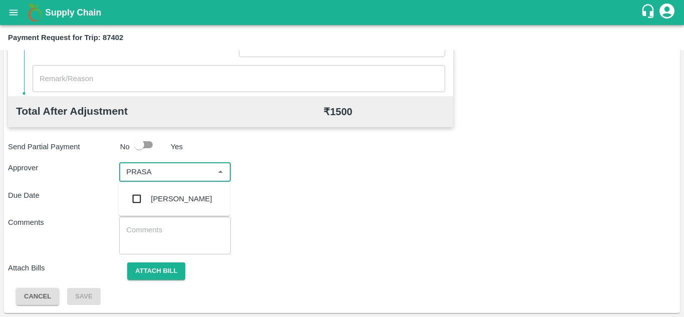
type input "PRASAD"
click at [174, 205] on div "[PERSON_NAME]" at bounding box center [174, 199] width 111 height 26
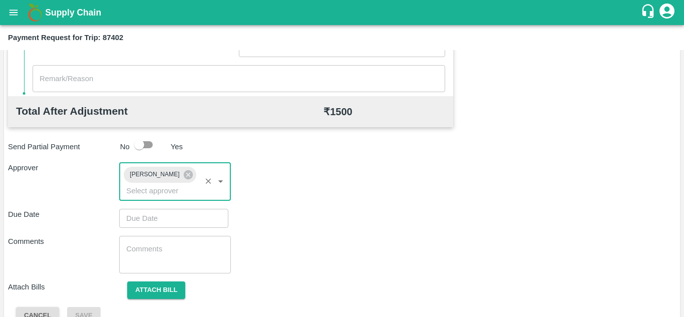
type input "DD/MM/YYYY hh:mm aa"
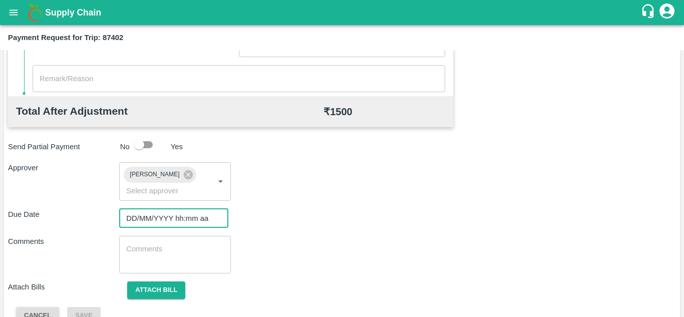
click at [143, 217] on input "DD/MM/YYYY hh:mm aa" at bounding box center [170, 218] width 102 height 19
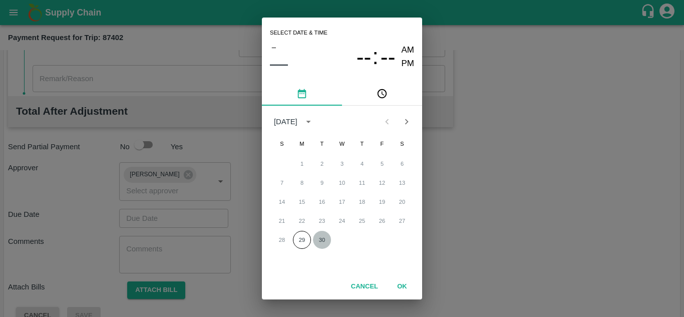
click at [322, 242] on button "30" at bounding box center [322, 240] width 18 height 18
type input "[DATE] 12:00 AM"
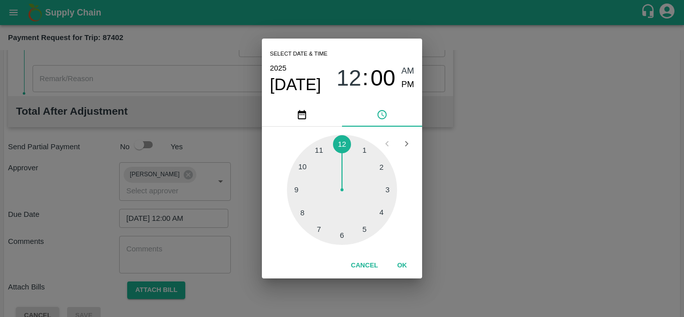
click at [409, 64] on div "2025 Sep 30 12 : 00 AM PM" at bounding box center [342, 78] width 144 height 33
click at [407, 67] on span "AM" at bounding box center [407, 72] width 13 height 14
click at [404, 258] on button "OK" at bounding box center [402, 266] width 32 height 18
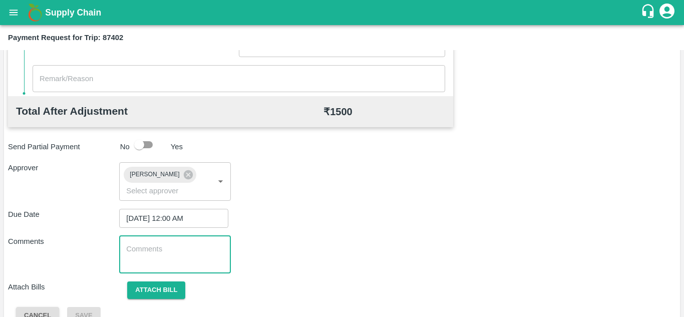
click at [169, 253] on textarea at bounding box center [174, 254] width 97 height 21
paste textarea "Transport Bill"
type textarea "Transport Bill"
click at [370, 244] on div "Comments Transport Bill x ​" at bounding box center [342, 255] width 668 height 38
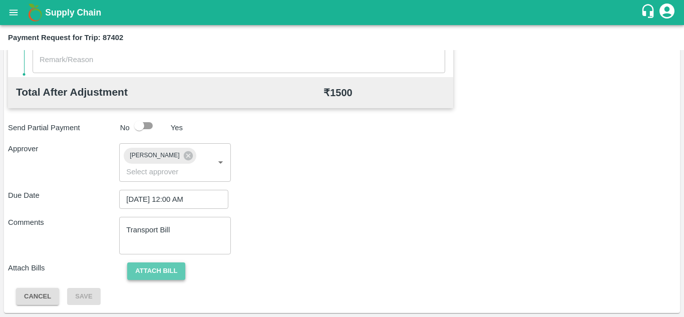
click at [161, 273] on button "Attach bill" at bounding box center [156, 271] width 58 height 18
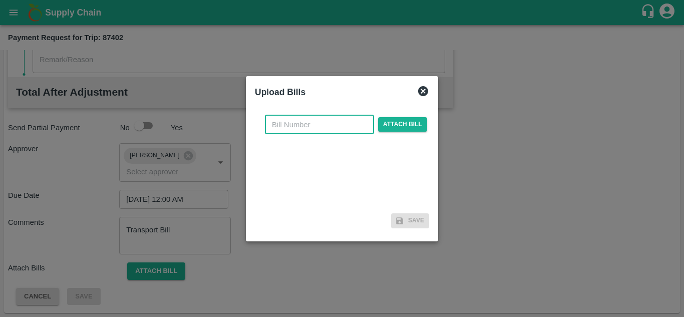
click at [277, 124] on input "text" at bounding box center [319, 124] width 109 height 19
type input "NK389"
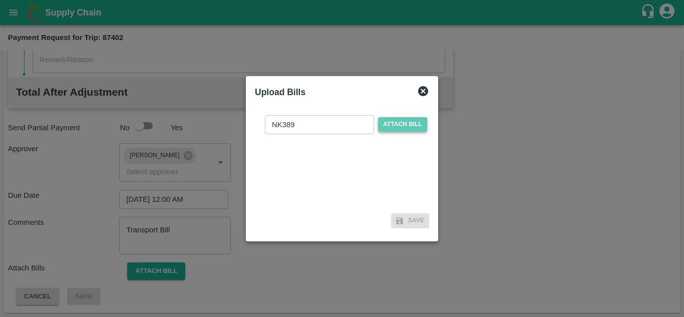
click at [395, 124] on span "Attach bill" at bounding box center [402, 124] width 49 height 15
click at [0, 0] on input "Attach bill" at bounding box center [0, 0] width 0 height 0
click at [392, 124] on span "Attach bill" at bounding box center [402, 124] width 49 height 15
click at [0, 0] on input "Attach bill" at bounding box center [0, 0] width 0 height 0
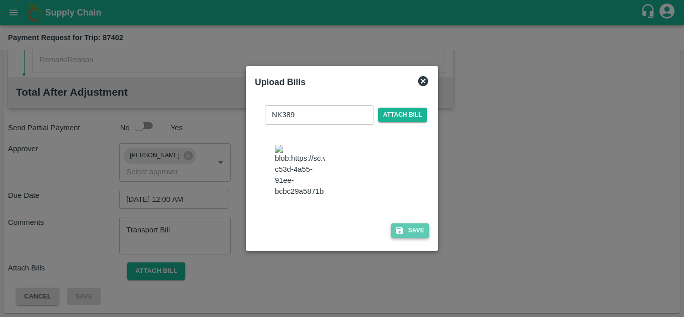
click at [420, 233] on button "Save" at bounding box center [410, 230] width 38 height 15
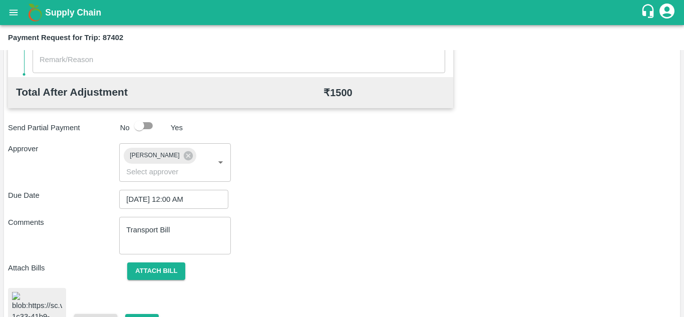
scroll to position [543, 0]
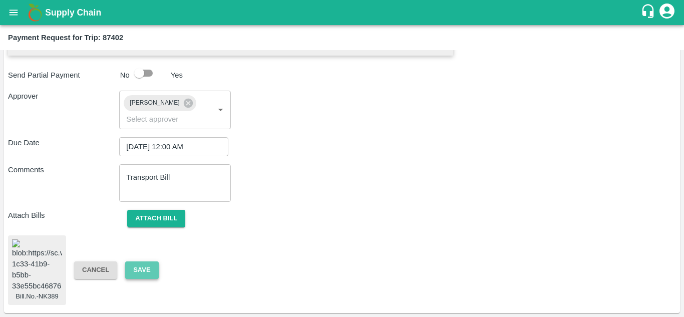
click at [136, 261] on button "Save" at bounding box center [141, 270] width 33 height 18
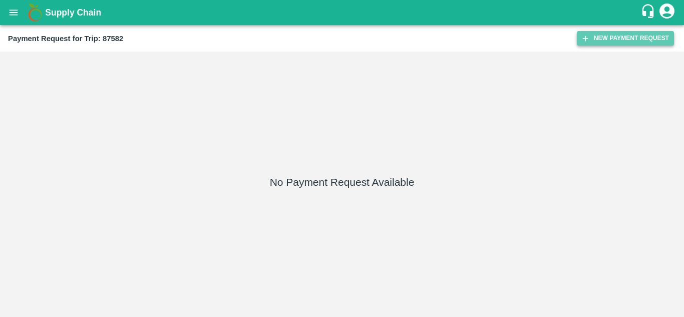
click at [620, 40] on button "New Payment Request" at bounding box center [625, 38] width 97 height 15
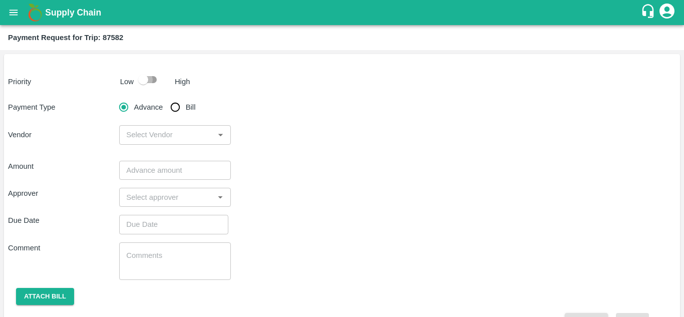
click at [156, 77] on input "checkbox" at bounding box center [143, 79] width 57 height 19
checkbox input "true"
click at [176, 100] on input "Bill" at bounding box center [175, 107] width 20 height 20
radio input "true"
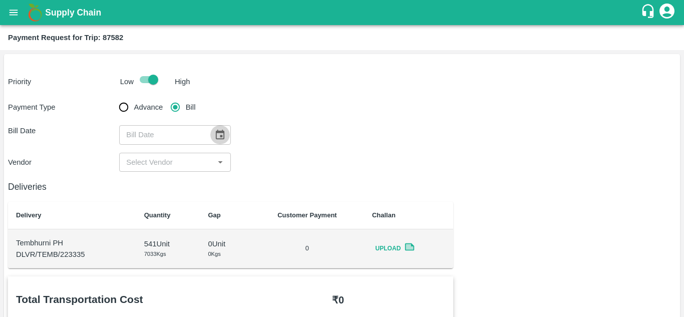
click at [218, 132] on icon "Choose date" at bounding box center [220, 135] width 9 height 10
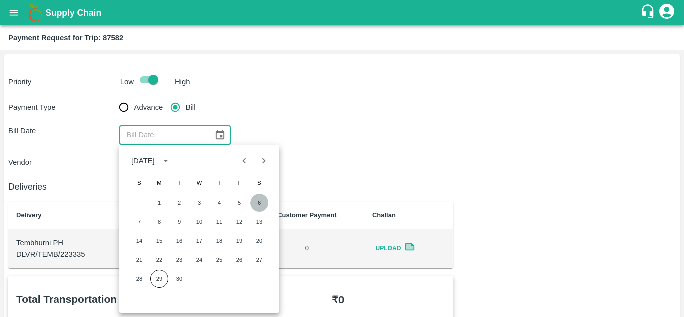
click at [261, 206] on button "6" at bounding box center [259, 203] width 18 height 18
type input "06/09/2025"
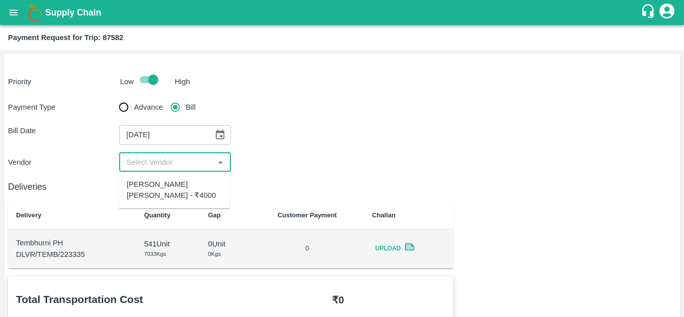
click at [183, 165] on input "input" at bounding box center [166, 162] width 89 height 13
click at [161, 189] on div "Nagnath Abhiman Khochare - ₹4000" at bounding box center [174, 190] width 95 height 23
type input "Nagnath Abhiman Khochare - ₹4000"
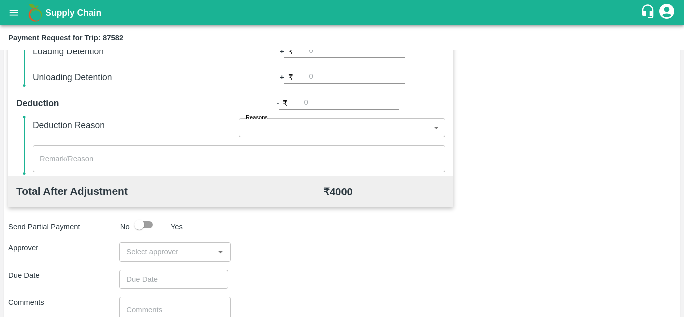
scroll to position [455, 0]
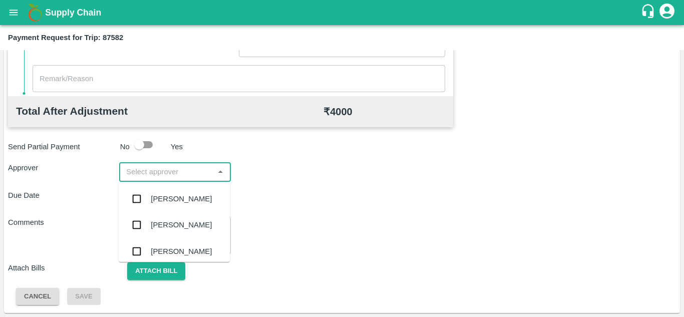
click at [167, 174] on input "input" at bounding box center [166, 171] width 89 height 13
type input "PRASA"
click at [175, 197] on div "[PERSON_NAME]" at bounding box center [181, 198] width 61 height 11
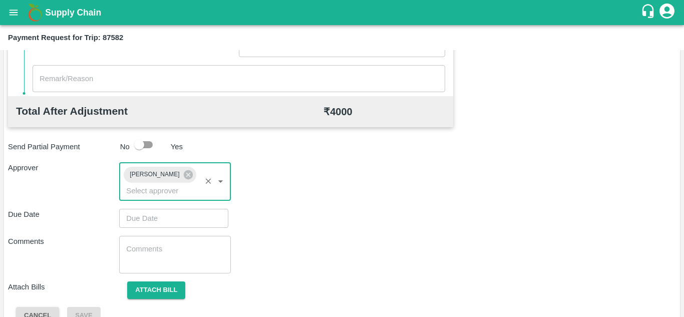
type input "DD/MM/YYYY hh:mm aa"
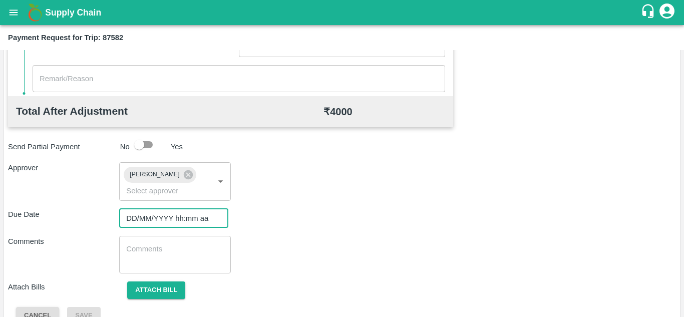
click at [135, 223] on input "DD/MM/YYYY hh:mm aa" at bounding box center [170, 218] width 102 height 19
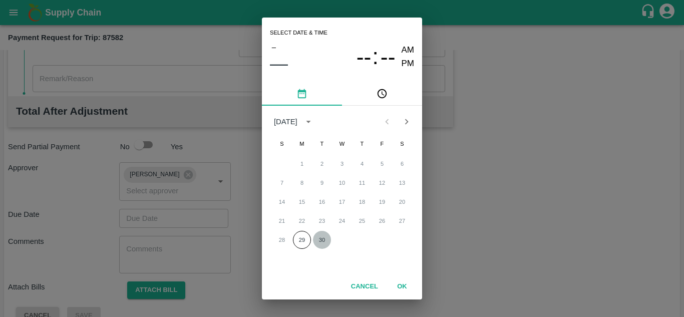
click at [322, 235] on button "30" at bounding box center [322, 240] width 18 height 18
type input "[DATE] 12:00 AM"
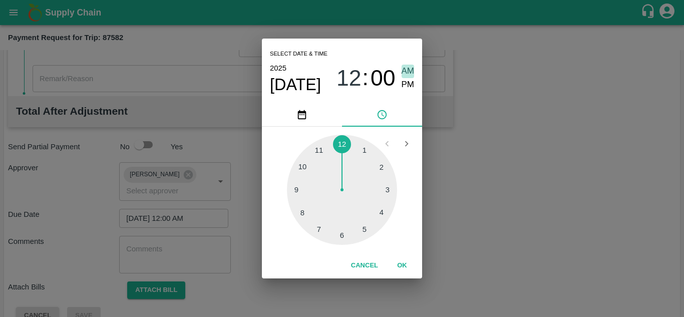
click at [404, 67] on span "AM" at bounding box center [407, 72] width 13 height 14
click at [403, 261] on button "OK" at bounding box center [402, 266] width 32 height 18
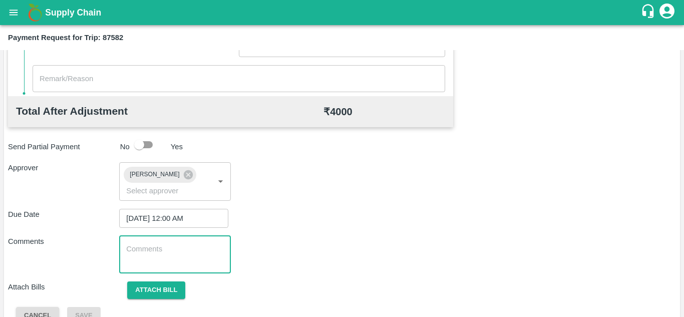
click at [144, 256] on textarea at bounding box center [174, 254] width 97 height 21
paste textarea "Transport Bill"
type textarea "Transport Bill"
click at [338, 252] on div "Comments Transport Bill x ​" at bounding box center [342, 255] width 668 height 38
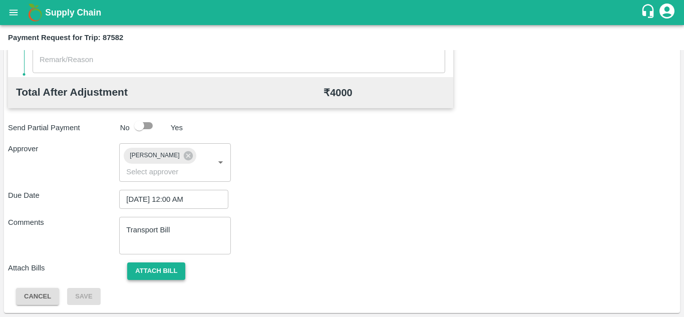
click at [147, 273] on button "Attach bill" at bounding box center [156, 271] width 58 height 18
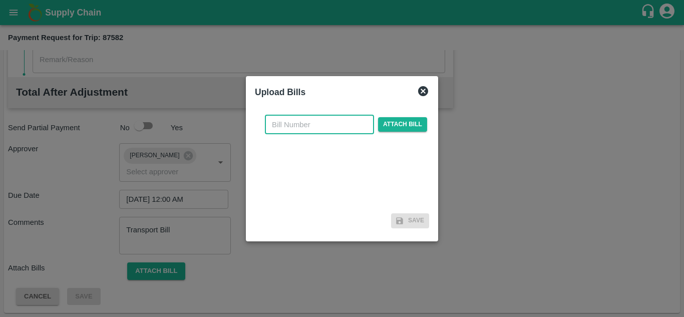
click at [278, 129] on input "text" at bounding box center [319, 124] width 109 height 19
type input "NK390"
click at [397, 120] on span "Attach bill" at bounding box center [402, 124] width 49 height 15
click at [0, 0] on input "Attach bill" at bounding box center [0, 0] width 0 height 0
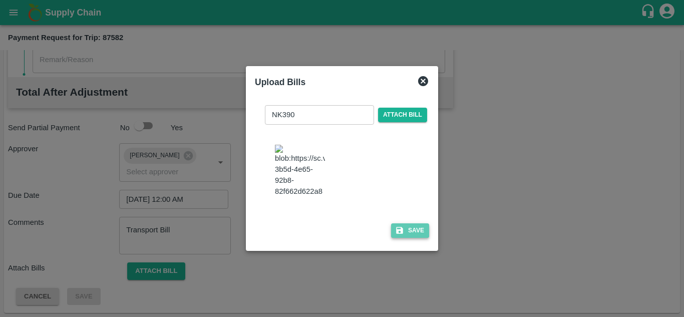
click at [418, 238] on button "Save" at bounding box center [410, 230] width 38 height 15
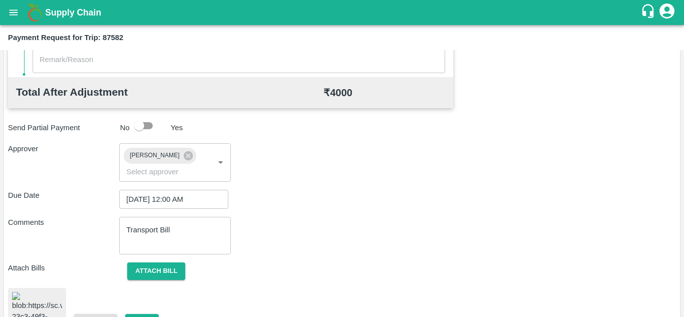
scroll to position [545, 0]
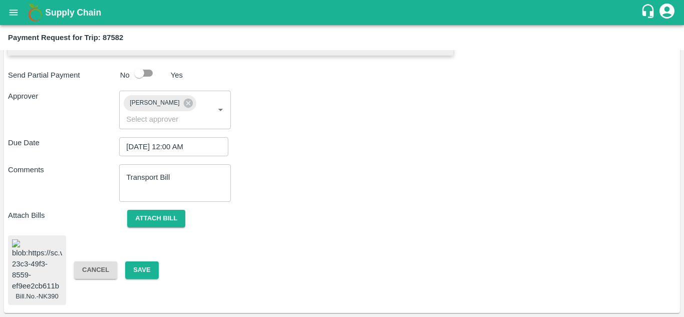
click at [44, 254] on img at bounding box center [37, 265] width 50 height 53
click at [147, 261] on button "Save" at bounding box center [141, 270] width 33 height 18
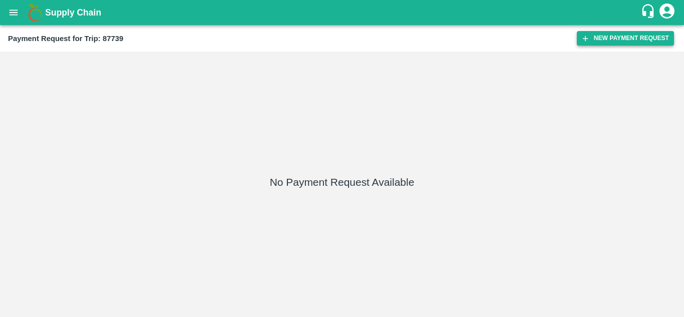
click at [612, 37] on button "New Payment Request" at bounding box center [625, 38] width 97 height 15
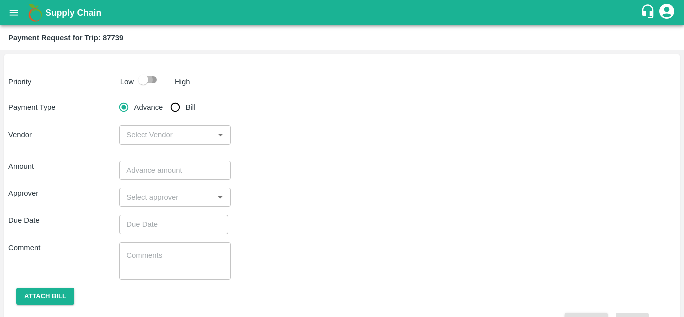
click at [151, 77] on input "checkbox" at bounding box center [143, 79] width 57 height 19
checkbox input "true"
click at [178, 108] on input "Bill" at bounding box center [175, 107] width 20 height 20
radio input "true"
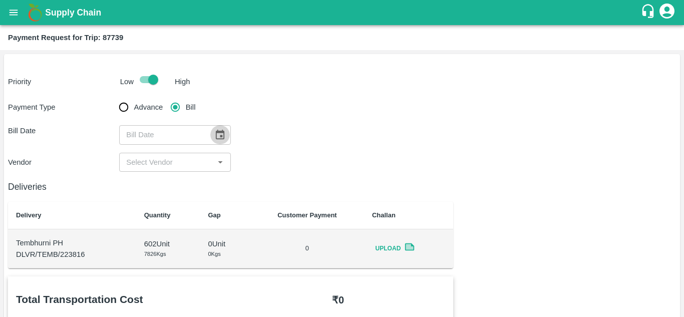
click at [219, 132] on icon "Choose date" at bounding box center [220, 135] width 9 height 10
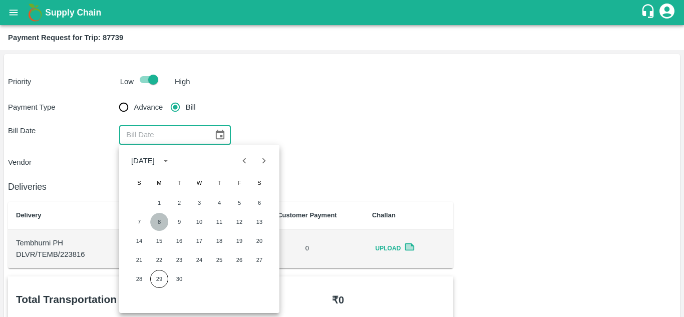
click at [160, 219] on button "8" at bounding box center [159, 222] width 18 height 18
type input "[DATE]"
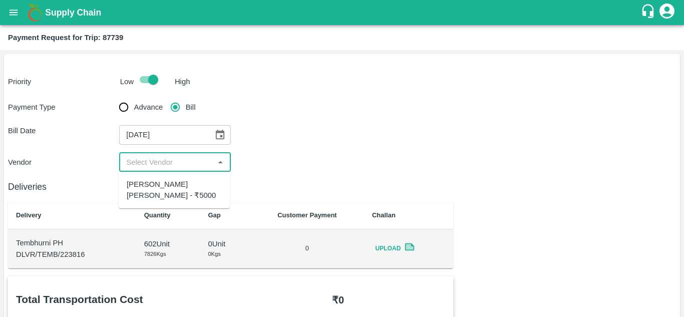
click at [158, 158] on input "input" at bounding box center [166, 162] width 89 height 13
click at [153, 183] on div "[PERSON_NAME] [PERSON_NAME] - ₹5000" at bounding box center [174, 190] width 95 height 23
type input "[PERSON_NAME] [PERSON_NAME] - ₹5000"
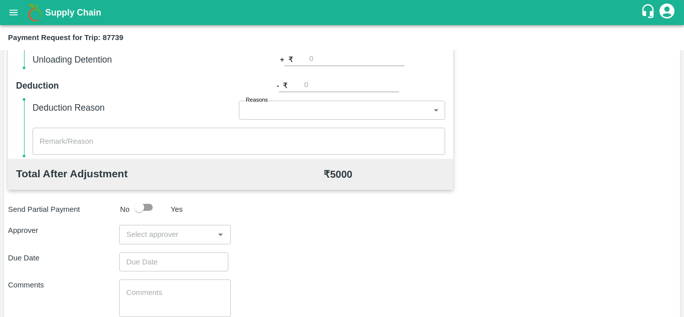
scroll to position [393, 0]
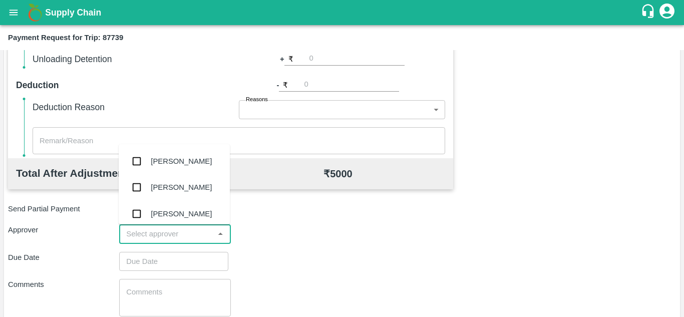
click at [150, 234] on input "input" at bounding box center [166, 233] width 89 height 13
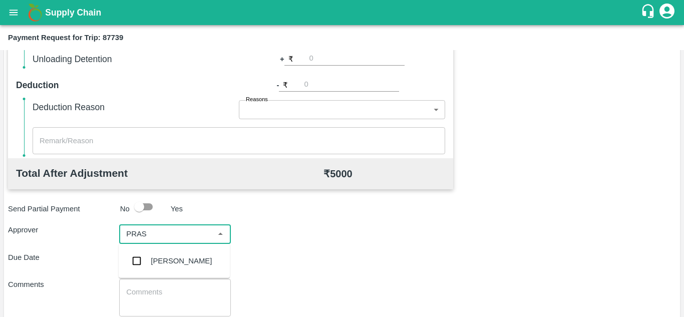
type input "PRASA"
click at [188, 259] on div "[PERSON_NAME]" at bounding box center [181, 260] width 61 height 11
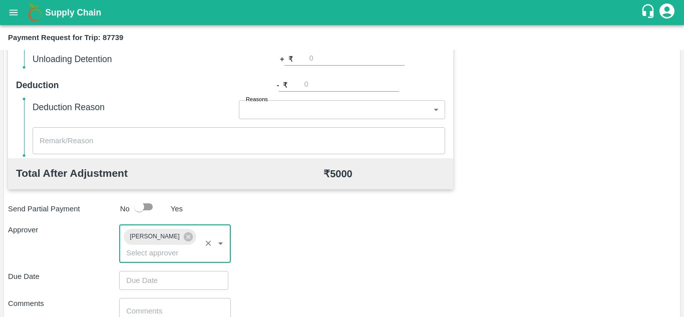
type input "DD/MM/YYYY hh:mm aa"
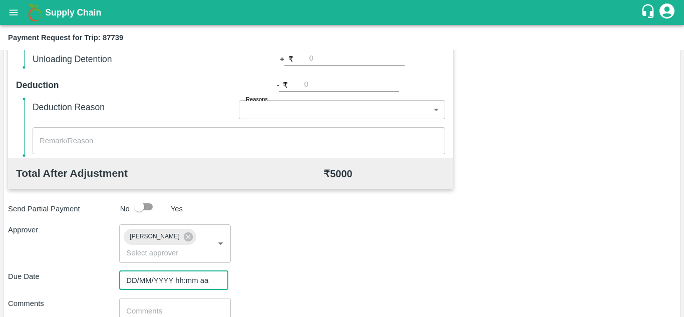
click at [138, 284] on input "DD/MM/YYYY hh:mm aa" at bounding box center [170, 280] width 102 height 19
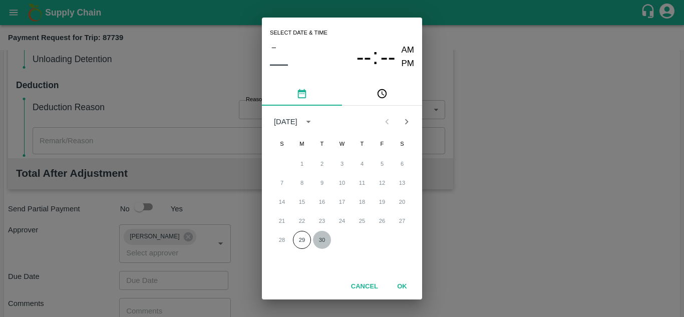
click at [319, 238] on button "30" at bounding box center [322, 240] width 18 height 18
type input "[DATE] 12:00 AM"
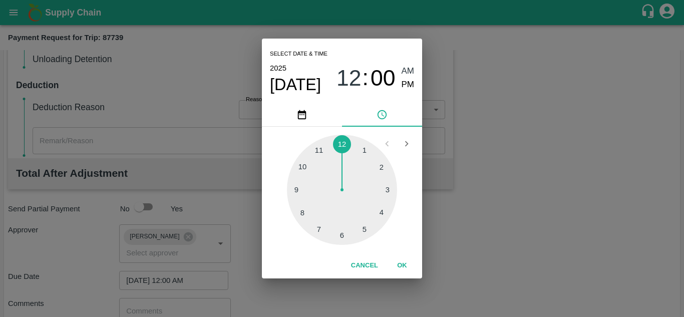
click at [408, 69] on span "AM" at bounding box center [407, 72] width 13 height 14
click at [401, 270] on button "OK" at bounding box center [402, 266] width 32 height 18
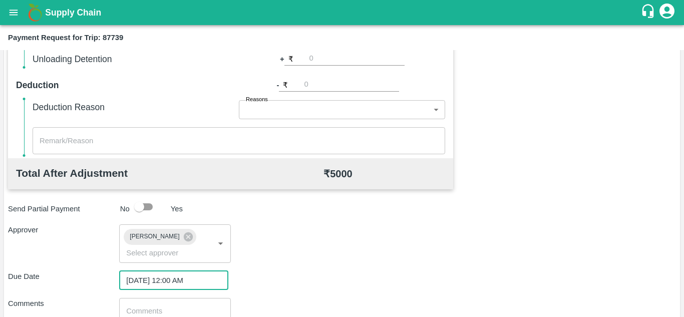
scroll to position [474, 0]
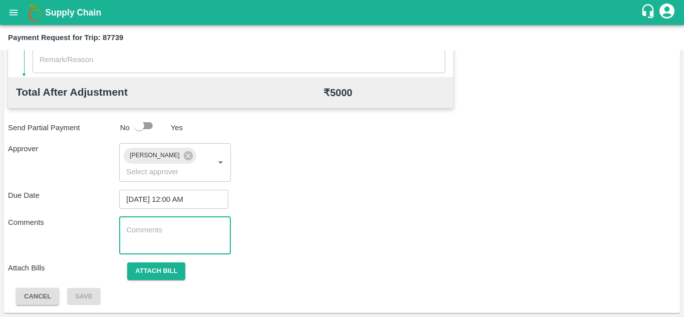
click at [145, 230] on textarea at bounding box center [174, 235] width 97 height 21
paste textarea "Transport Bill"
type textarea "Transport Bill"
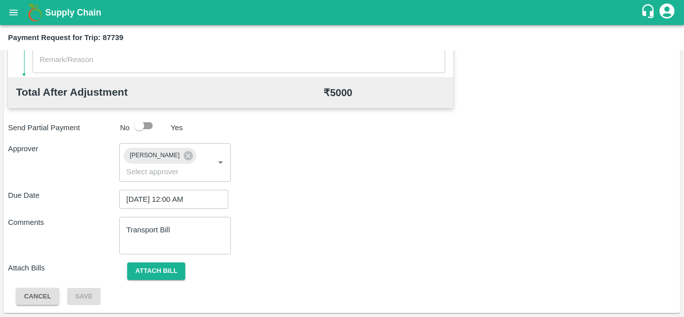
click at [339, 234] on div "Comments Transport Bill x ​" at bounding box center [342, 236] width 668 height 38
click at [159, 268] on button "Attach bill" at bounding box center [156, 271] width 58 height 18
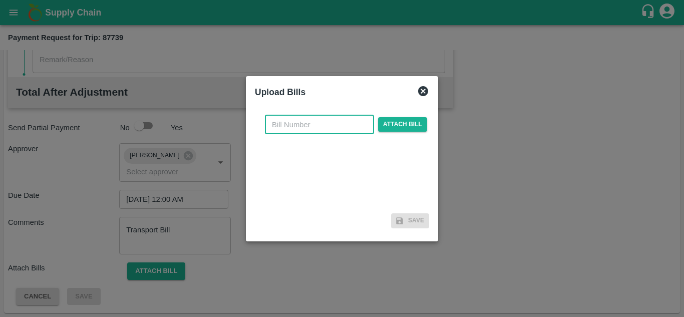
click at [293, 117] on input "text" at bounding box center [319, 124] width 109 height 19
type input "NK391"
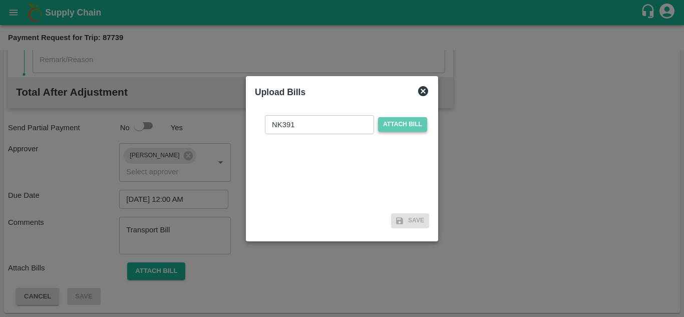
click at [390, 128] on span "Attach bill" at bounding box center [402, 124] width 49 height 15
click at [0, 0] on input "Attach bill" at bounding box center [0, 0] width 0 height 0
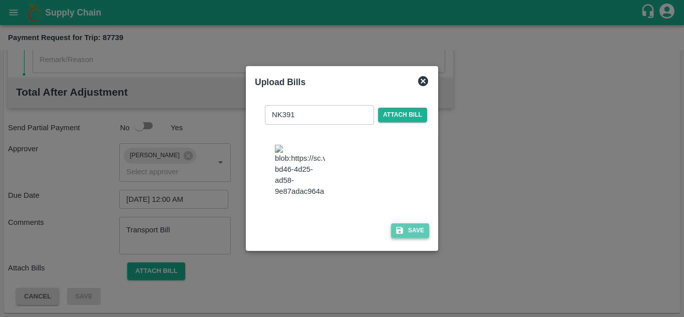
click at [408, 233] on button "Save" at bounding box center [410, 230] width 38 height 15
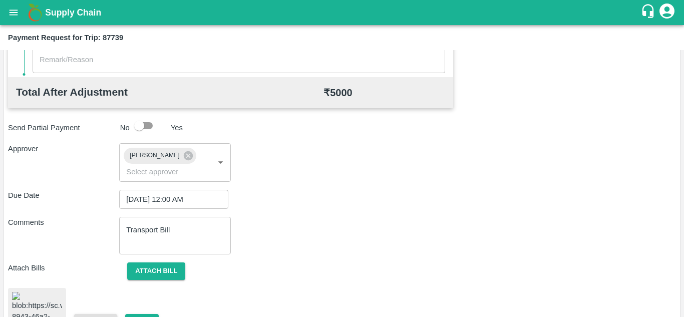
scroll to position [546, 0]
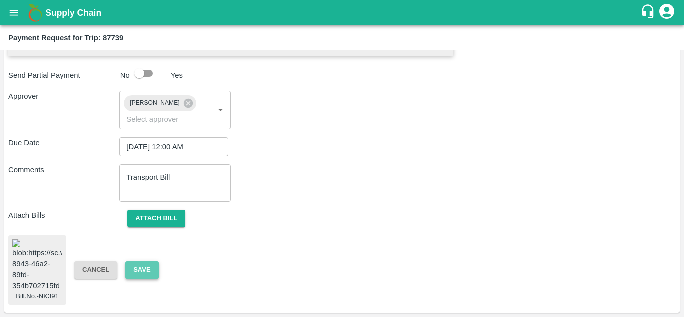
click at [143, 261] on button "Save" at bounding box center [141, 270] width 33 height 18
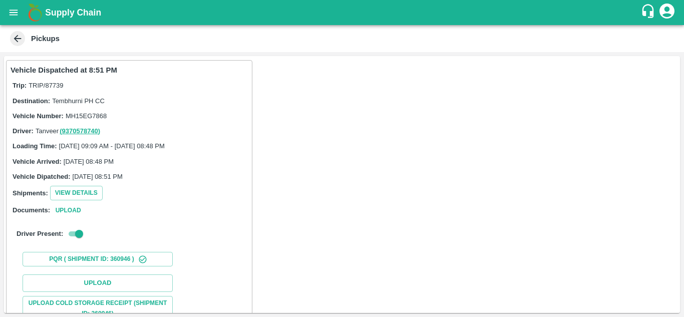
scroll to position [130, 0]
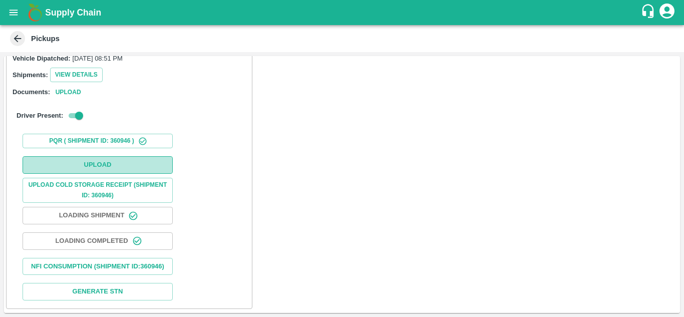
click at [125, 156] on button "Upload" at bounding box center [98, 165] width 150 height 18
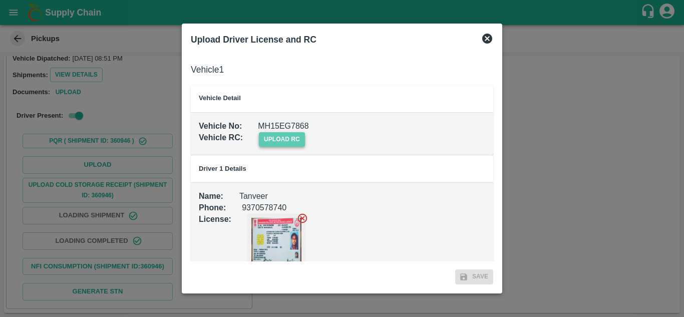
click at [271, 136] on span "upload rc" at bounding box center [282, 139] width 46 height 15
click at [0, 0] on input "upload rc" at bounding box center [0, 0] width 0 height 0
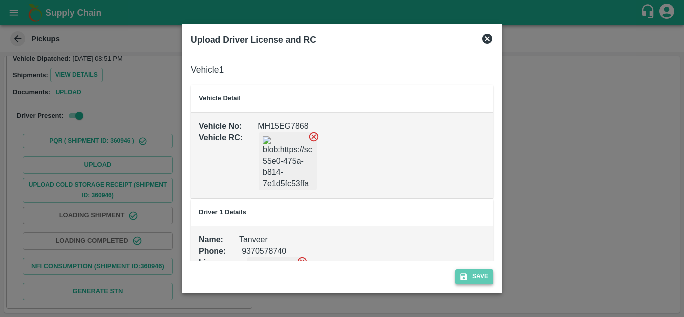
click at [481, 270] on button "Save" at bounding box center [474, 276] width 38 height 15
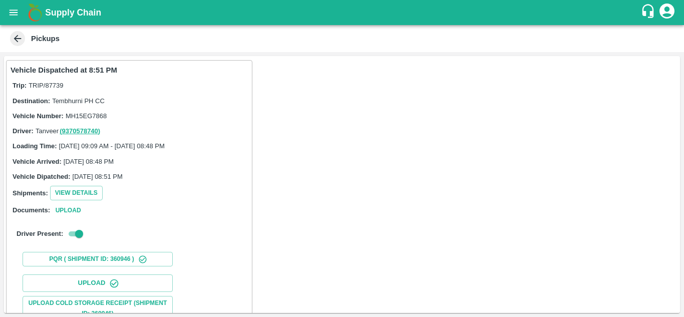
scroll to position [155, 0]
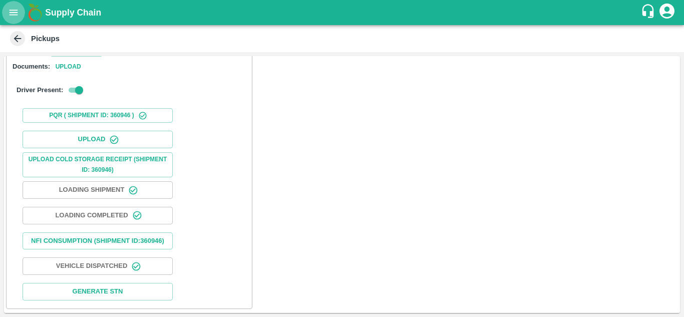
click at [10, 14] on icon "open drawer" at bounding box center [13, 12] width 11 height 11
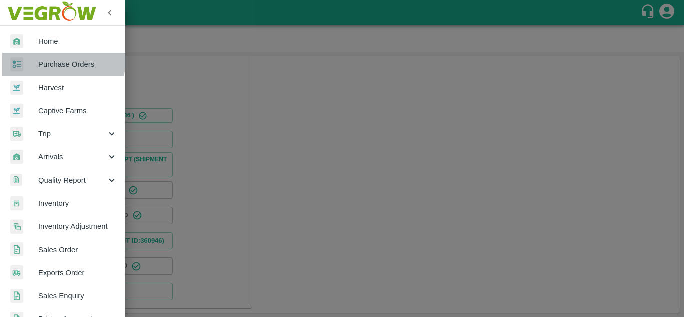
click at [62, 60] on span "Purchase Orders" at bounding box center [77, 64] width 79 height 11
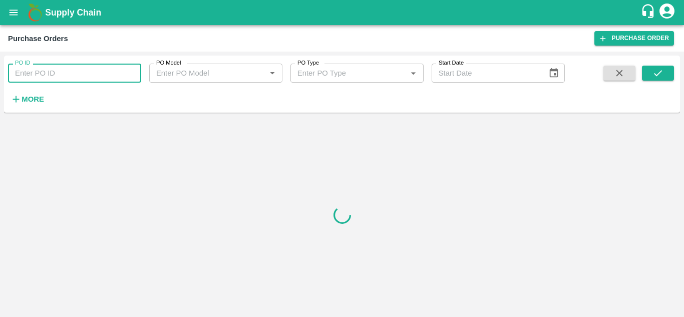
click at [63, 71] on input "PO ID" at bounding box center [74, 73] width 133 height 19
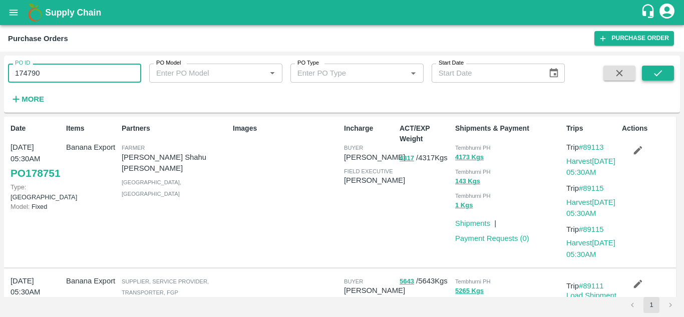
type input "174790"
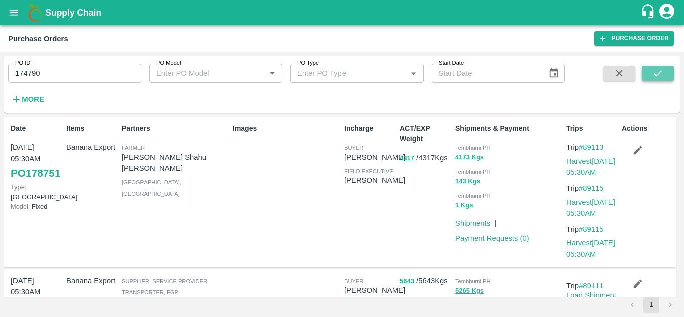
click at [659, 71] on icon "submit" at bounding box center [657, 73] width 11 height 11
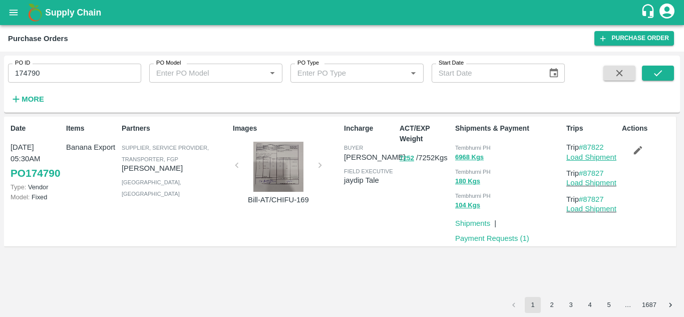
click at [592, 156] on link "Load Shipment" at bounding box center [591, 157] width 50 height 8
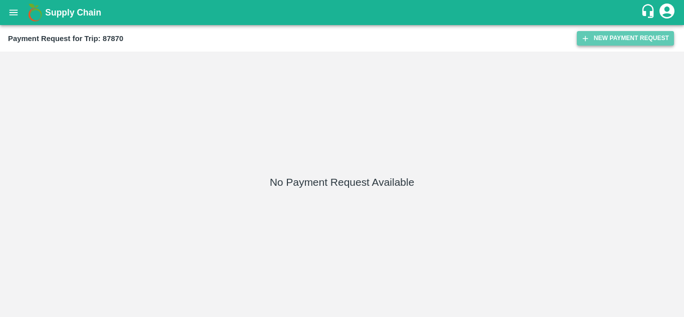
click at [613, 39] on button "New Payment Request" at bounding box center [625, 38] width 97 height 15
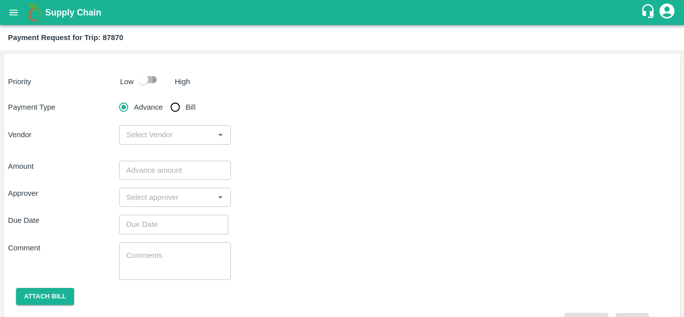
click at [151, 78] on input "checkbox" at bounding box center [143, 79] width 57 height 19
checkbox input "true"
click at [177, 106] on input "Bill" at bounding box center [175, 107] width 20 height 20
radio input "true"
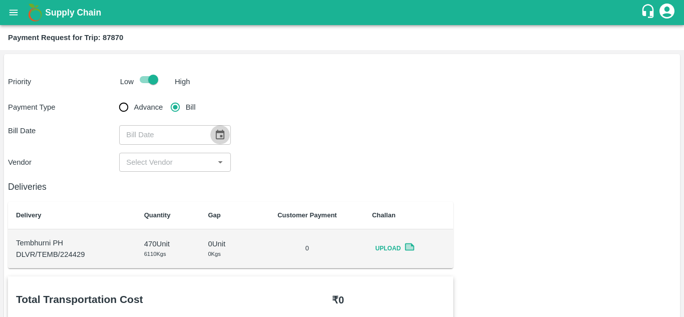
click at [217, 129] on icon "Choose date" at bounding box center [219, 134] width 11 height 11
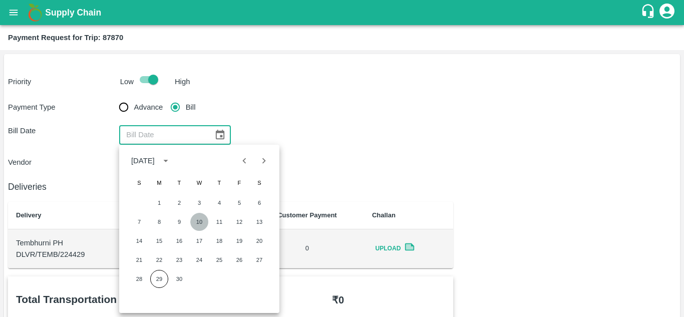
click at [201, 224] on button "10" at bounding box center [199, 222] width 18 height 18
type input "[DATE]"
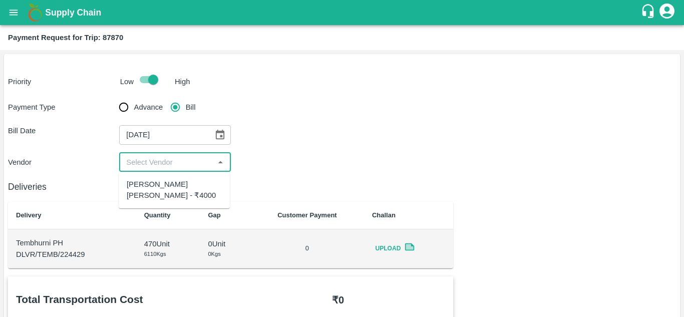
click at [152, 163] on input "input" at bounding box center [166, 162] width 89 height 13
click at [156, 185] on div "[PERSON_NAME] [PERSON_NAME] - ₹4000" at bounding box center [174, 190] width 95 height 23
type input "[PERSON_NAME] [PERSON_NAME] - ₹4000"
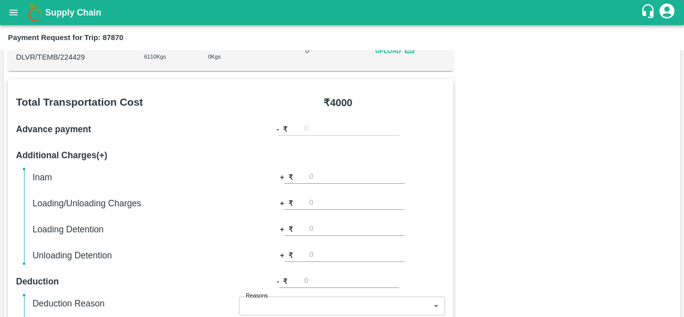
scroll to position [455, 0]
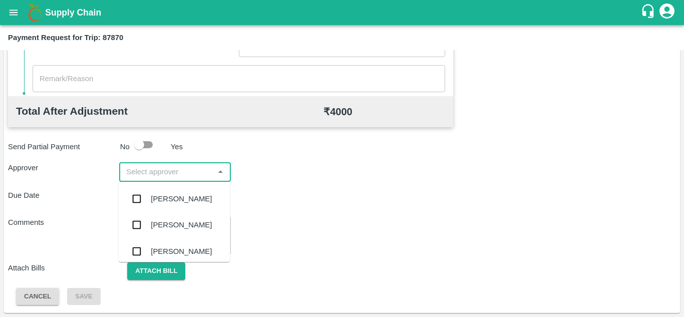
click at [132, 174] on input "input" at bounding box center [166, 171] width 89 height 13
type input "PRASA"
click at [180, 197] on div "[PERSON_NAME]" at bounding box center [181, 198] width 61 height 11
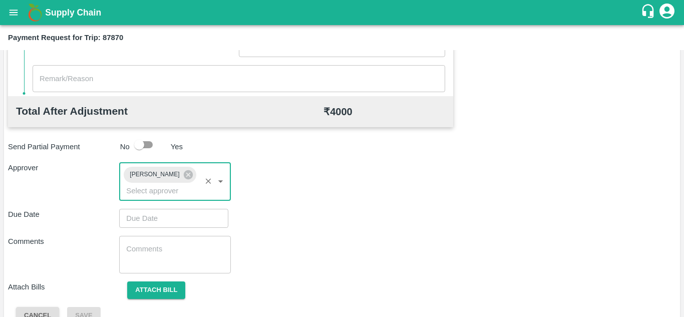
type input "DD/MM/YYYY hh:mm aa"
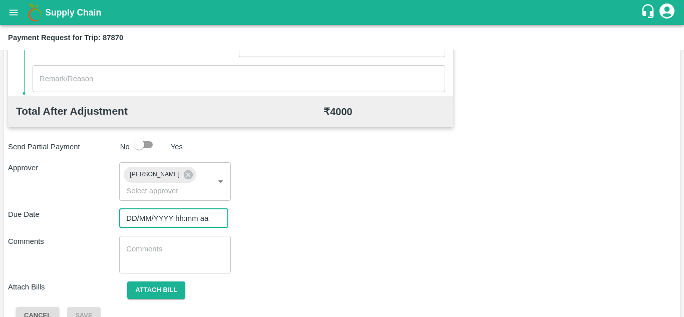
click at [130, 226] on input "DD/MM/YYYY hh:mm aa" at bounding box center [170, 218] width 102 height 19
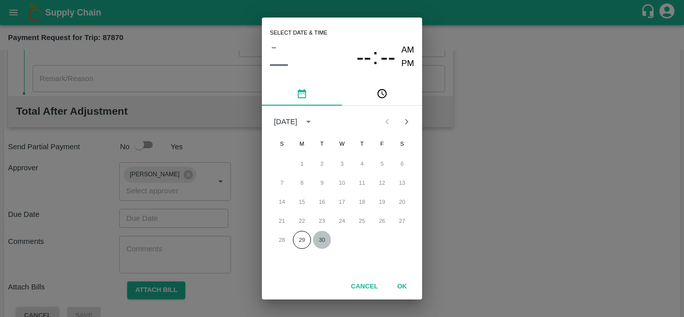
click at [321, 238] on button "30" at bounding box center [322, 240] width 18 height 18
type input "[DATE] 12:00 AM"
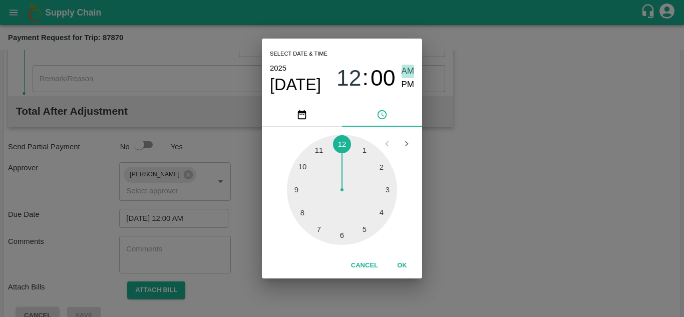
click at [406, 76] on span "AM" at bounding box center [407, 72] width 13 height 14
click at [408, 68] on span "AM" at bounding box center [407, 72] width 13 height 14
click at [398, 267] on button "OK" at bounding box center [402, 266] width 32 height 18
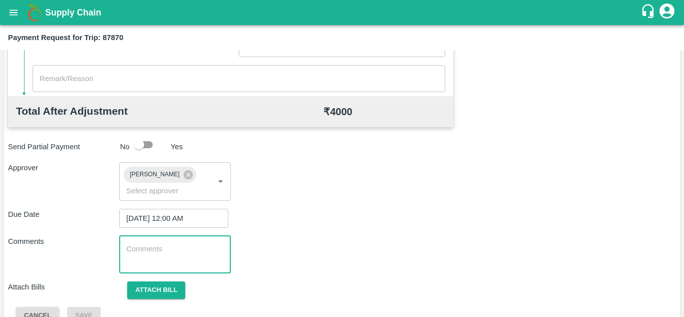
click at [185, 264] on textarea at bounding box center [174, 254] width 97 height 21
paste textarea "Transport Bill"
type textarea "Transport Bill"
click at [310, 257] on div "Comments Transport Bill x ​" at bounding box center [342, 255] width 668 height 38
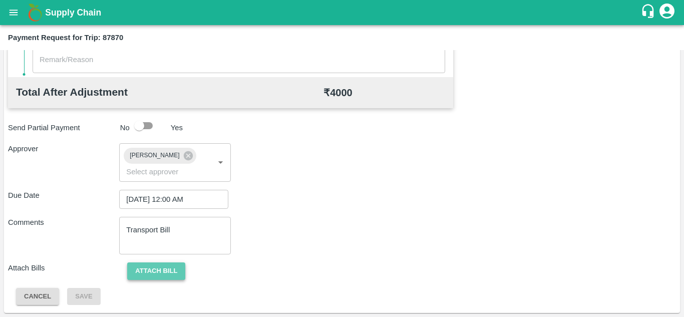
click at [157, 262] on button "Attach bill" at bounding box center [156, 271] width 58 height 18
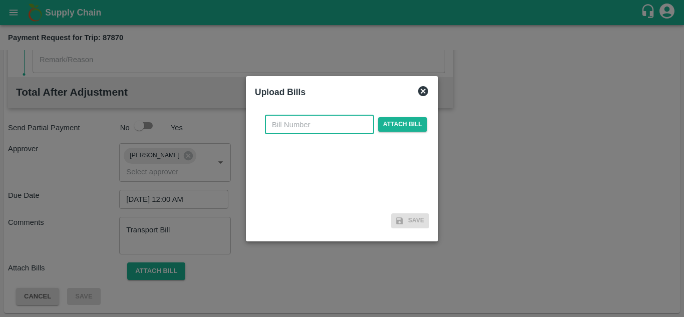
click at [287, 130] on input "text" at bounding box center [319, 124] width 109 height 19
type input "NK392"
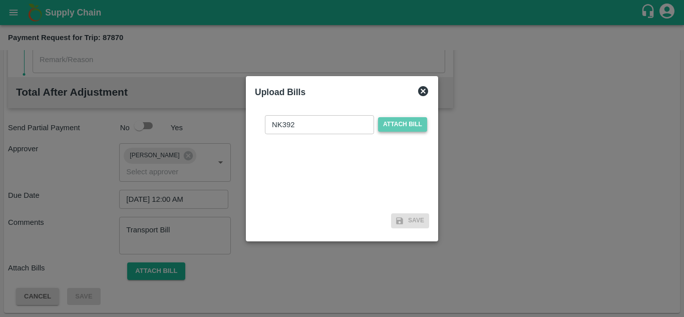
click at [402, 127] on span "Attach bill" at bounding box center [402, 124] width 49 height 15
click at [0, 0] on input "Attach bill" at bounding box center [0, 0] width 0 height 0
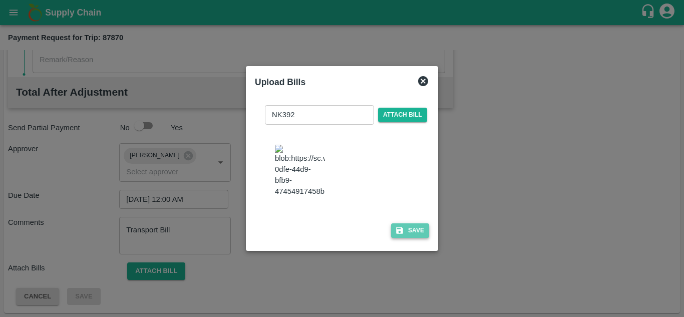
click at [418, 238] on button "Save" at bounding box center [410, 230] width 38 height 15
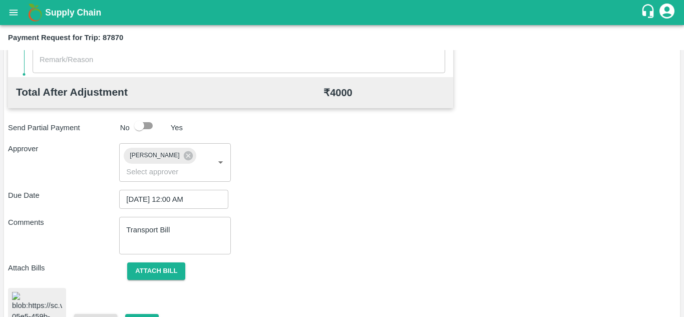
scroll to position [547, 0]
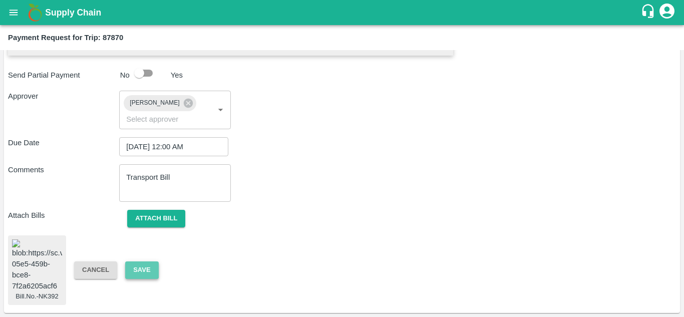
click at [146, 262] on button "Save" at bounding box center [141, 270] width 33 height 18
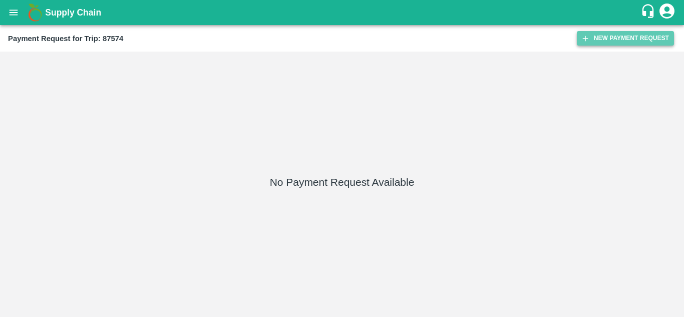
click at [612, 40] on button "New Payment Request" at bounding box center [625, 38] width 97 height 15
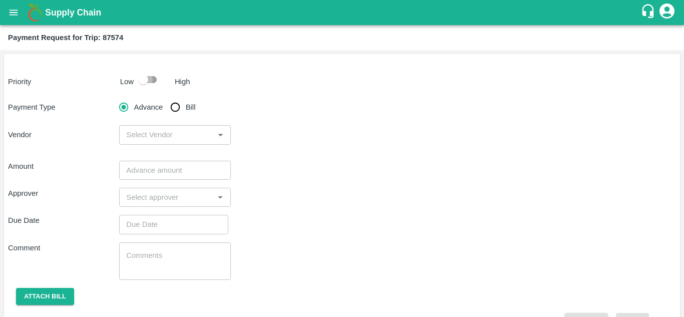
click at [152, 77] on input "checkbox" at bounding box center [143, 79] width 57 height 19
checkbox input "true"
click at [172, 106] on input "Bill" at bounding box center [175, 107] width 20 height 20
radio input "true"
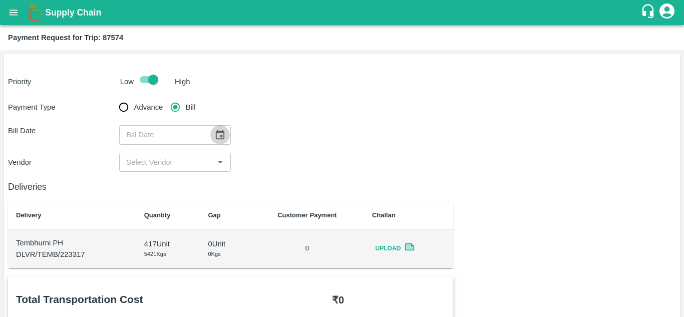
click at [223, 134] on icon "Choose date" at bounding box center [220, 135] width 9 height 10
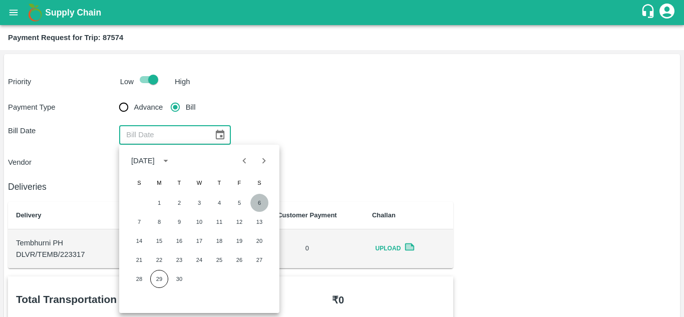
click at [259, 200] on button "6" at bounding box center [259, 203] width 18 height 18
type input "[DATE]"
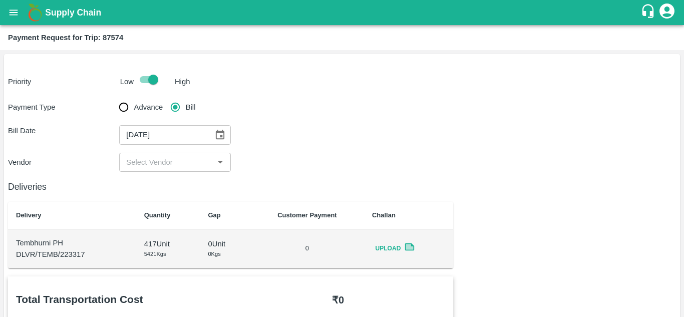
click at [138, 166] on input "input" at bounding box center [166, 162] width 89 height 13
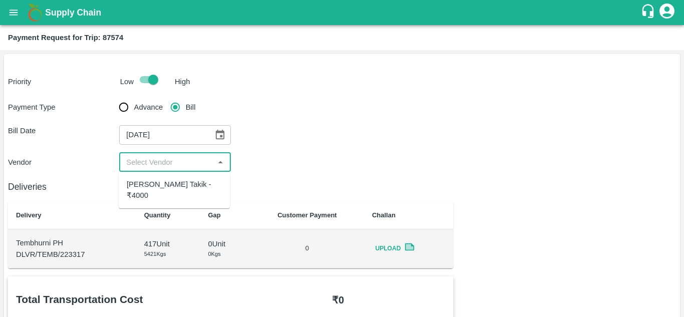
click at [143, 185] on div "[PERSON_NAME] Takik - ₹4000" at bounding box center [174, 190] width 95 height 23
type input "[PERSON_NAME] Takik - ₹4000"
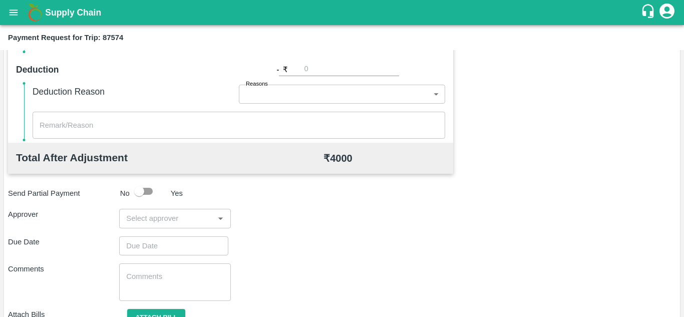
scroll to position [455, 0]
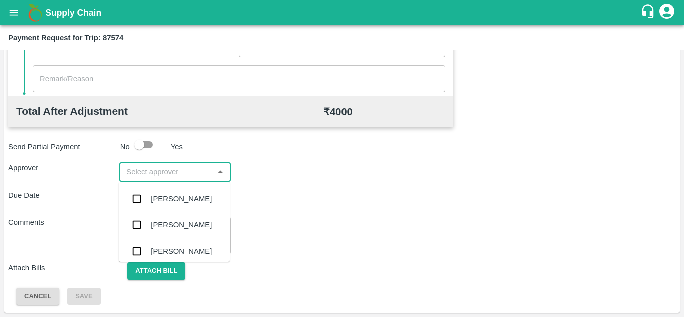
click at [180, 173] on input "input" at bounding box center [166, 171] width 89 height 13
type input "PRASAD"
click at [189, 198] on div "[PERSON_NAME]" at bounding box center [181, 198] width 61 height 11
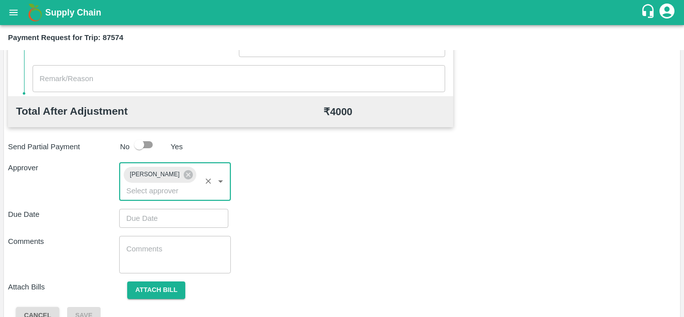
type input "DD/MM/YYYY hh:mm aa"
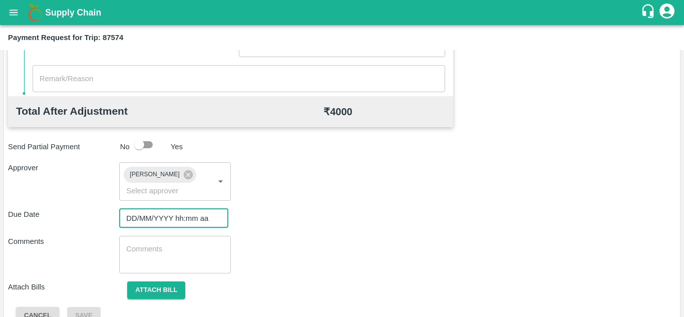
click at [155, 217] on input "DD/MM/YYYY hh:mm aa" at bounding box center [170, 218] width 102 height 19
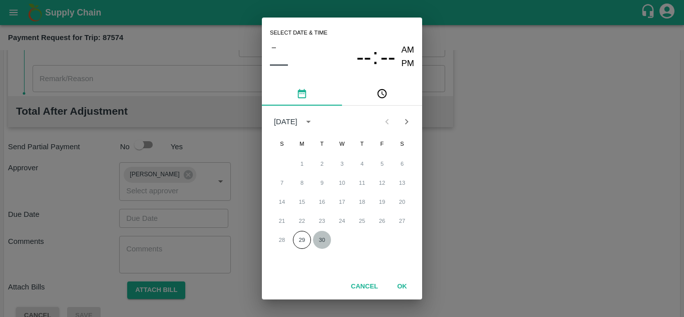
click at [322, 240] on button "30" at bounding box center [322, 240] width 18 height 18
type input "[DATE] 12:00 AM"
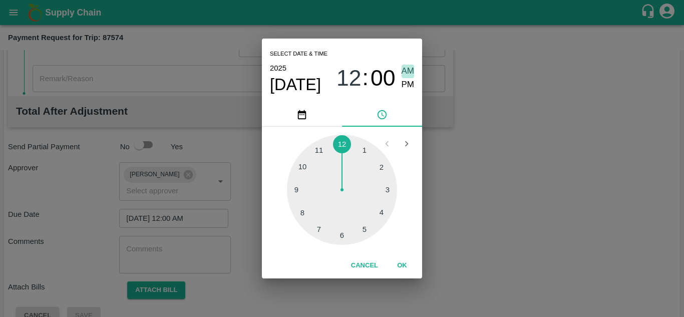
click at [408, 68] on span "AM" at bounding box center [407, 72] width 13 height 14
click at [404, 264] on button "OK" at bounding box center [402, 266] width 32 height 18
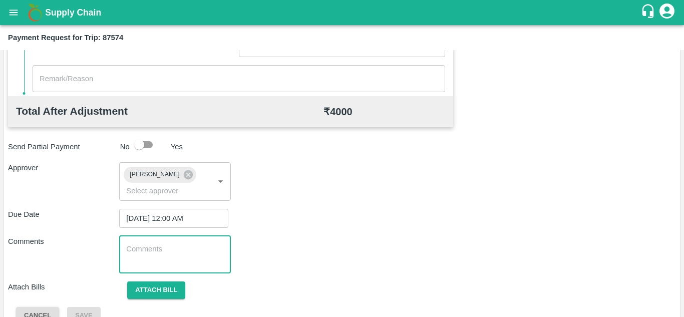
click at [180, 258] on textarea at bounding box center [174, 254] width 97 height 21
paste textarea "Transport Bill"
type textarea "Transport Bill"
click at [292, 247] on div "Comments Transport Bill x ​" at bounding box center [342, 255] width 668 height 38
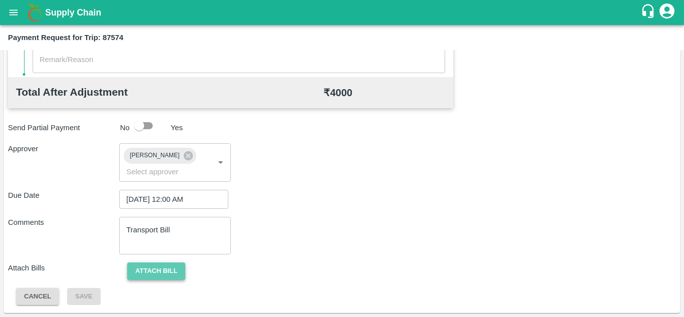
click at [145, 272] on button "Attach bill" at bounding box center [156, 271] width 58 height 18
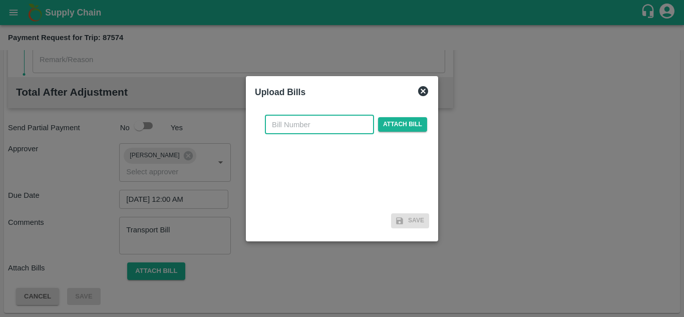
click at [279, 133] on input "text" at bounding box center [319, 124] width 109 height 19
type input "AT/T/CHIGU-0164"
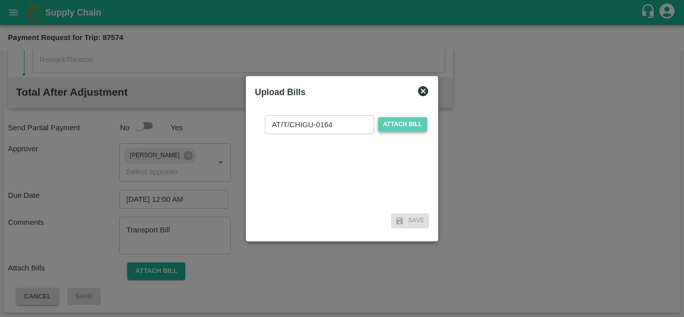
click at [401, 124] on span "Attach bill" at bounding box center [402, 124] width 49 height 15
click at [0, 0] on input "Attach bill" at bounding box center [0, 0] width 0 height 0
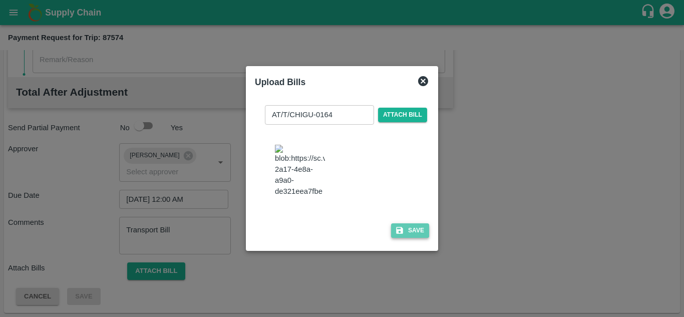
click at [408, 237] on button "Save" at bounding box center [410, 230] width 38 height 15
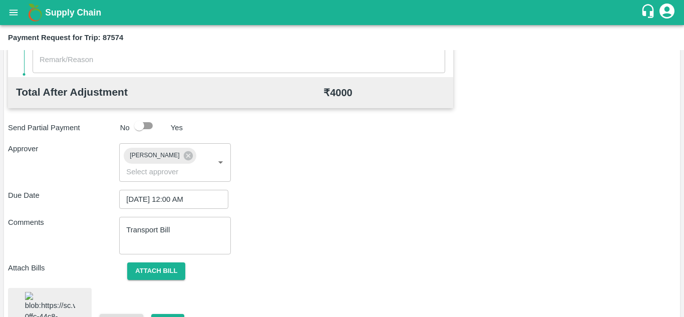
scroll to position [552, 0]
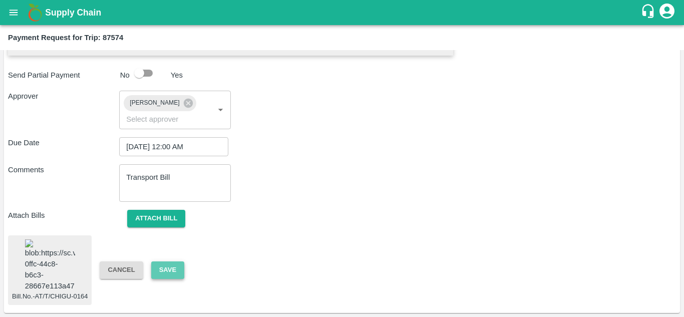
click at [165, 261] on button "Save" at bounding box center [167, 270] width 33 height 18
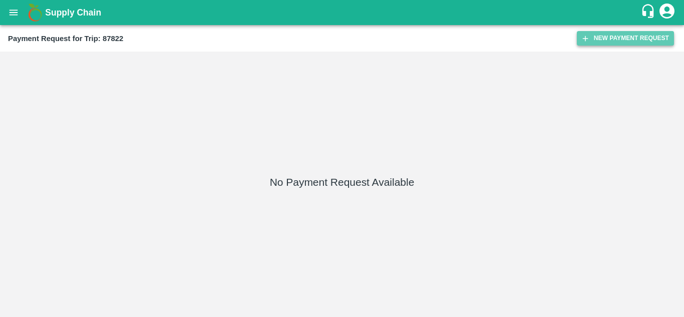
click at [607, 35] on button "New Payment Request" at bounding box center [625, 38] width 97 height 15
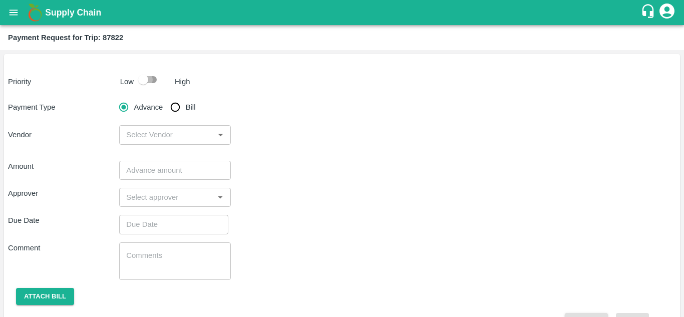
click at [152, 78] on input "checkbox" at bounding box center [143, 79] width 57 height 19
checkbox input "true"
click at [175, 108] on input "Bill" at bounding box center [175, 107] width 20 height 20
radio input "true"
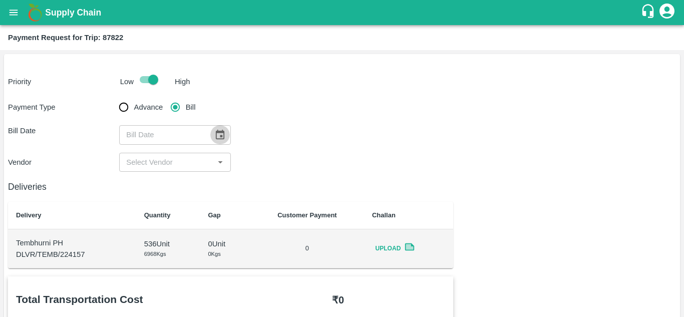
click at [217, 136] on icon "Choose date" at bounding box center [219, 134] width 11 height 11
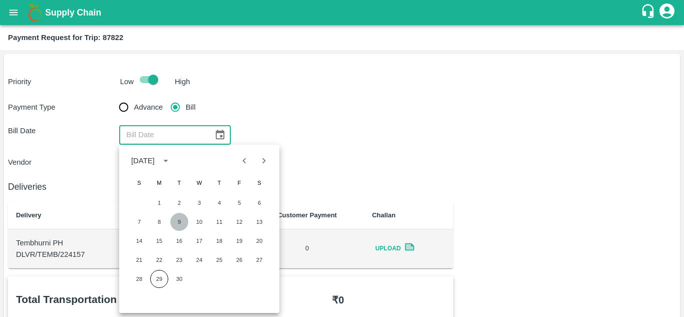
click at [178, 218] on button "9" at bounding box center [179, 222] width 18 height 18
type input "[DATE]"
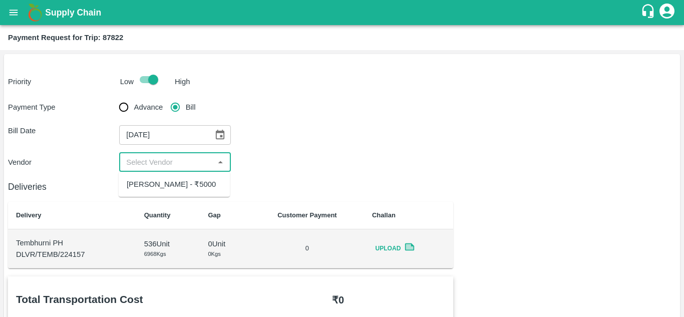
click at [165, 161] on input "input" at bounding box center [166, 162] width 89 height 13
click at [155, 187] on div "[PERSON_NAME] - ₹5000" at bounding box center [171, 184] width 89 height 11
type input "[PERSON_NAME] - ₹5000"
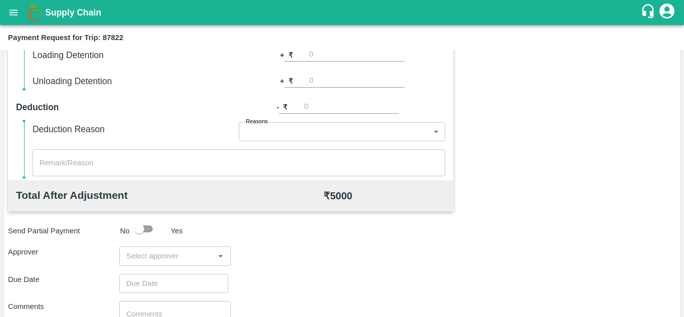
scroll to position [372, 0]
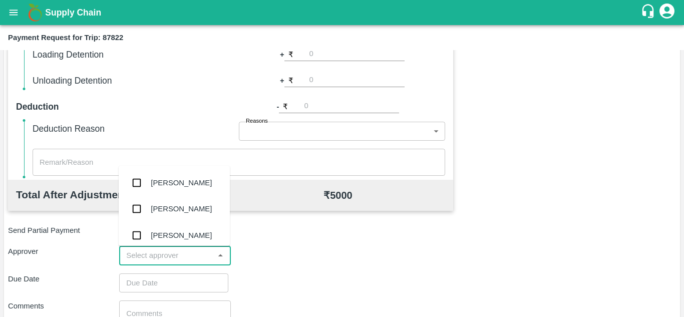
click at [145, 252] on input "input" at bounding box center [166, 255] width 89 height 13
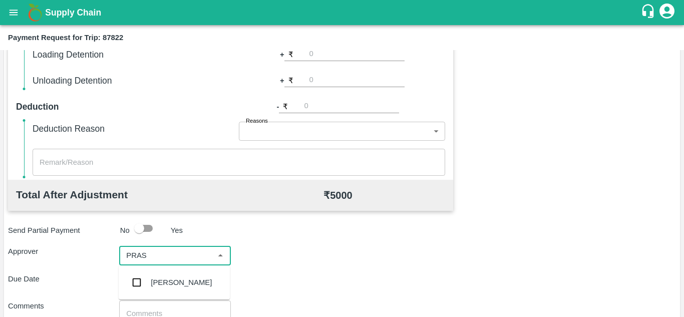
type input "PRASA"
click at [181, 282] on div "[PERSON_NAME]" at bounding box center [181, 282] width 61 height 11
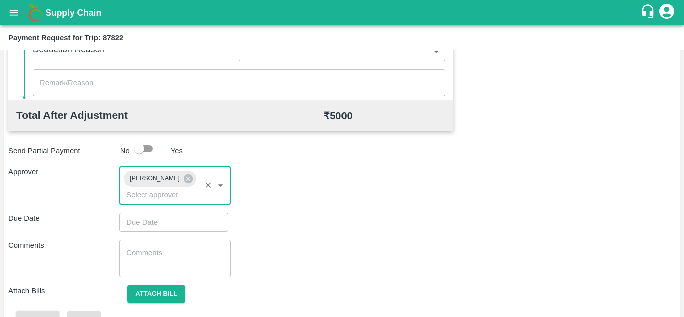
scroll to position [452, 0]
type input "DD/MM/YYYY hh:mm aa"
click at [153, 223] on input "DD/MM/YYYY hh:mm aa" at bounding box center [170, 221] width 102 height 19
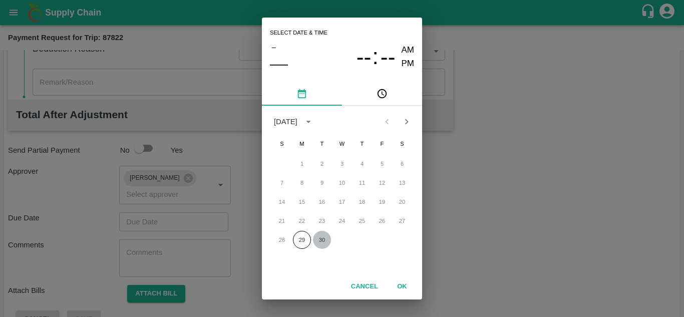
click at [323, 242] on button "30" at bounding box center [322, 240] width 18 height 18
type input "[DATE] 12:00 AM"
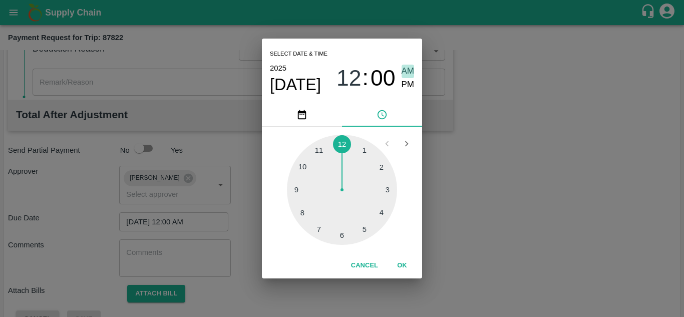
click at [411, 68] on span "AM" at bounding box center [407, 72] width 13 height 14
click at [403, 259] on button "OK" at bounding box center [402, 266] width 32 height 18
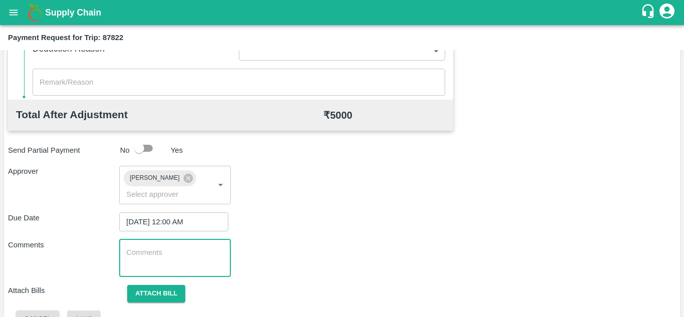
click at [187, 258] on textarea at bounding box center [174, 257] width 97 height 21
paste textarea "Transport Bill"
type textarea "Transport Bill"
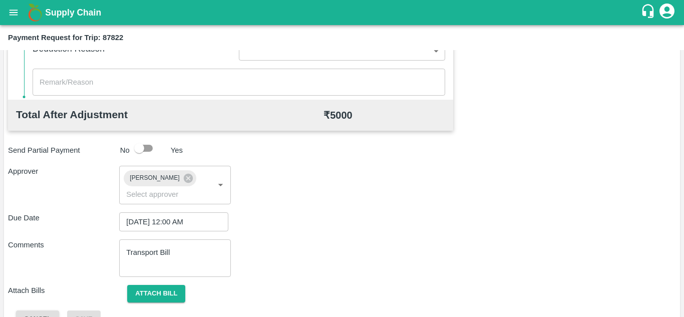
click at [324, 257] on div "Comments Transport Bill x ​" at bounding box center [342, 258] width 668 height 38
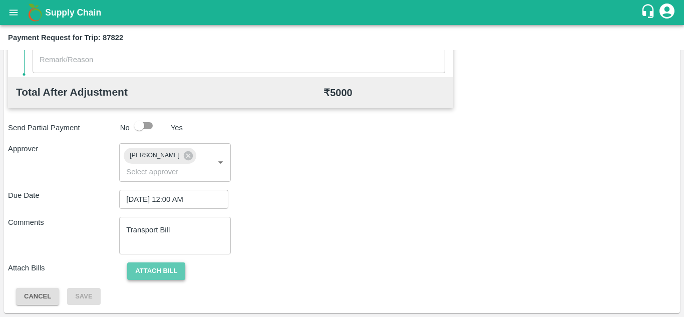
click at [162, 269] on button "Attach bill" at bounding box center [156, 271] width 58 height 18
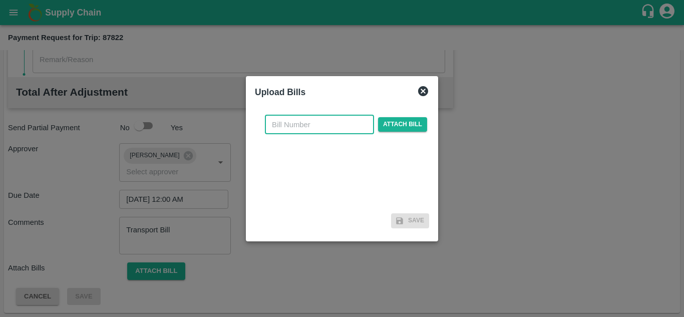
click at [291, 120] on input "text" at bounding box center [319, 124] width 109 height 19
type input "AT/T/CHIFU-0169"
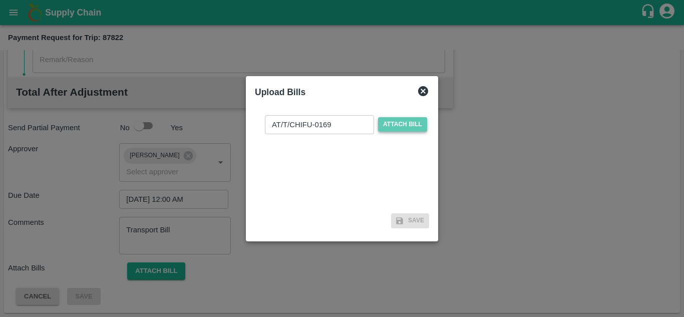
click at [399, 120] on span "Attach bill" at bounding box center [402, 124] width 49 height 15
click at [0, 0] on input "Attach bill" at bounding box center [0, 0] width 0 height 0
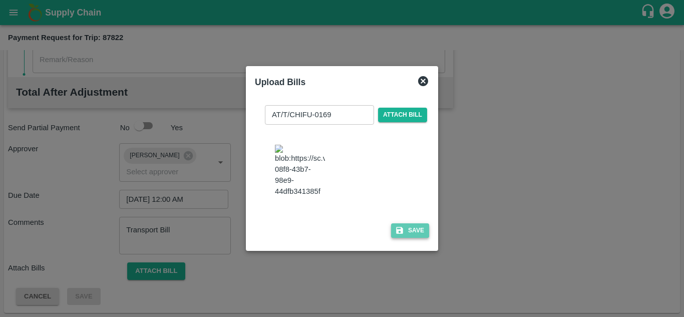
click at [413, 232] on button "Save" at bounding box center [410, 230] width 38 height 15
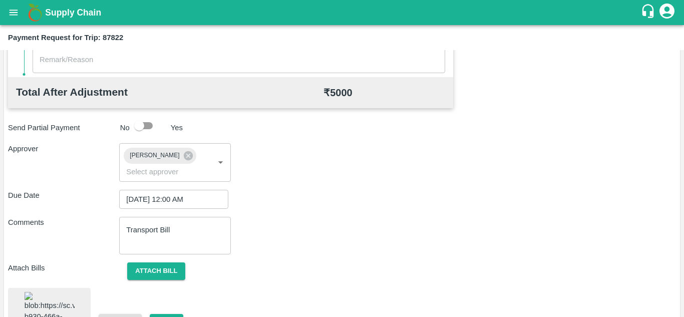
scroll to position [541, 0]
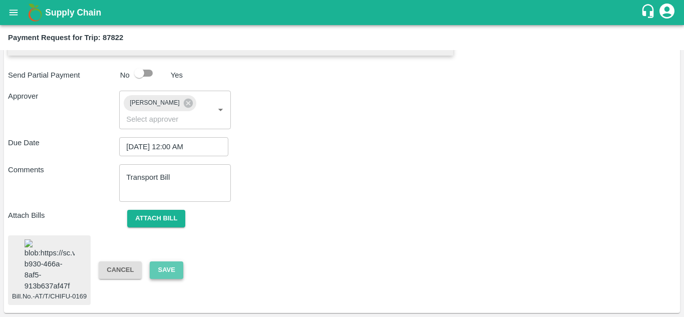
click at [168, 261] on button "Save" at bounding box center [166, 270] width 33 height 18
click at [165, 264] on button "Save" at bounding box center [166, 270] width 33 height 18
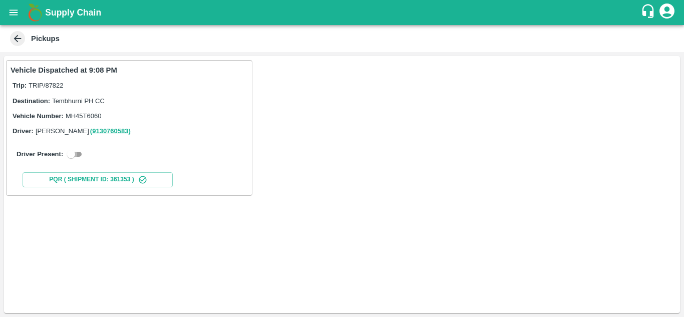
click at [76, 155] on input "checkbox" at bounding box center [71, 154] width 36 height 12
checkbox input "true"
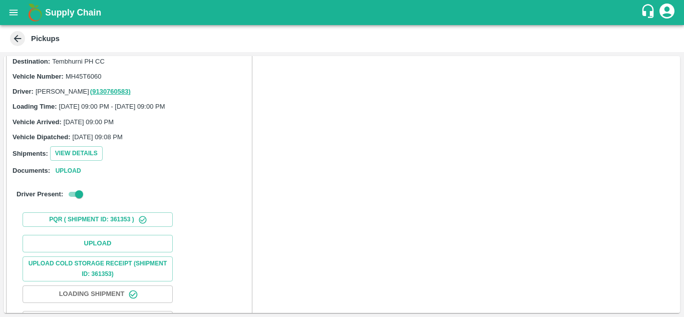
scroll to position [40, 0]
click at [92, 234] on div "Upload Upload Cold Storage Receipt (SHIPMENT ID: 361353) Loading Shipment Loadi…" at bounding box center [129, 306] width 237 height 152
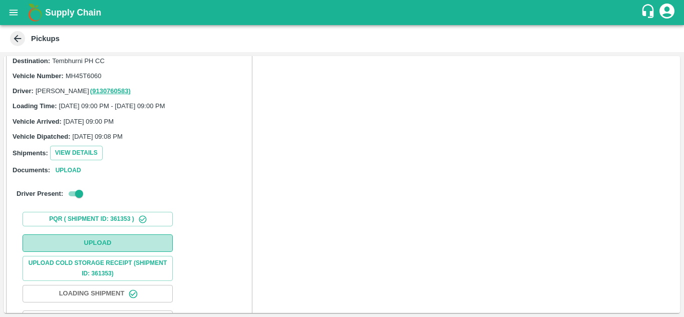
click at [105, 238] on button "Upload" at bounding box center [98, 243] width 150 height 18
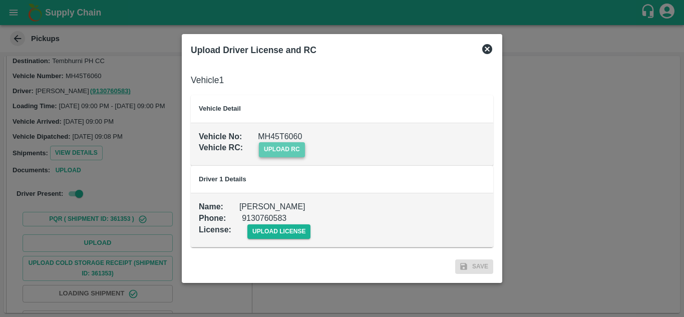
click at [273, 147] on span "upload rc" at bounding box center [282, 149] width 46 height 15
click at [0, 0] on input "upload rc" at bounding box center [0, 0] width 0 height 0
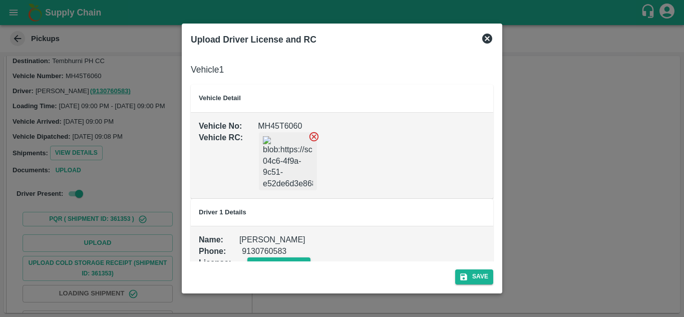
scroll to position [23, 0]
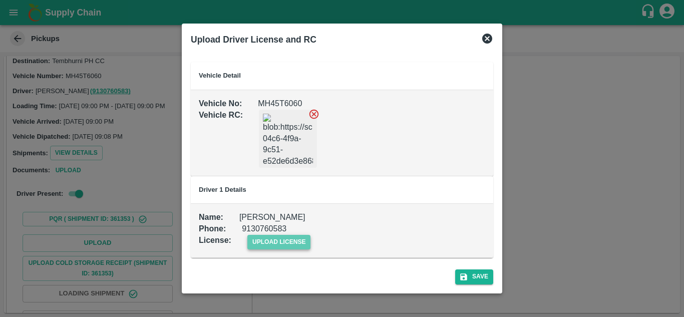
click at [285, 236] on span "upload license" at bounding box center [279, 242] width 64 height 15
click at [0, 0] on input "upload license" at bounding box center [0, 0] width 0 height 0
click at [479, 274] on button "Save" at bounding box center [474, 276] width 38 height 15
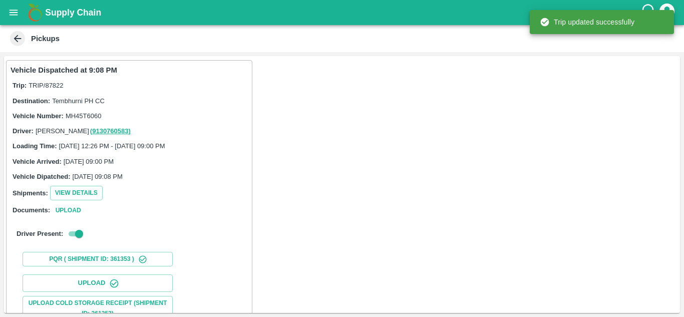
scroll to position [155, 0]
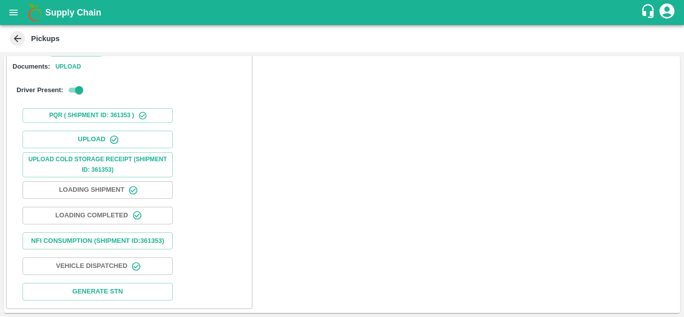
click at [13, 11] on icon "open drawer" at bounding box center [14, 13] width 9 height 6
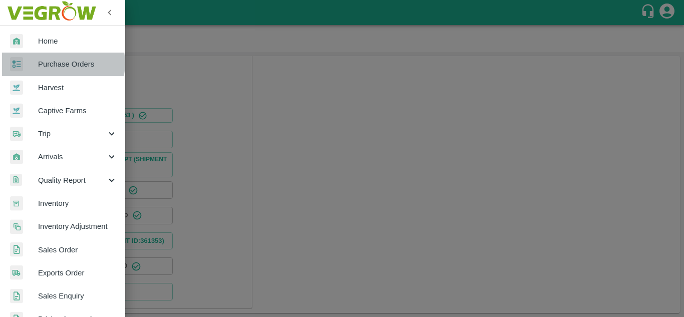
click at [60, 63] on span "Purchase Orders" at bounding box center [77, 64] width 79 height 11
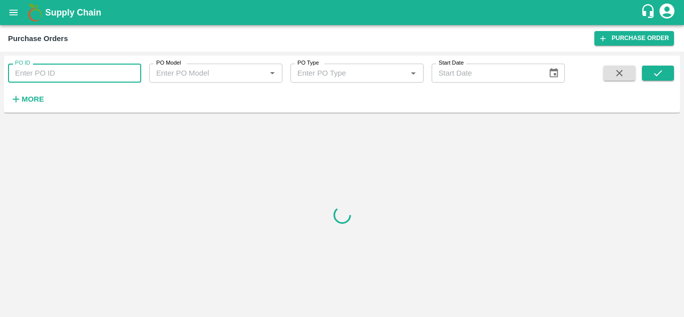
click at [69, 74] on input "PO ID" at bounding box center [74, 73] width 133 height 19
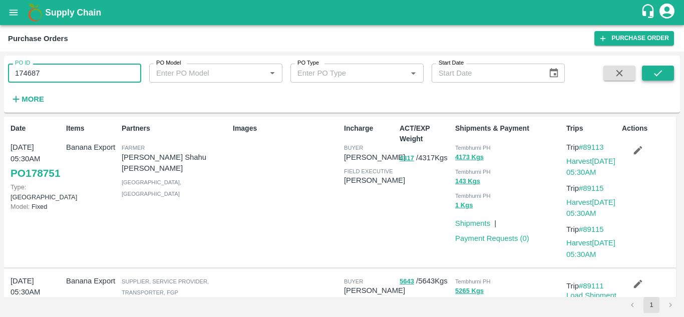
type input "174687"
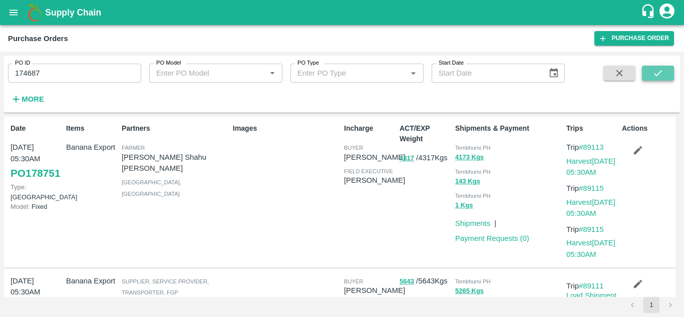
click at [662, 76] on icon "submit" at bounding box center [657, 73] width 11 height 11
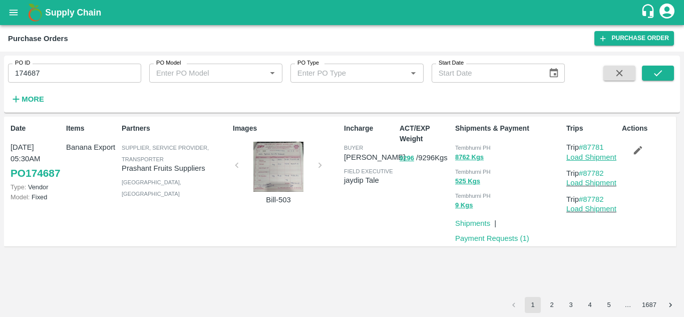
click at [601, 158] on link "Load Shipment" at bounding box center [591, 157] width 50 height 8
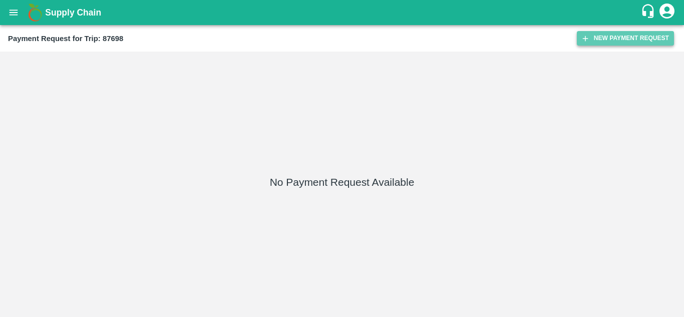
click at [611, 42] on button "New Payment Request" at bounding box center [625, 38] width 97 height 15
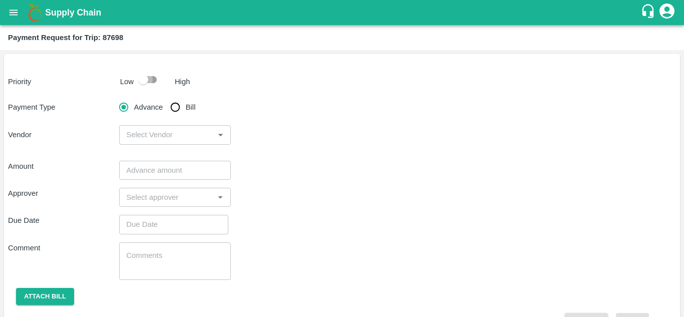
click at [148, 83] on input "checkbox" at bounding box center [143, 79] width 57 height 19
checkbox input "true"
click at [176, 107] on input "Bill" at bounding box center [175, 107] width 20 height 20
radio input "true"
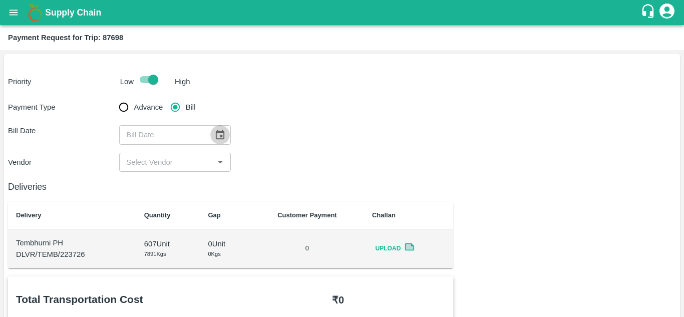
click at [217, 133] on icon "Choose date" at bounding box center [220, 135] width 9 height 10
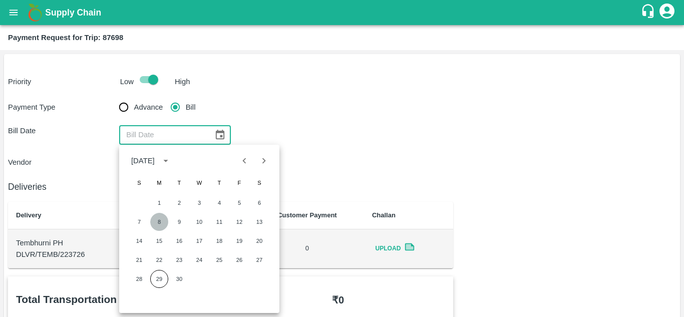
click at [160, 224] on button "8" at bounding box center [159, 222] width 18 height 18
type input "08/09/2025"
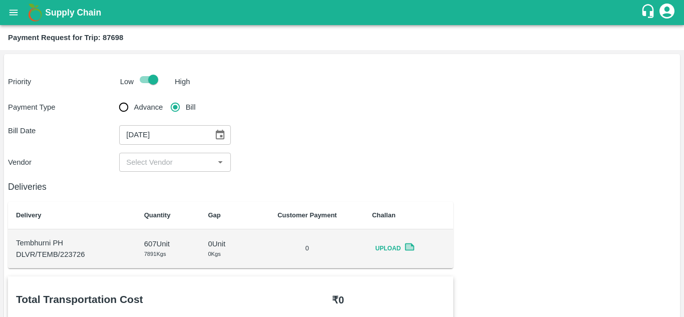
click at [143, 170] on div "​" at bounding box center [174, 162] width 111 height 19
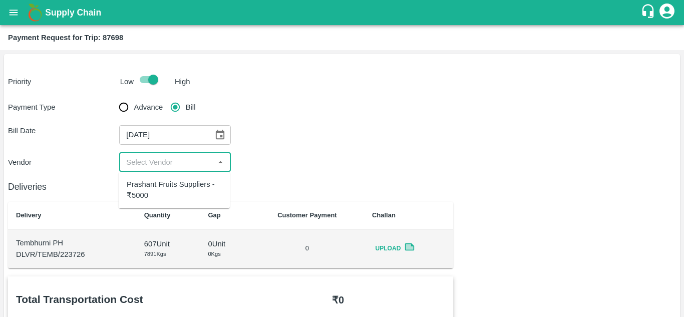
click at [155, 188] on div "Prashant Fruits Suppliers - ₹5000" at bounding box center [174, 190] width 95 height 23
type input "Prashant Fruits Suppliers - ₹5000"
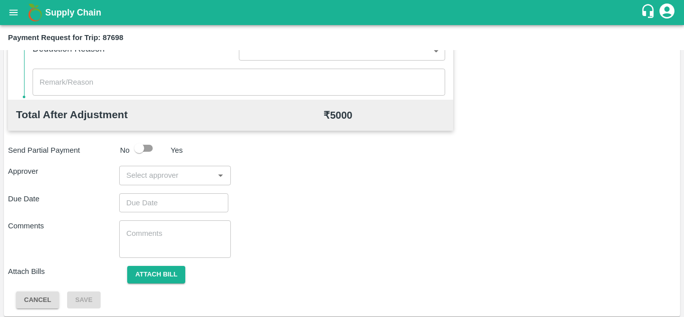
scroll to position [455, 0]
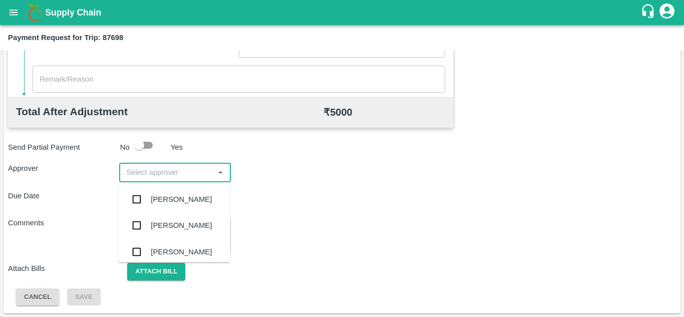
click at [153, 177] on input "input" at bounding box center [166, 172] width 89 height 13
type input "PRASAD"
click at [176, 196] on div "Prasad Waghade" at bounding box center [181, 199] width 61 height 11
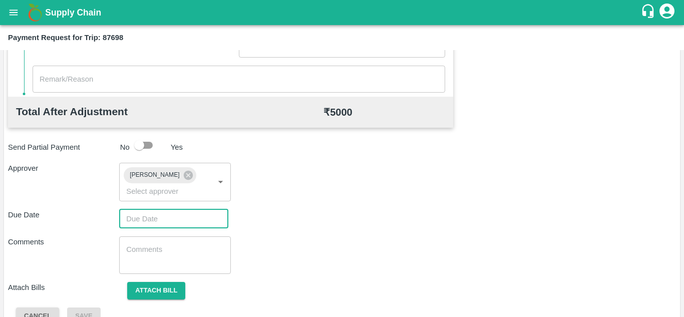
type input "DD/MM/YYYY hh:mm aa"
click at [153, 217] on input "DD/MM/YYYY hh:mm aa" at bounding box center [170, 218] width 102 height 19
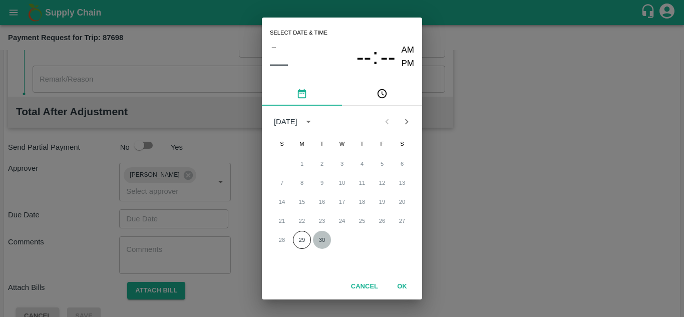
click at [328, 240] on button "30" at bounding box center [322, 240] width 18 height 18
type input "30/09/2025 12:00 AM"
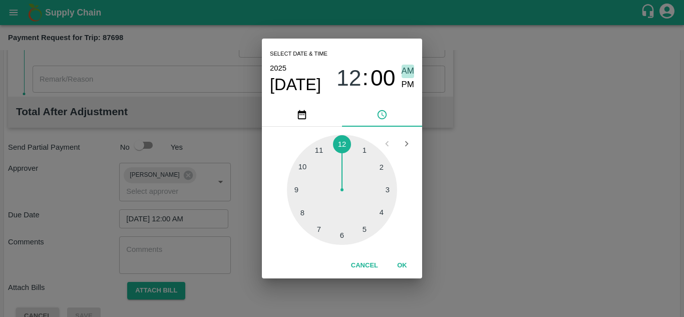
click at [404, 71] on span "AM" at bounding box center [407, 72] width 13 height 14
click at [402, 270] on button "OK" at bounding box center [402, 266] width 32 height 18
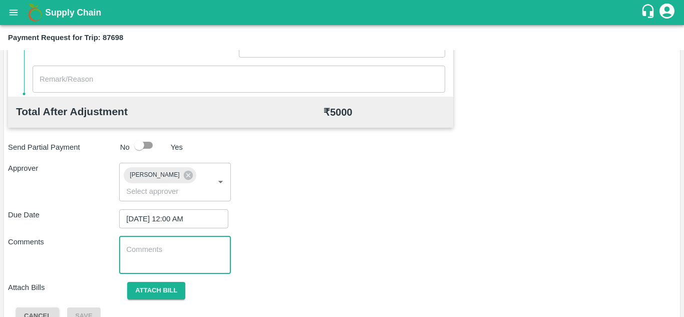
click at [200, 262] on textarea at bounding box center [174, 254] width 97 height 21
paste textarea "Transport Bill"
type textarea "Transport Bill"
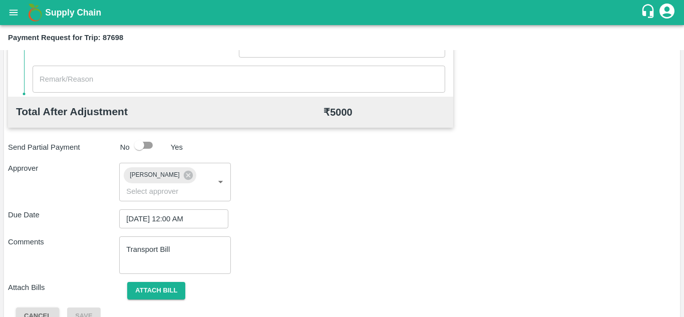
click at [317, 238] on div "Comments Transport Bill x ​" at bounding box center [342, 255] width 668 height 38
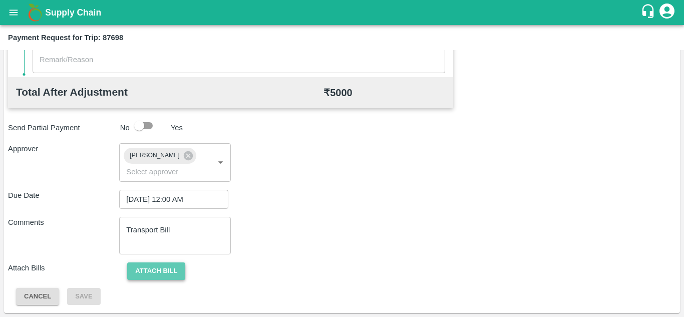
click at [157, 272] on button "Attach bill" at bounding box center [156, 271] width 58 height 18
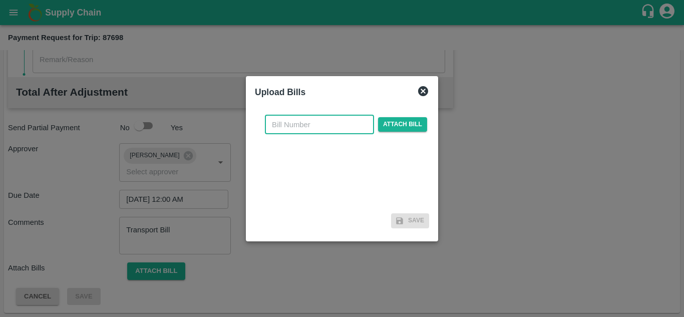
click at [289, 122] on input "text" at bounding box center [319, 124] width 109 height 19
type input "502"
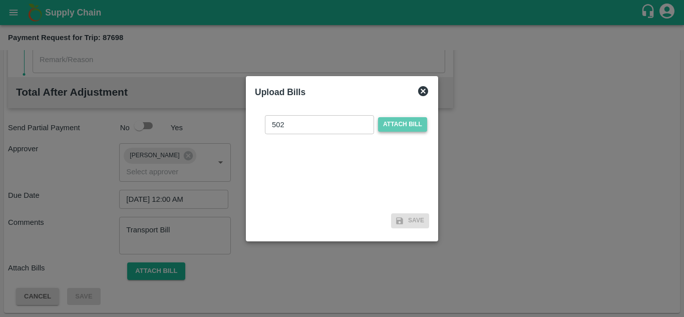
click at [405, 123] on span "Attach bill" at bounding box center [402, 124] width 49 height 15
click at [0, 0] on input "Attach bill" at bounding box center [0, 0] width 0 height 0
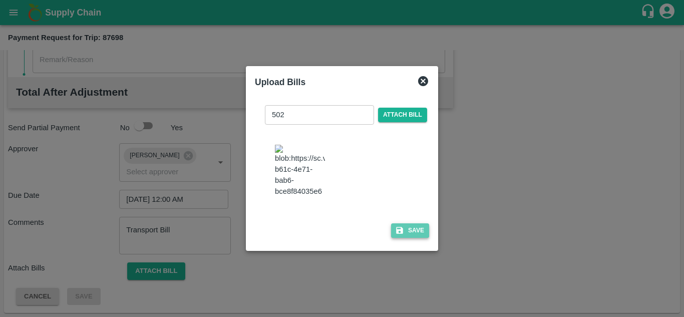
click at [413, 233] on button "Save" at bounding box center [410, 230] width 38 height 15
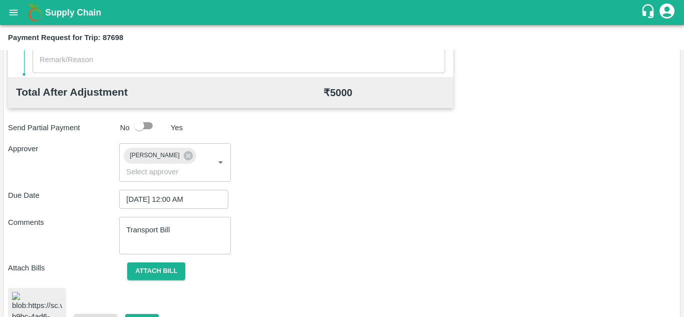
scroll to position [540, 0]
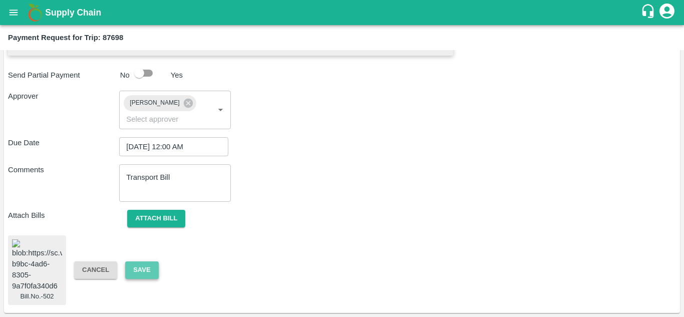
click at [148, 262] on button "Save" at bounding box center [141, 270] width 33 height 18
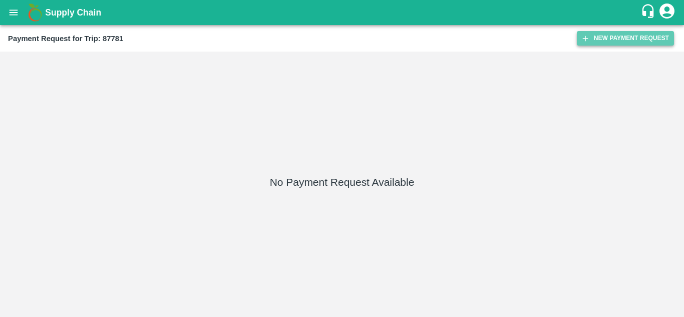
click at [625, 41] on button "New Payment Request" at bounding box center [625, 38] width 97 height 15
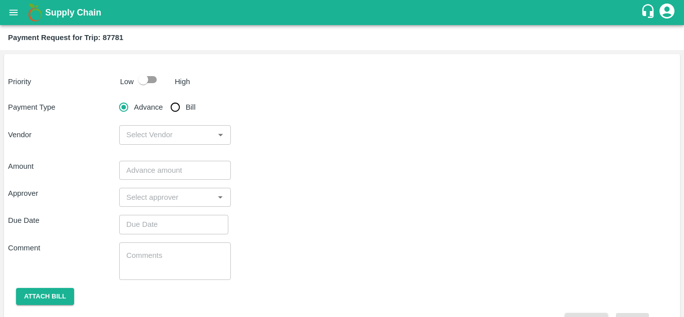
click at [150, 80] on input "checkbox" at bounding box center [143, 79] width 57 height 19
checkbox input "true"
click at [172, 110] on input "Bill" at bounding box center [175, 107] width 20 height 20
radio input "true"
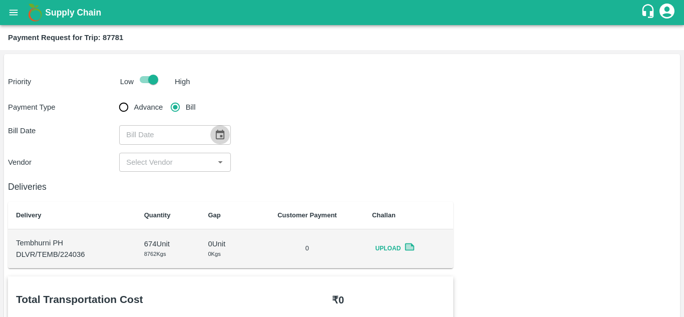
click at [216, 137] on icon "Choose date" at bounding box center [219, 134] width 11 height 11
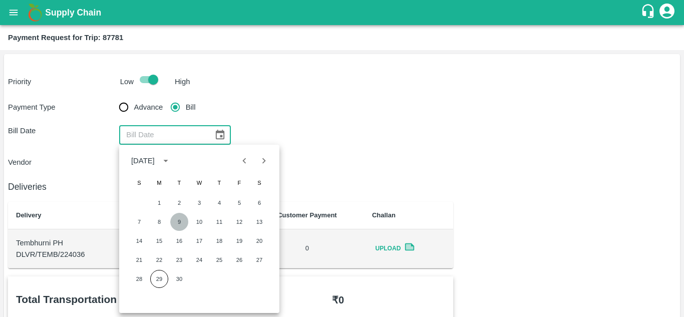
click at [178, 223] on button "9" at bounding box center [179, 222] width 18 height 18
type input "[DATE]"
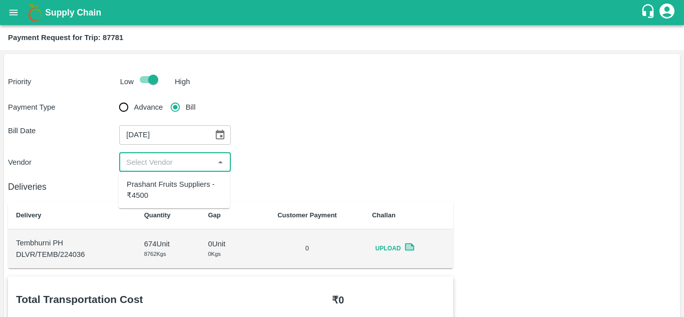
click at [158, 162] on input "input" at bounding box center [166, 162] width 89 height 13
click at [162, 199] on div "Prashant Fruits Suppliers - ₹4500" at bounding box center [174, 190] width 95 height 23
type input "Prashant Fruits Suppliers - ₹4500"
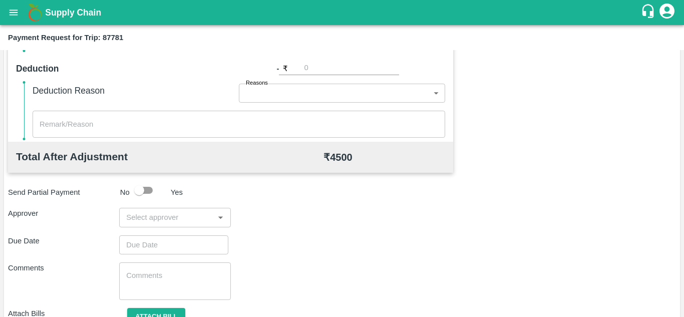
scroll to position [410, 0]
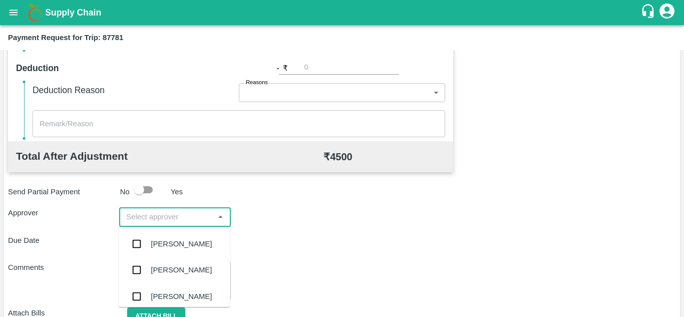
click at [158, 221] on input "input" at bounding box center [166, 216] width 89 height 13
type input "PRASA"
click at [190, 239] on div "Prasad Waghade" at bounding box center [181, 243] width 61 height 11
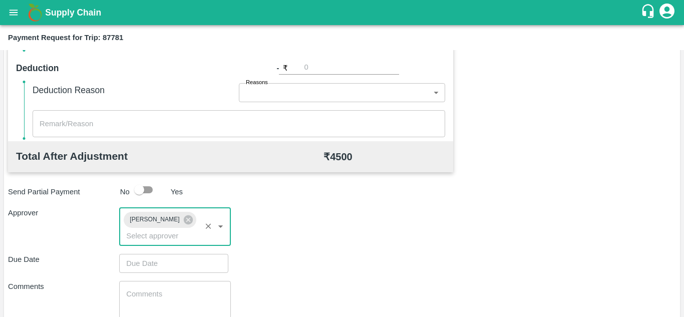
type input "DD/MM/YYYY hh:mm aa"
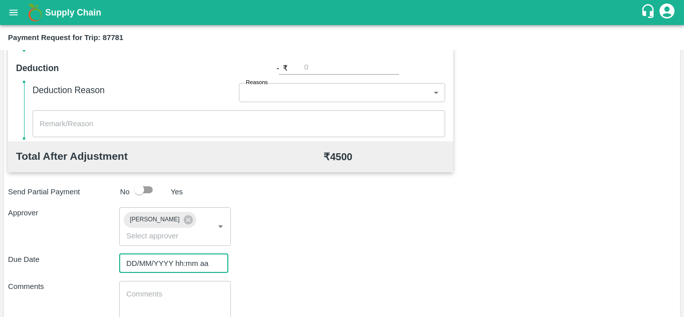
click at [146, 266] on input "DD/MM/YYYY hh:mm aa" at bounding box center [170, 263] width 102 height 19
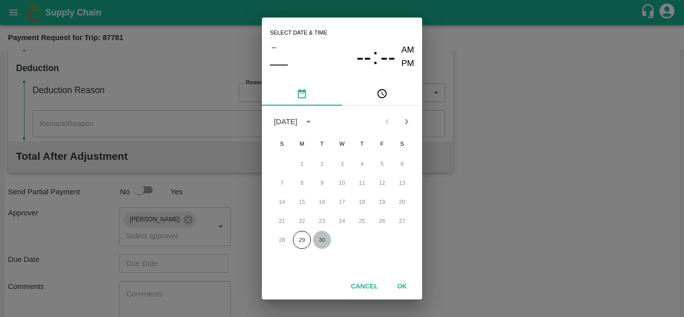
click at [321, 238] on button "30" at bounding box center [322, 240] width 18 height 18
type input "30/09/2025 12:00 AM"
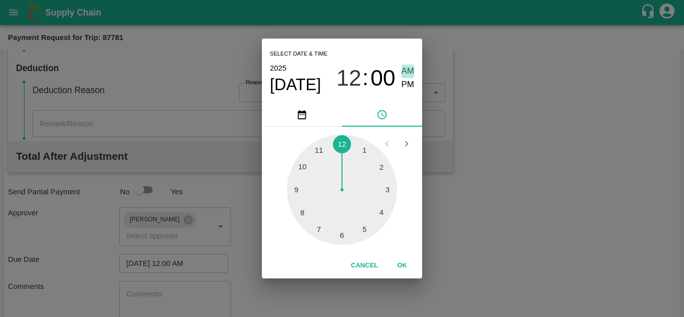
click at [404, 72] on span "AM" at bounding box center [407, 72] width 13 height 14
click at [401, 261] on button "OK" at bounding box center [402, 266] width 32 height 18
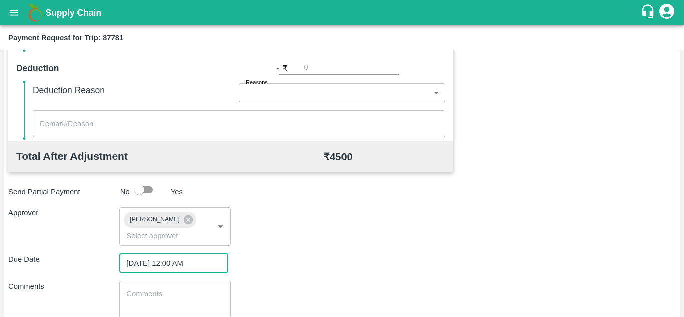
scroll to position [474, 0]
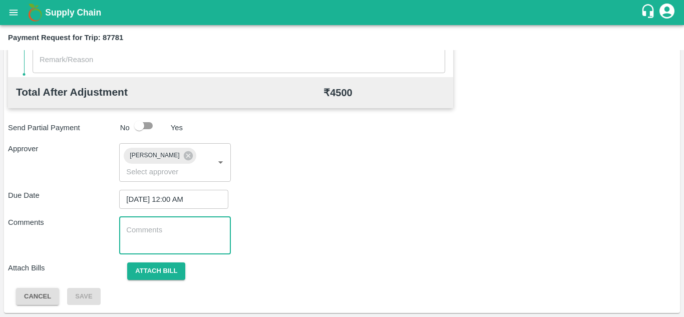
click at [164, 227] on textarea at bounding box center [174, 235] width 97 height 21
click at [139, 237] on textarea at bounding box center [174, 235] width 97 height 21
paste textarea "Transport Bill"
type textarea "Transport Bill"
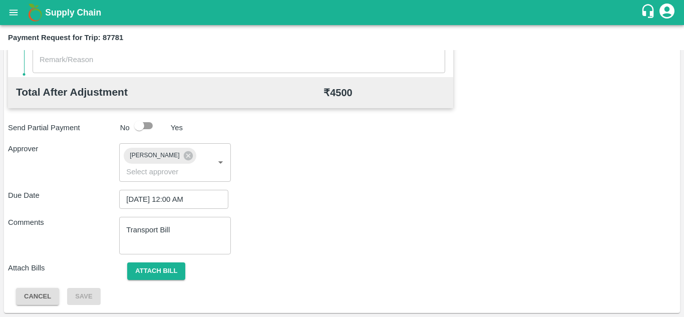
click at [363, 236] on div "Comments Transport Bill x ​" at bounding box center [342, 236] width 668 height 38
click at [162, 265] on button "Attach bill" at bounding box center [156, 271] width 58 height 18
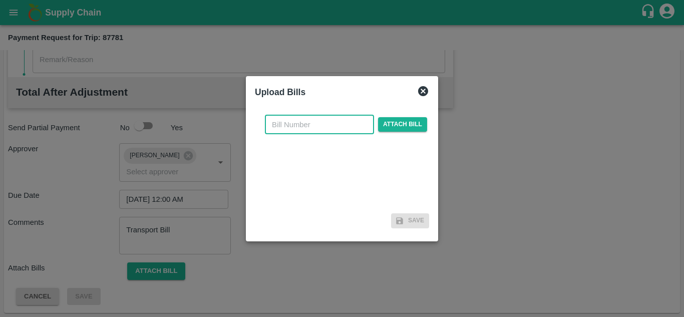
click at [276, 122] on input "text" at bounding box center [319, 124] width 109 height 19
type input "504"
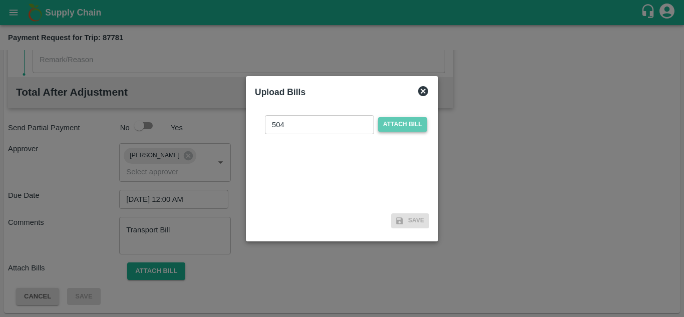
click at [407, 124] on span "Attach bill" at bounding box center [402, 124] width 49 height 15
click at [0, 0] on input "Attach bill" at bounding box center [0, 0] width 0 height 0
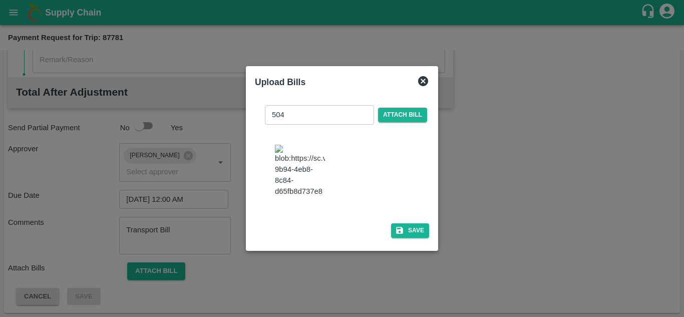
click at [300, 170] on img at bounding box center [300, 171] width 50 height 53
click at [405, 108] on span "Attach bill" at bounding box center [402, 115] width 49 height 15
click at [0, 0] on input "Attach bill" at bounding box center [0, 0] width 0 height 0
click at [413, 236] on button "Save" at bounding box center [410, 230] width 38 height 15
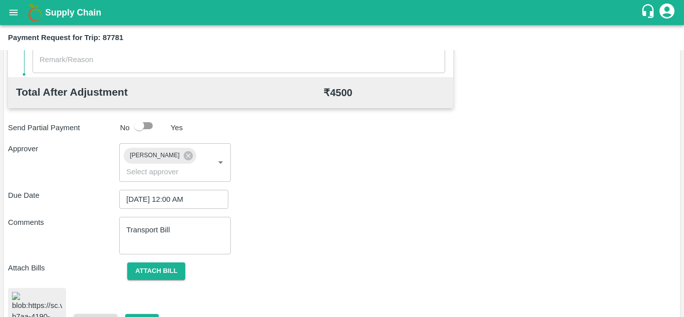
scroll to position [543, 0]
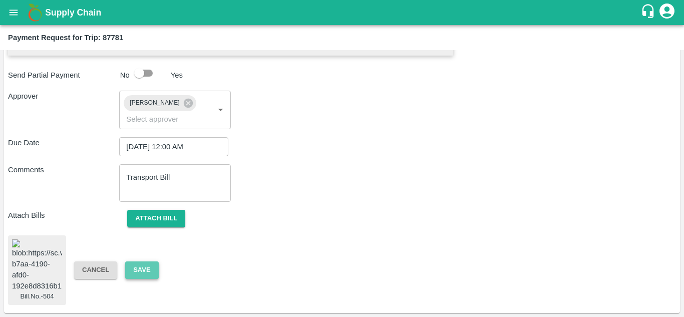
click at [145, 266] on button "Save" at bounding box center [141, 270] width 33 height 18
click at [152, 261] on button "Save" at bounding box center [141, 270] width 33 height 18
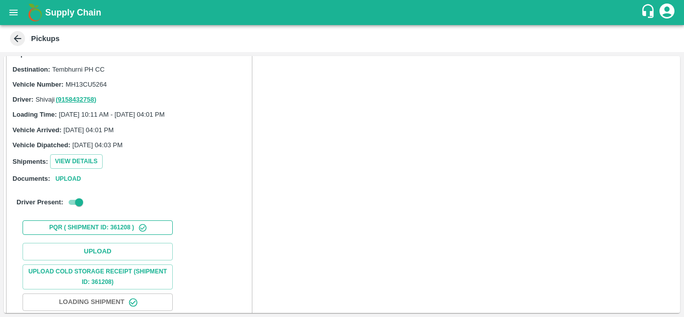
scroll to position [24, 0]
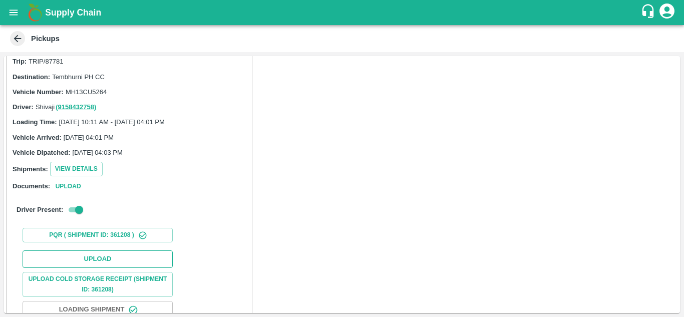
click at [95, 257] on button "Upload" at bounding box center [98, 259] width 150 height 18
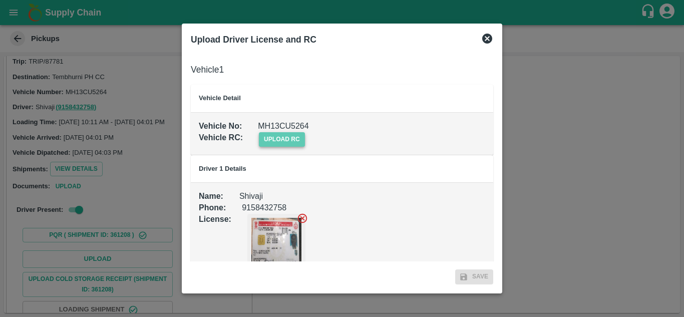
click at [282, 140] on span "upload rc" at bounding box center [282, 139] width 46 height 15
click at [0, 0] on input "upload rc" at bounding box center [0, 0] width 0 height 0
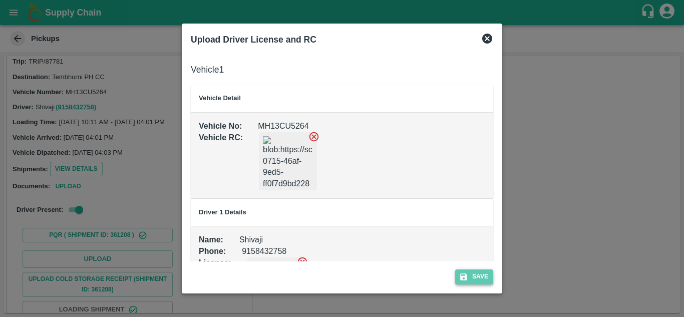
click at [475, 271] on button "Save" at bounding box center [474, 276] width 38 height 15
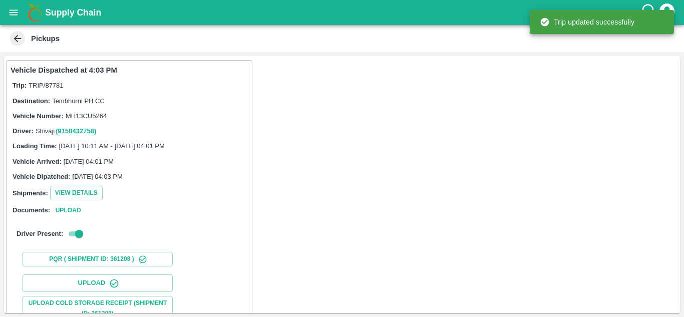
scroll to position [155, 0]
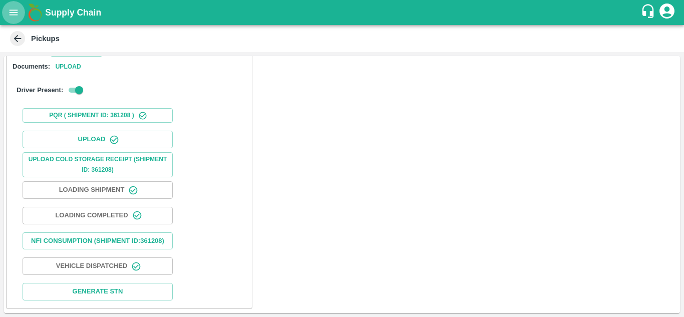
click at [10, 14] on icon "open drawer" at bounding box center [13, 12] width 11 height 11
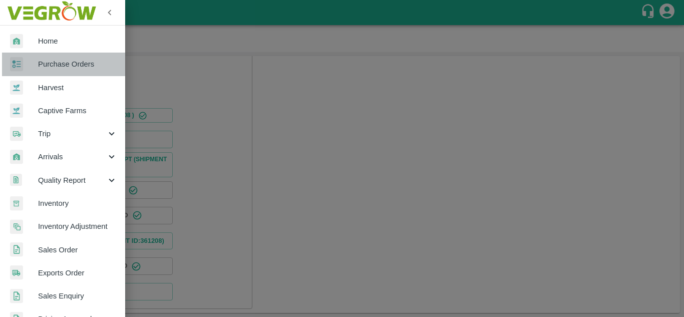
click at [64, 64] on span "Purchase Orders" at bounding box center [77, 64] width 79 height 11
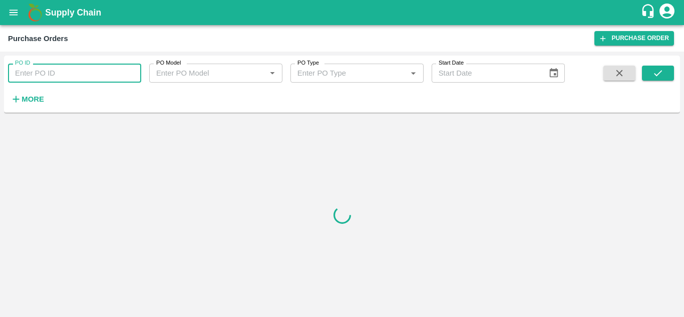
click at [79, 76] on input "PO ID" at bounding box center [74, 73] width 133 height 19
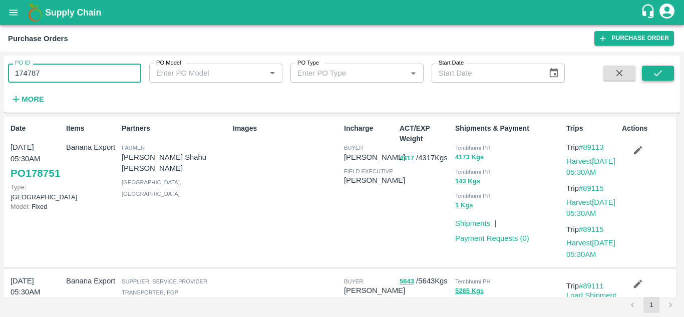
type input "174787"
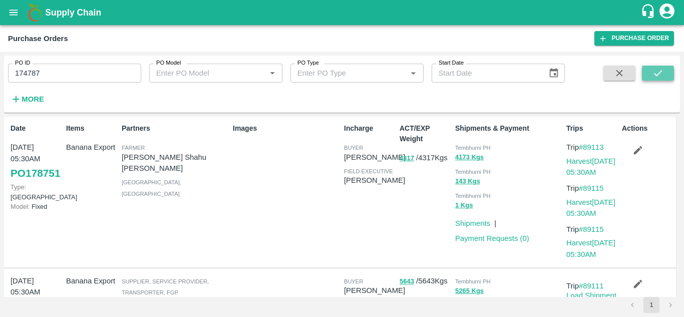
click at [666, 70] on button "submit" at bounding box center [658, 73] width 32 height 15
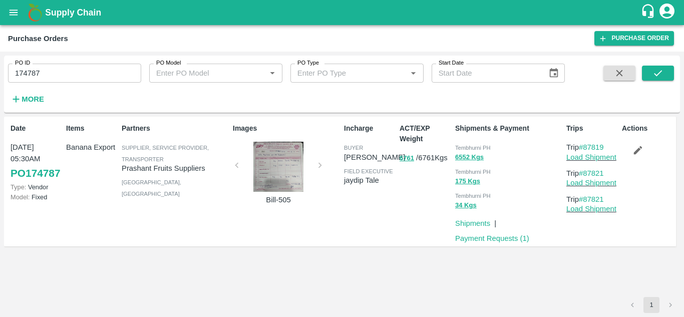
click at [589, 162] on p "Load Shipment" at bounding box center [592, 157] width 52 height 11
click at [594, 156] on link "Load Shipment" at bounding box center [591, 157] width 50 height 8
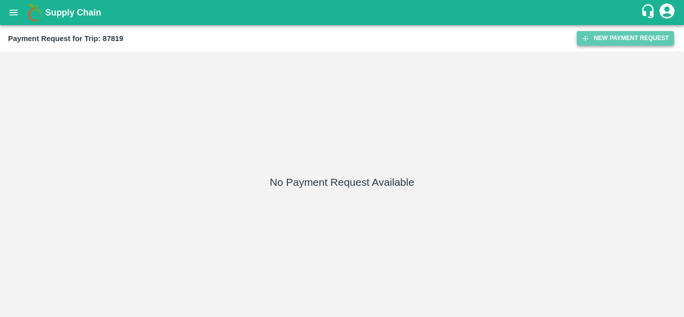
click at [621, 38] on button "New Payment Request" at bounding box center [625, 38] width 97 height 15
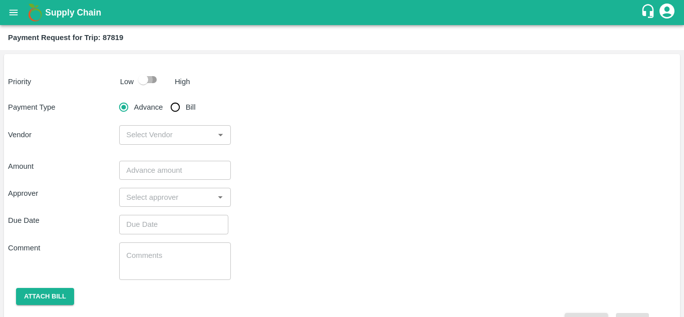
click at [146, 79] on input "checkbox" at bounding box center [143, 79] width 57 height 19
checkbox input "true"
click at [174, 110] on input "Bill" at bounding box center [175, 107] width 20 height 20
radio input "true"
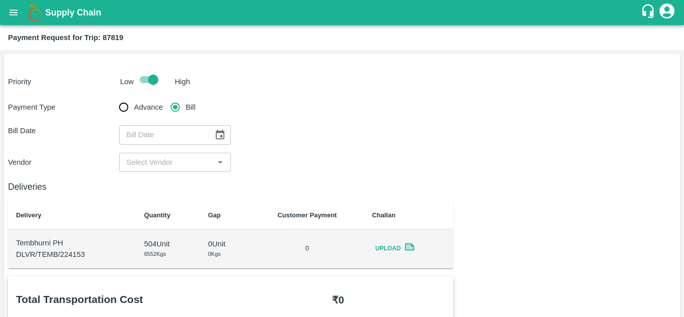
click at [217, 135] on icon "Choose date" at bounding box center [219, 134] width 11 height 11
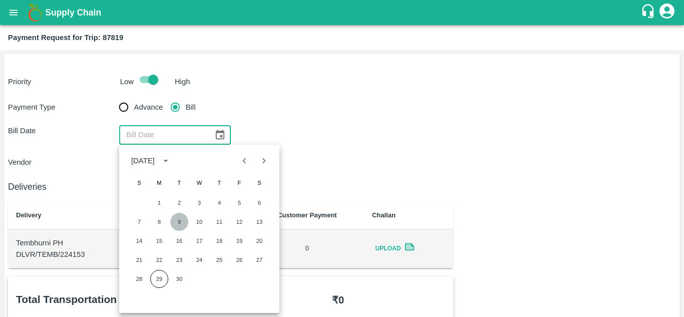
click at [182, 226] on button "9" at bounding box center [179, 222] width 18 height 18
type input "[DATE]"
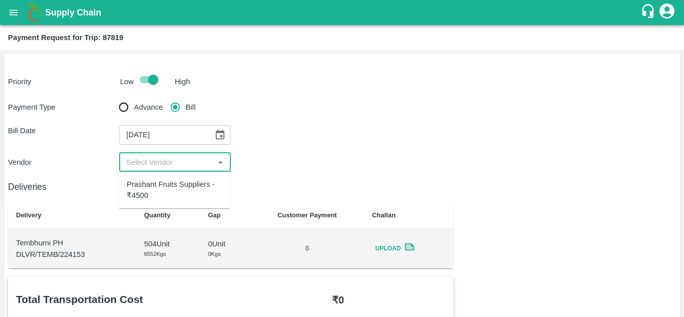
click at [166, 166] on input "input" at bounding box center [166, 162] width 89 height 13
click at [163, 196] on div "Prashant Fruits Suppliers - ₹4500" at bounding box center [174, 190] width 95 height 23
type input "Prashant Fruits Suppliers - ₹4500"
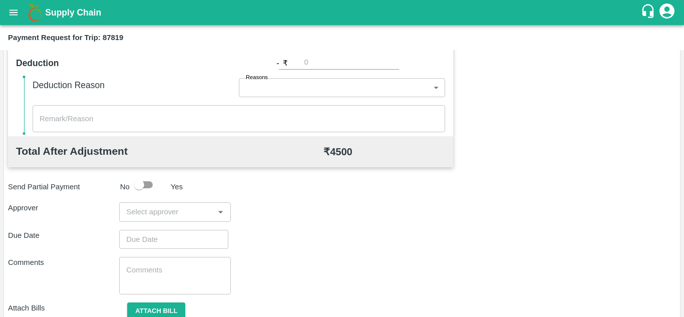
scroll to position [417, 0]
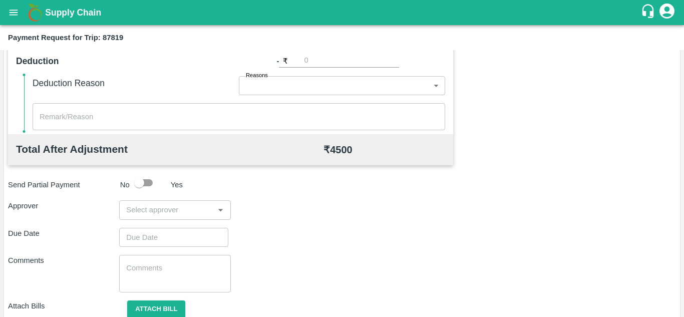
click at [145, 211] on input "input" at bounding box center [166, 209] width 89 height 13
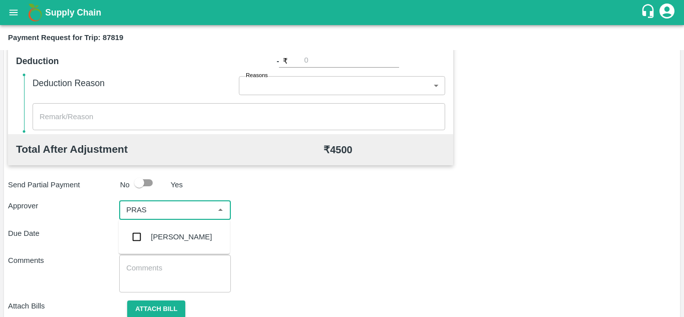
type input "PRASA"
click at [209, 241] on div "Prasad Waghade" at bounding box center [174, 237] width 111 height 26
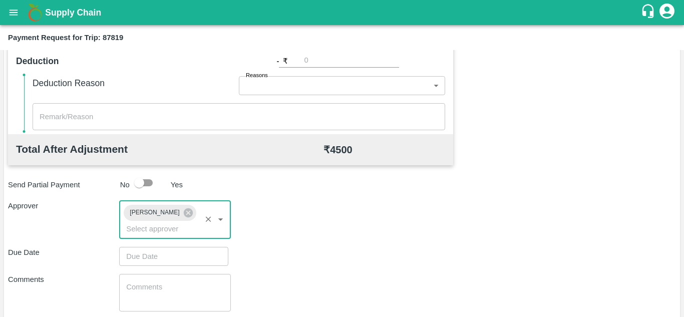
type input "DD/MM/YYYY hh:mm aa"
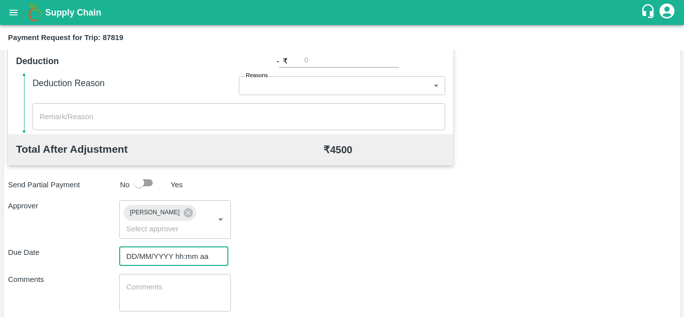
click at [163, 255] on input "DD/MM/YYYY hh:mm aa" at bounding box center [170, 256] width 102 height 19
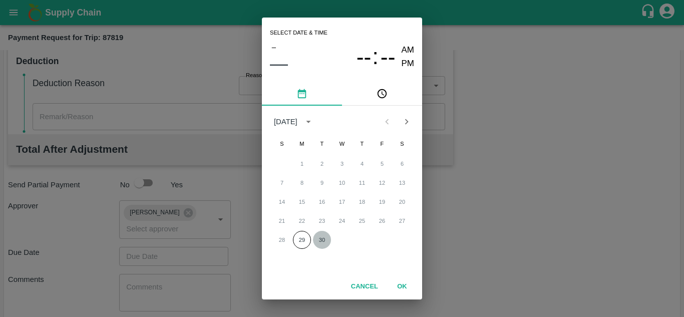
click at [323, 239] on button "30" at bounding box center [322, 240] width 18 height 18
type input "30/09/2025 12:00 AM"
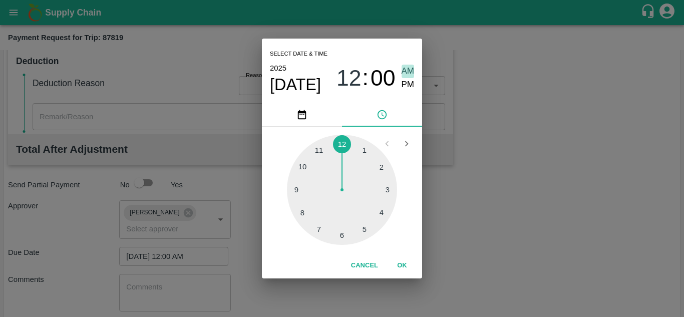
click at [404, 69] on span "AM" at bounding box center [407, 72] width 13 height 14
click at [400, 262] on button "OK" at bounding box center [402, 266] width 32 height 18
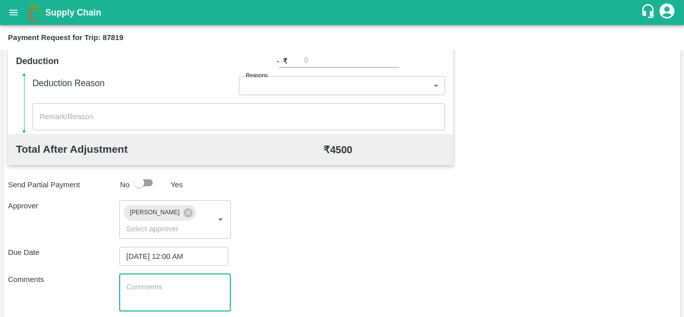
click at [159, 282] on textarea at bounding box center [174, 292] width 97 height 21
paste textarea "Transport Bill"
type textarea "Transport Bill"
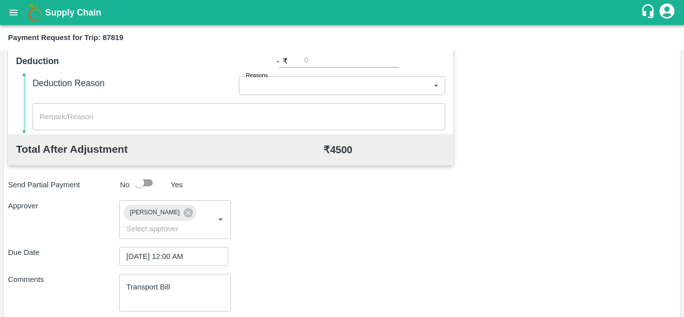
click at [308, 277] on div "Comments Transport Bill x ​" at bounding box center [342, 293] width 668 height 38
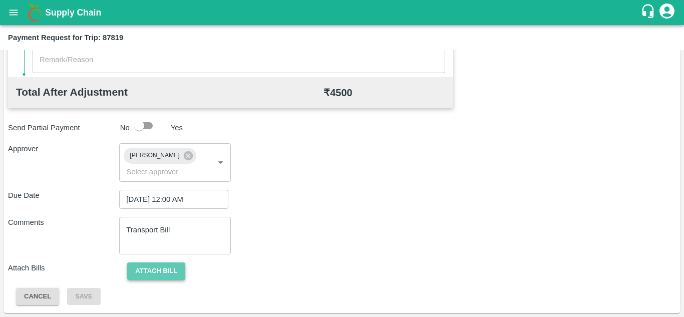
click at [154, 269] on button "Attach bill" at bounding box center [156, 271] width 58 height 18
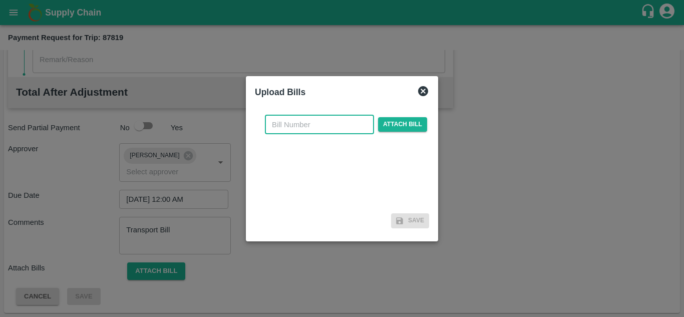
click at [289, 129] on input "text" at bounding box center [319, 124] width 109 height 19
type input "506"
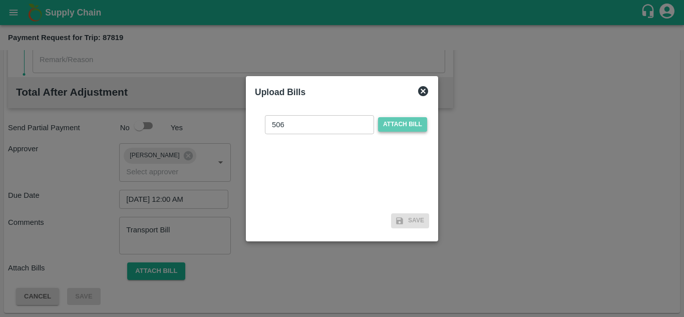
click at [401, 122] on span "Attach bill" at bounding box center [402, 124] width 49 height 15
click at [0, 0] on input "Attach bill" at bounding box center [0, 0] width 0 height 0
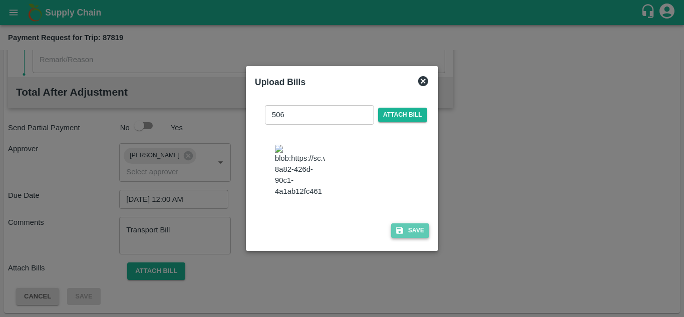
click at [416, 237] on button "Save" at bounding box center [410, 230] width 38 height 15
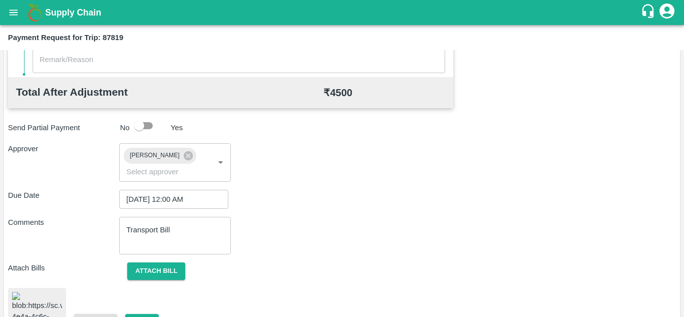
scroll to position [547, 0]
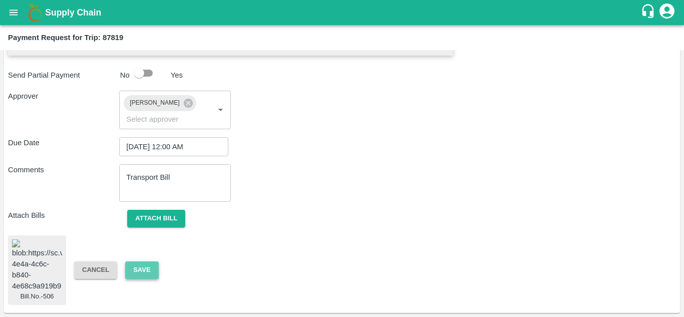
click at [146, 261] on button "Save" at bounding box center [141, 270] width 33 height 18
click at [137, 261] on button "Save" at bounding box center [141, 270] width 33 height 18
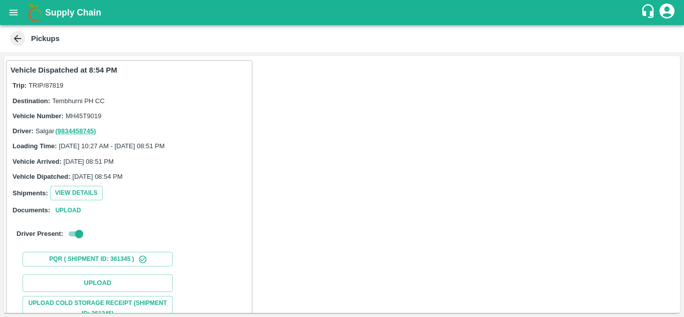
scroll to position [130, 0]
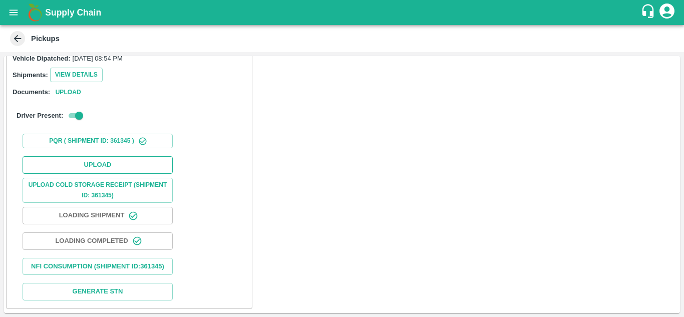
click at [111, 156] on button "Upload" at bounding box center [98, 165] width 150 height 18
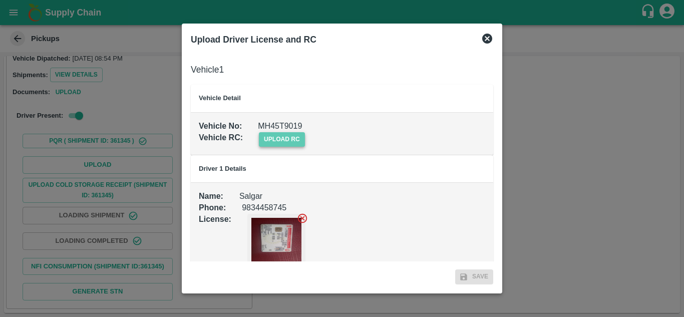
click at [297, 138] on span "upload rc" at bounding box center [282, 139] width 46 height 15
click at [0, 0] on input "upload rc" at bounding box center [0, 0] width 0 height 0
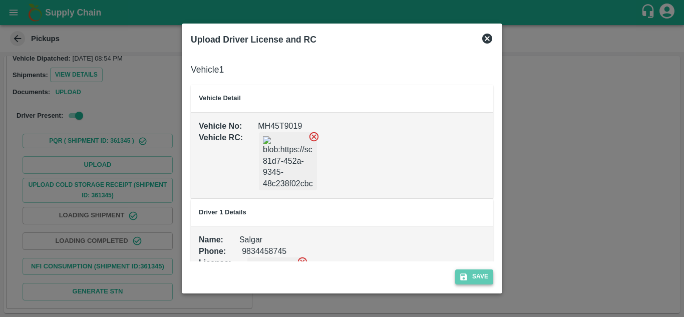
click at [481, 273] on button "Save" at bounding box center [474, 276] width 38 height 15
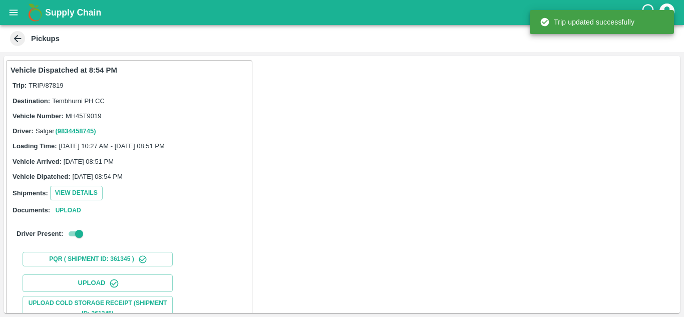
scroll to position [155, 0]
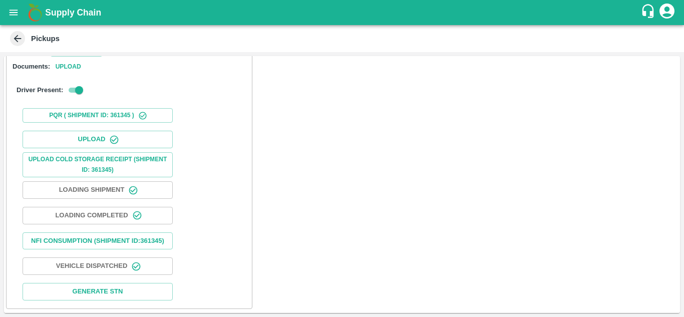
click at [6, 12] on button "open drawer" at bounding box center [13, 12] width 23 height 23
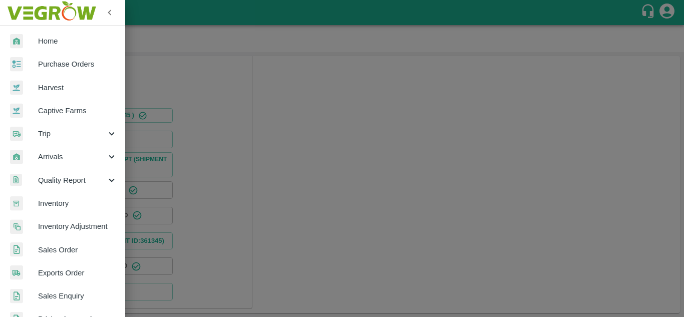
click at [57, 70] on span "Purchase Orders" at bounding box center [77, 64] width 79 height 11
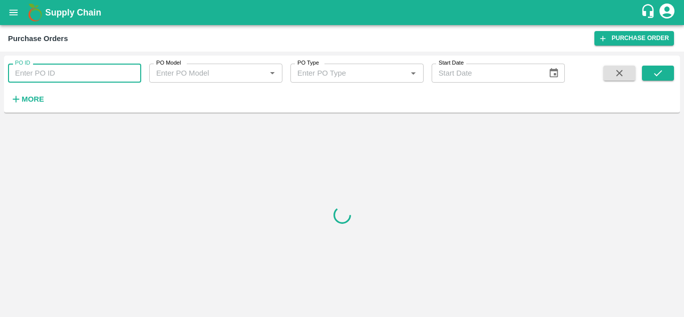
click at [66, 74] on input "PO ID" at bounding box center [74, 73] width 133 height 19
paste input "175527"
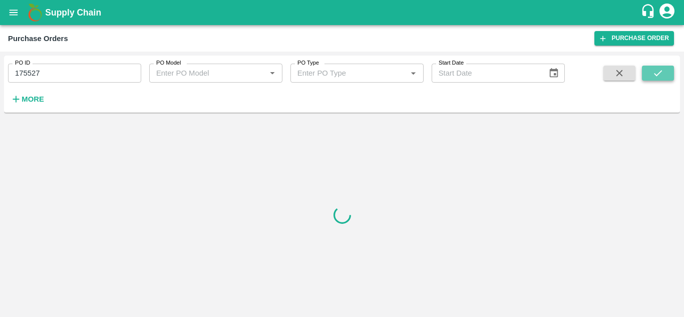
click at [658, 69] on icon "submit" at bounding box center [657, 73] width 11 height 11
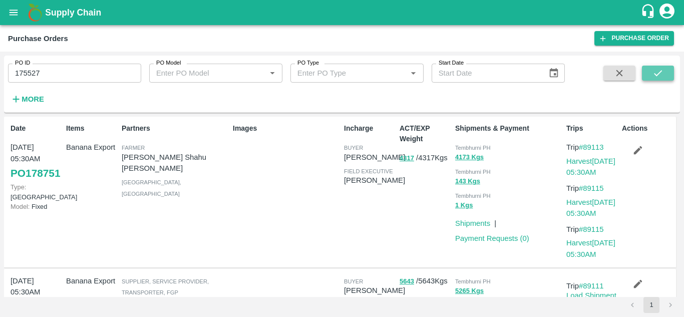
click at [654, 70] on icon "submit" at bounding box center [657, 73] width 11 height 11
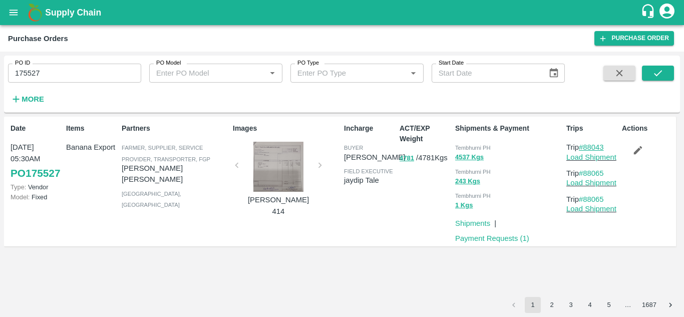
drag, startPoint x: 607, startPoint y: 148, endPoint x: 585, endPoint y: 149, distance: 22.5
click at [585, 149] on p "Trip #88043" at bounding box center [592, 147] width 52 height 11
copy link "88043"
click at [44, 73] on input "175527" at bounding box center [74, 73] width 133 height 19
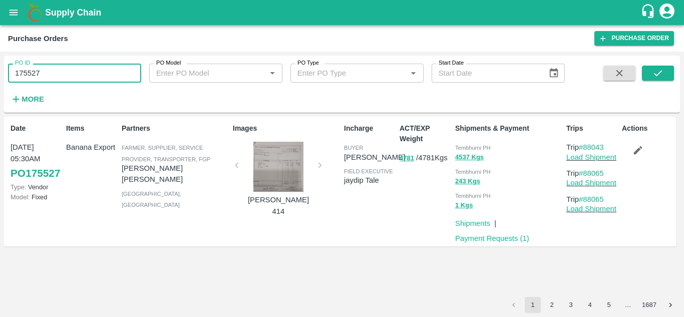
paste input "text"
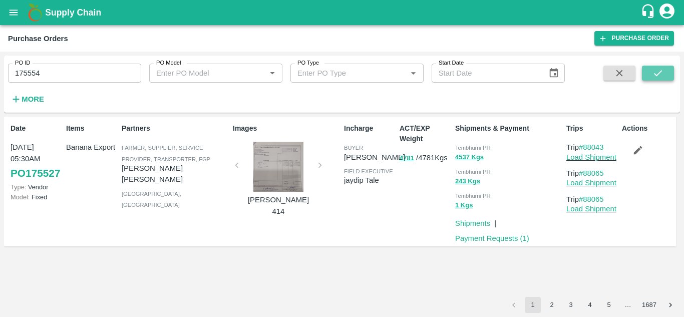
click at [661, 75] on icon "submit" at bounding box center [657, 73] width 11 height 11
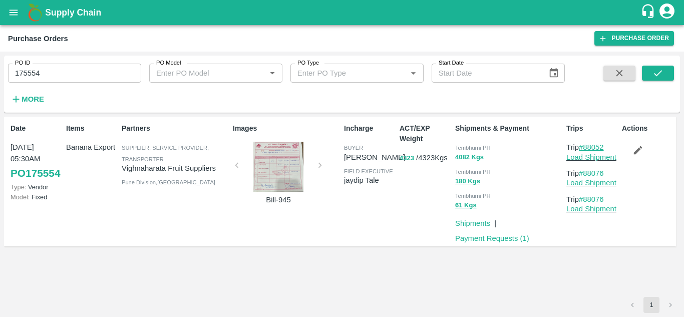
drag, startPoint x: 611, startPoint y: 144, endPoint x: 585, endPoint y: 146, distance: 26.6
click at [585, 146] on p "Trip #88052" at bounding box center [592, 147] width 52 height 11
copy link "88052"
click at [52, 76] on input "175554" at bounding box center [74, 73] width 133 height 19
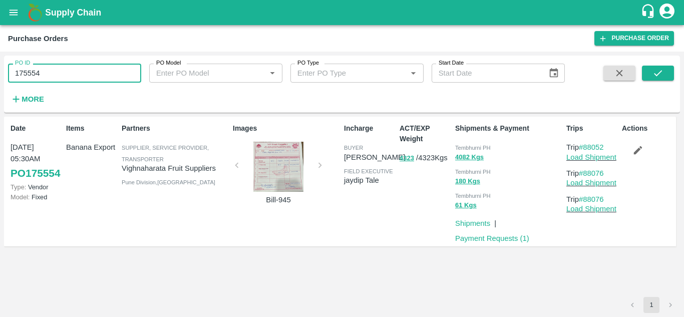
paste input "text"
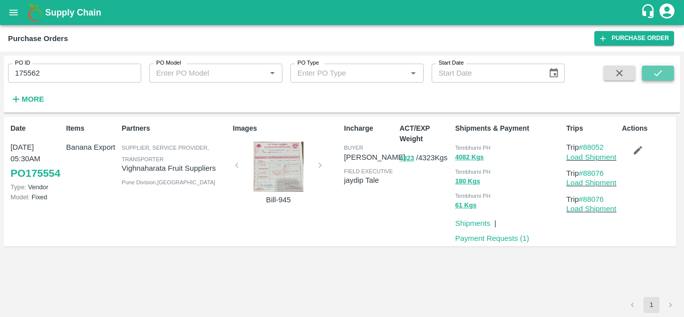
click at [664, 69] on button "submit" at bounding box center [658, 73] width 32 height 15
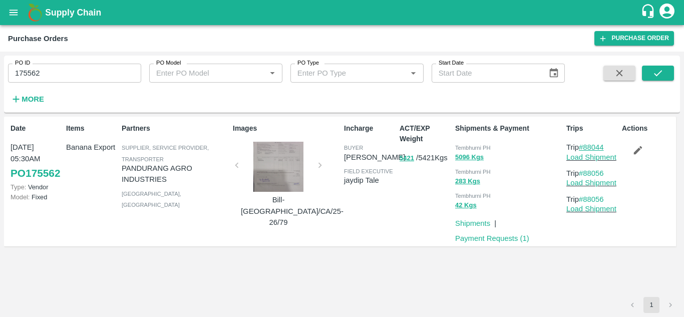
drag, startPoint x: 610, startPoint y: 145, endPoint x: 585, endPoint y: 146, distance: 24.5
click at [585, 146] on p "Trip #88044" at bounding box center [592, 147] width 52 height 11
copy link "88044"
click at [43, 71] on input "175562" at bounding box center [74, 73] width 133 height 19
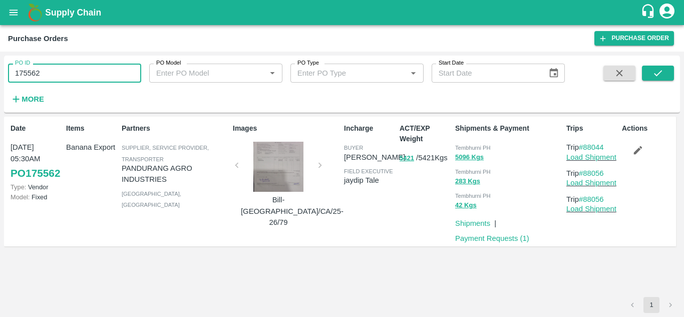
paste input "text"
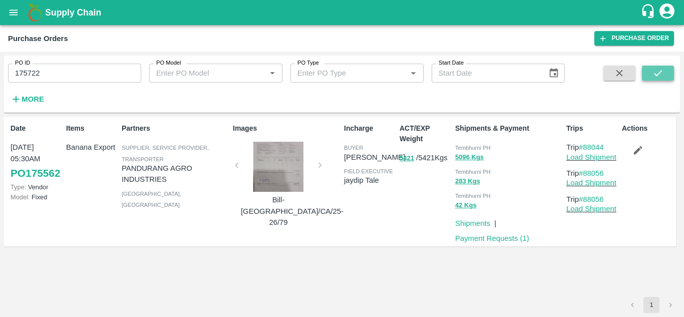
click at [660, 74] on icon "submit" at bounding box center [657, 73] width 11 height 11
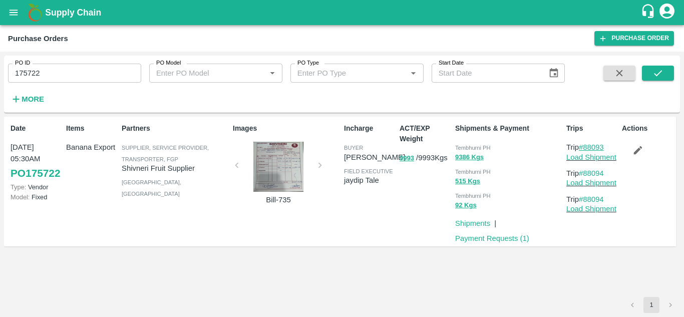
drag, startPoint x: 609, startPoint y: 146, endPoint x: 584, endPoint y: 148, distance: 25.1
click at [584, 148] on p "Trip #88093" at bounding box center [592, 147] width 52 height 11
copy link "88093"
click at [57, 68] on input "175722" at bounding box center [74, 73] width 133 height 19
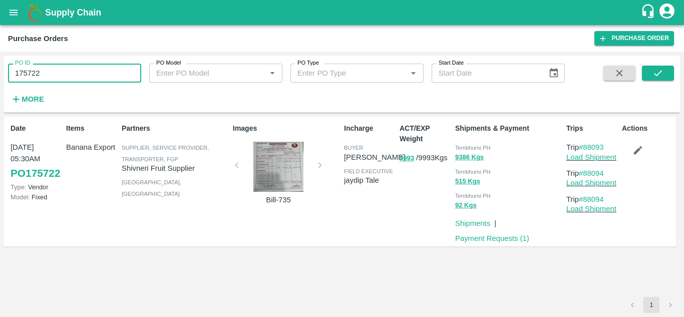
paste input "text"
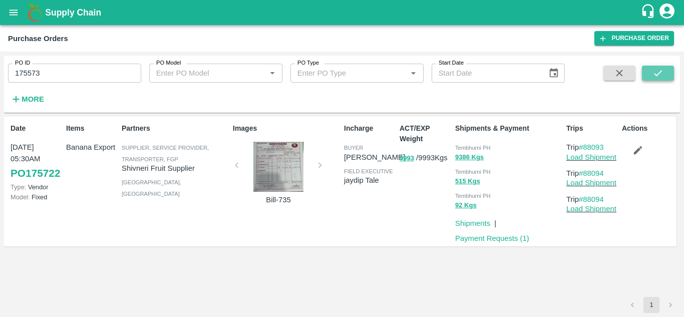
click at [659, 72] on icon "submit" at bounding box center [657, 73] width 11 height 11
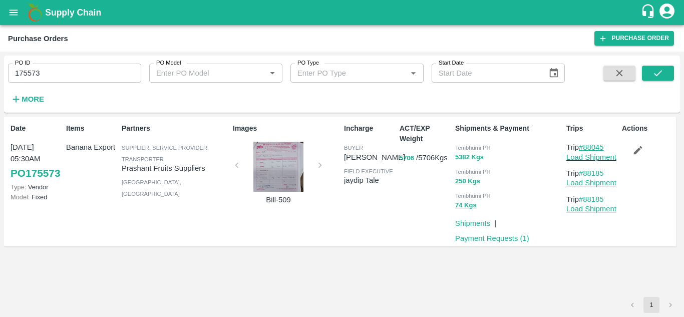
drag, startPoint x: 612, startPoint y: 145, endPoint x: 586, endPoint y: 143, distance: 26.1
click at [586, 143] on p "Trip #88045" at bounding box center [592, 147] width 52 height 11
copy link "88045"
click at [43, 76] on input "175573" at bounding box center [74, 73] width 133 height 19
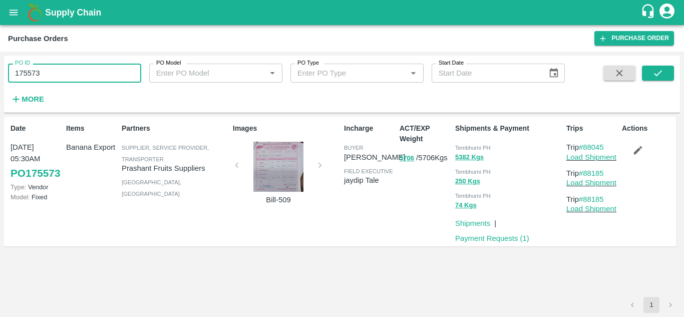
paste input "text"
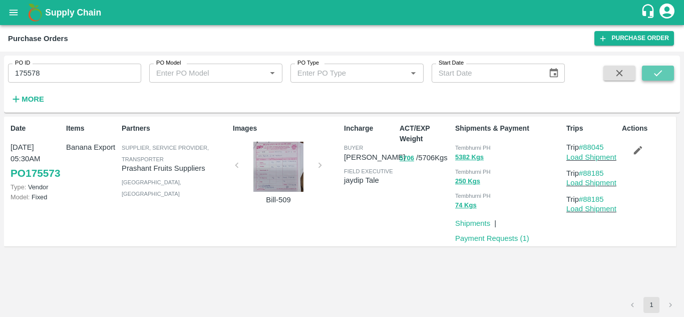
click at [658, 71] on icon "submit" at bounding box center [657, 73] width 11 height 11
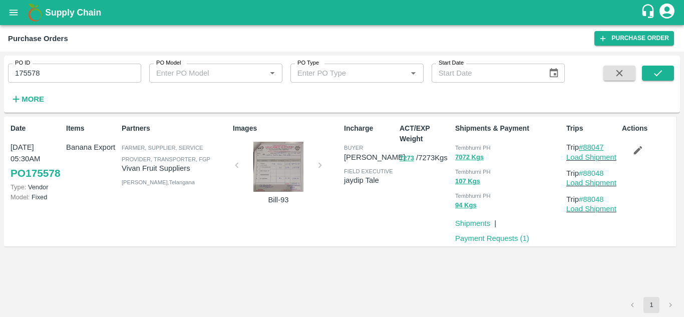
drag, startPoint x: 610, startPoint y: 147, endPoint x: 586, endPoint y: 146, distance: 24.0
click at [586, 146] on p "Trip #88047" at bounding box center [592, 147] width 52 height 11
copy link "88047"
click at [67, 78] on input "175578" at bounding box center [74, 73] width 133 height 19
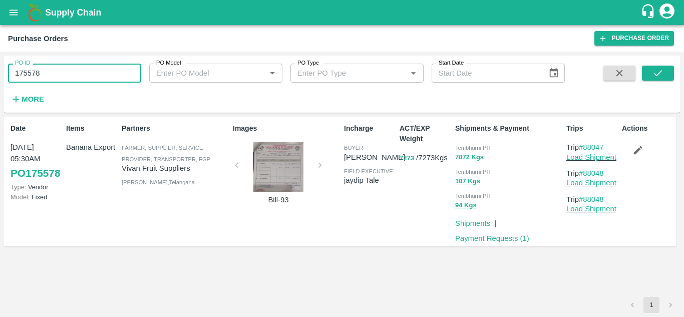
paste input "text"
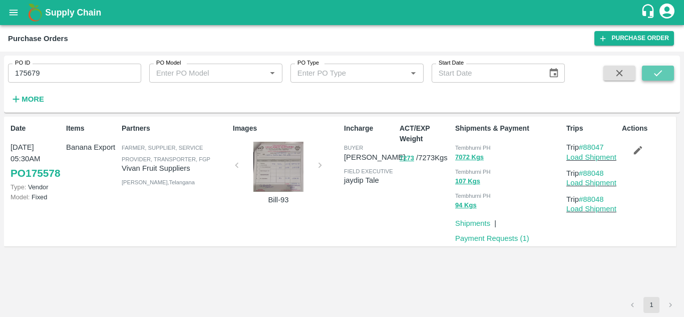
click at [659, 69] on icon "submit" at bounding box center [657, 73] width 11 height 11
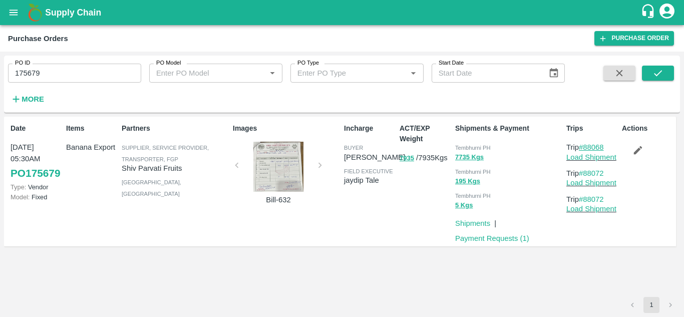
drag, startPoint x: 610, startPoint y: 145, endPoint x: 586, endPoint y: 148, distance: 24.2
click at [586, 148] on p "Trip #88068" at bounding box center [592, 147] width 52 height 11
copy link "88068"
click at [58, 81] on input "175679" at bounding box center [74, 73] width 133 height 19
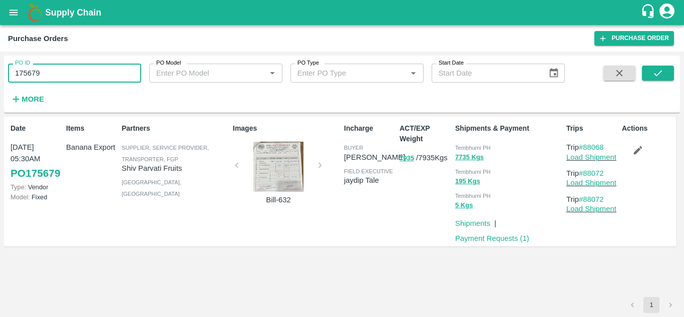
paste input "text"
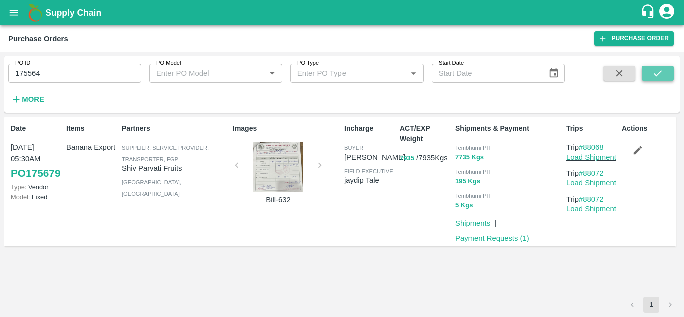
click at [656, 73] on icon "submit" at bounding box center [657, 73] width 11 height 11
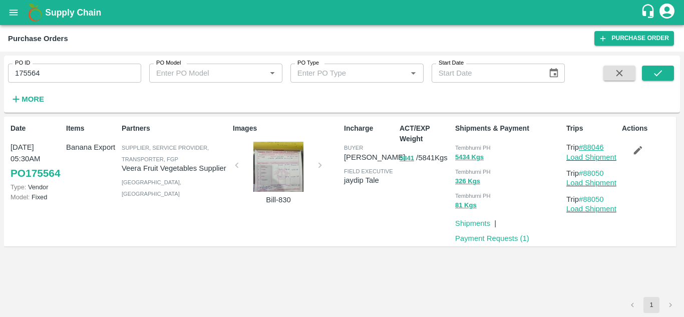
drag, startPoint x: 608, startPoint y: 145, endPoint x: 587, endPoint y: 149, distance: 21.3
click at [587, 149] on p "Trip #88046" at bounding box center [592, 147] width 52 height 11
copy link "88046"
click at [48, 78] on input "175564" at bounding box center [74, 73] width 133 height 19
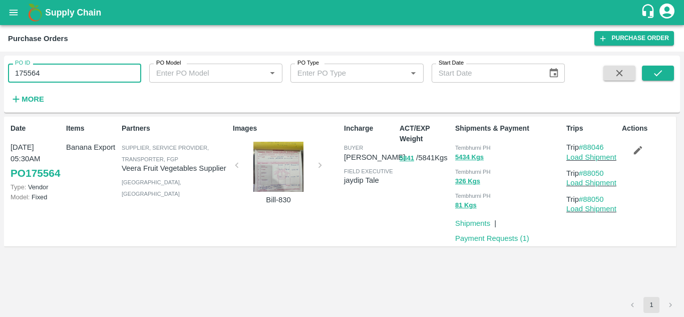
paste input "text"
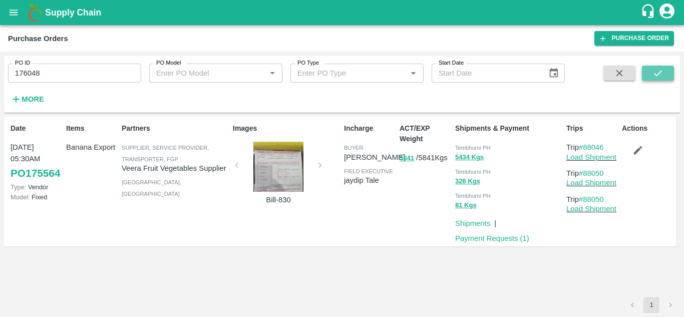
click at [653, 68] on icon "submit" at bounding box center [657, 73] width 11 height 11
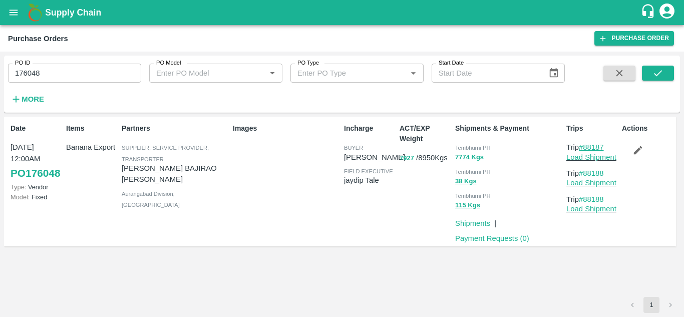
drag, startPoint x: 611, startPoint y: 147, endPoint x: 586, endPoint y: 147, distance: 24.5
click at [586, 147] on p "Trip #88187" at bounding box center [592, 147] width 52 height 11
copy link "88187"
click at [49, 75] on input "176048" at bounding box center [74, 73] width 133 height 19
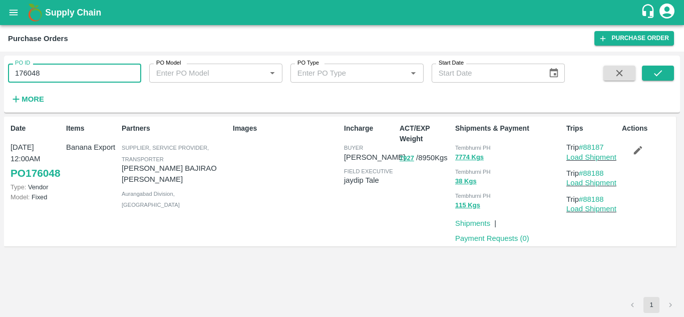
paste input "text"
click at [661, 66] on button "submit" at bounding box center [658, 73] width 32 height 15
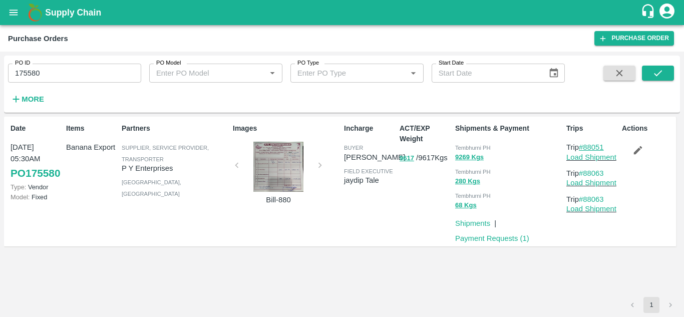
drag, startPoint x: 607, startPoint y: 145, endPoint x: 586, endPoint y: 147, distance: 20.6
click at [586, 147] on p "Trip #88051" at bounding box center [592, 147] width 52 height 11
copy link "88051"
click at [52, 70] on input "175580" at bounding box center [74, 73] width 133 height 19
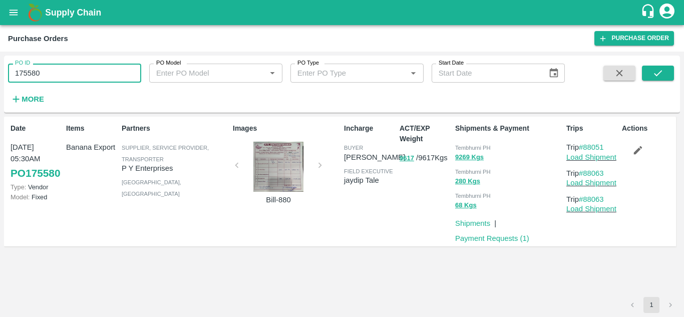
paste input "text"
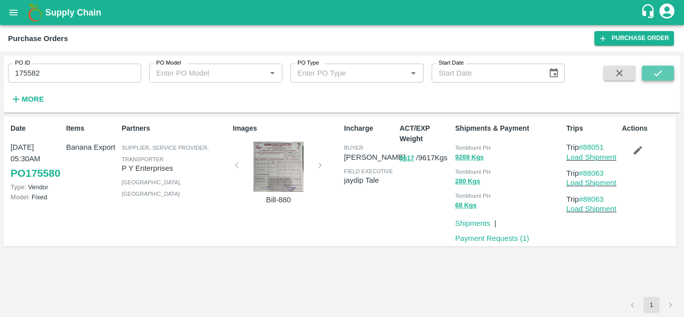
click at [660, 70] on icon "submit" at bounding box center [657, 73] width 11 height 11
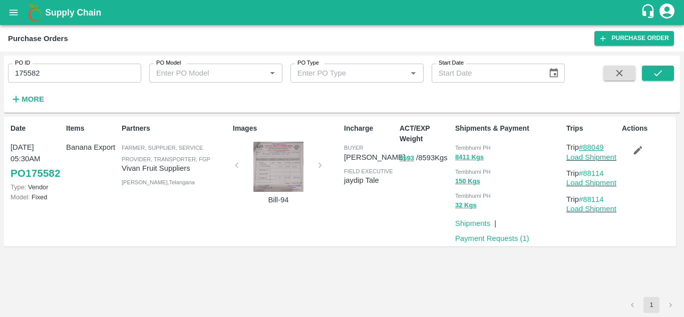
drag, startPoint x: 609, startPoint y: 145, endPoint x: 586, endPoint y: 147, distance: 23.1
click at [586, 147] on p "Trip #88049" at bounding box center [592, 147] width 52 height 11
click at [55, 73] on input "175582" at bounding box center [74, 73] width 133 height 19
paste input "text"
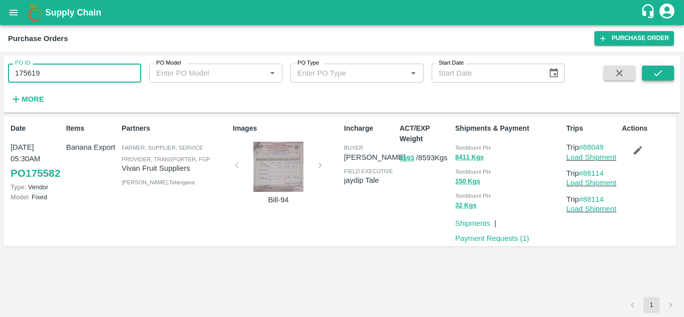
type input "175619"
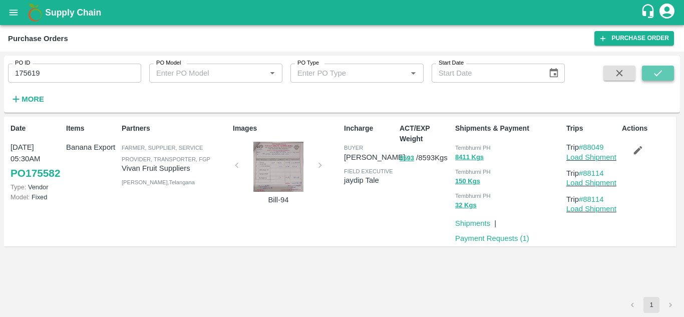
click at [653, 69] on icon "submit" at bounding box center [657, 73] width 11 height 11
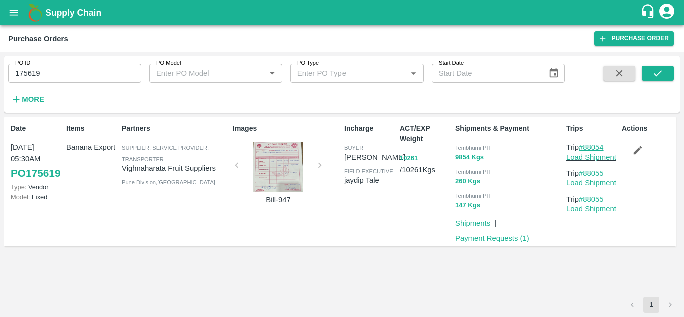
drag, startPoint x: 610, startPoint y: 146, endPoint x: 586, endPoint y: 147, distance: 24.0
click at [586, 147] on p "Trip #88054" at bounding box center [592, 147] width 52 height 11
